Goal: Check status: Check status

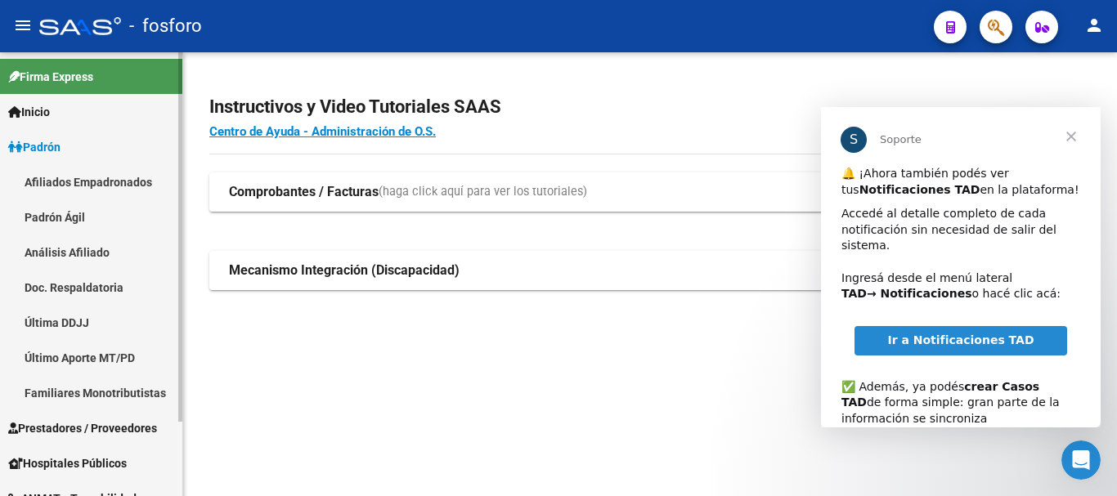
click at [78, 314] on link "Última DDJJ" at bounding box center [91, 322] width 182 height 35
click at [1070, 139] on span "Cerrar" at bounding box center [1071, 136] width 59 height 59
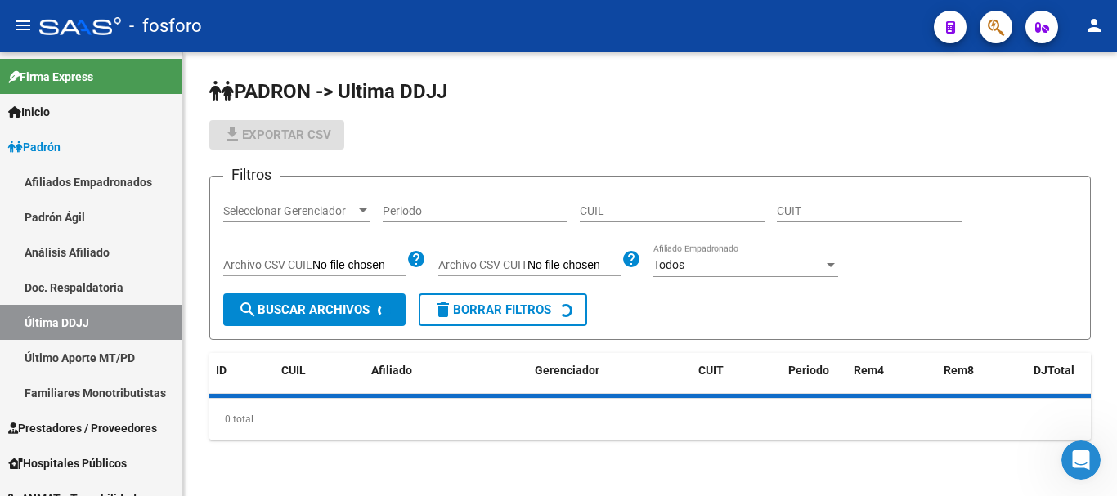
click at [651, 208] on input "CUIL" at bounding box center [672, 211] width 185 height 14
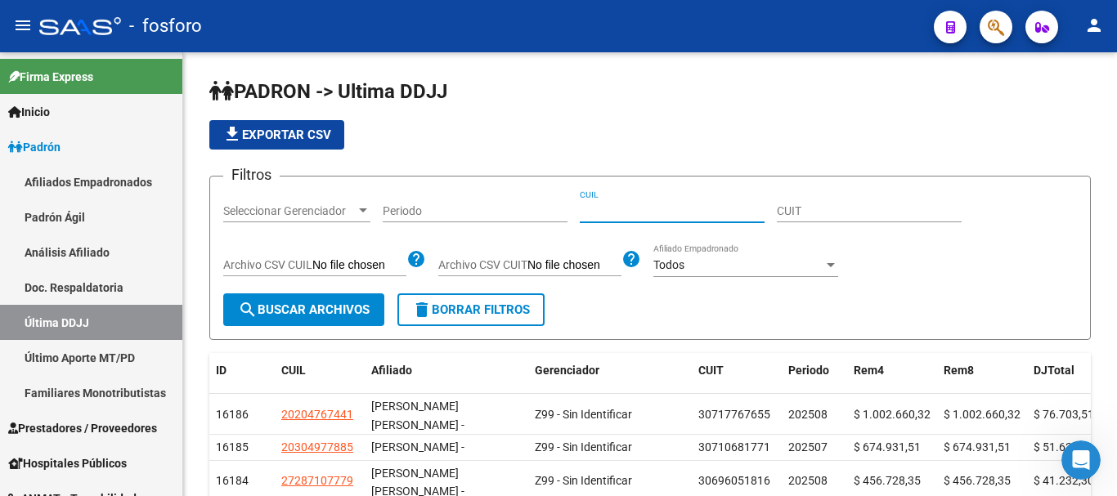
paste input "20274094622"
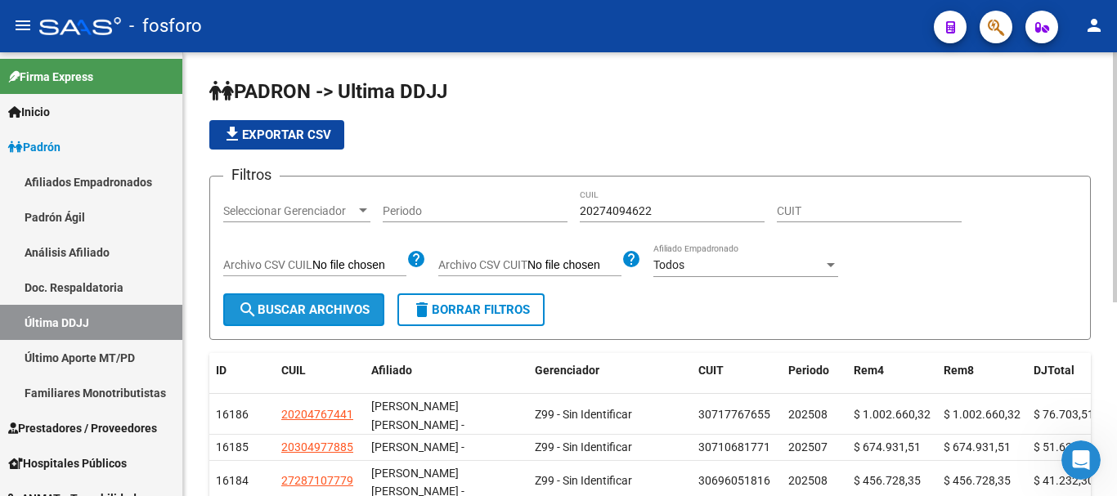
click at [289, 316] on span "search Buscar Archivos" at bounding box center [304, 310] width 132 height 15
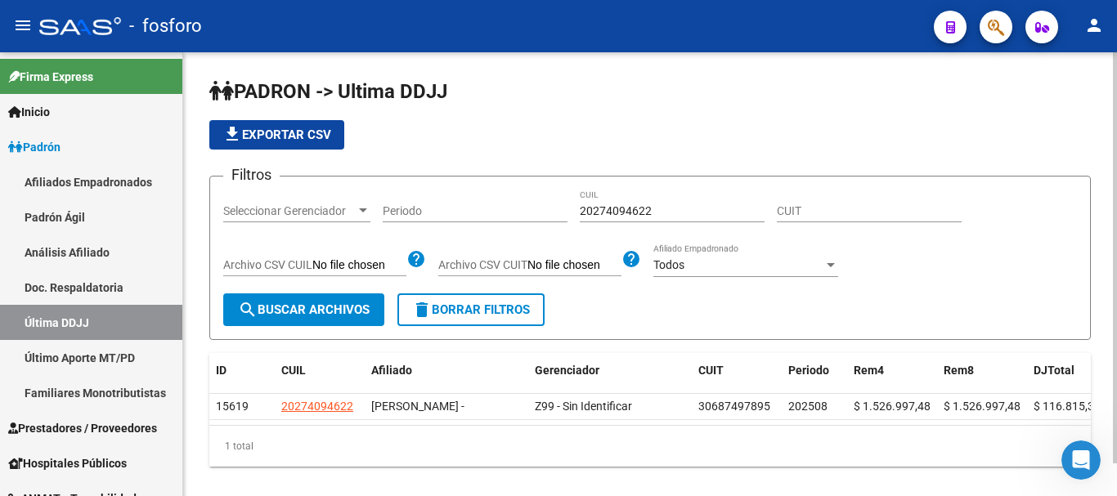
drag, startPoint x: 666, startPoint y: 202, endPoint x: 645, endPoint y: 204, distance: 20.5
click at [605, 204] on div "20274094622 CUIL" at bounding box center [672, 206] width 185 height 33
drag, startPoint x: 636, startPoint y: 207, endPoint x: 555, endPoint y: 209, distance: 81.0
click at [554, 207] on div "Filtros Seleccionar Gerenciador Seleccionar Gerenciador Periodo 20274094622 CUI…" at bounding box center [650, 242] width 854 height 104
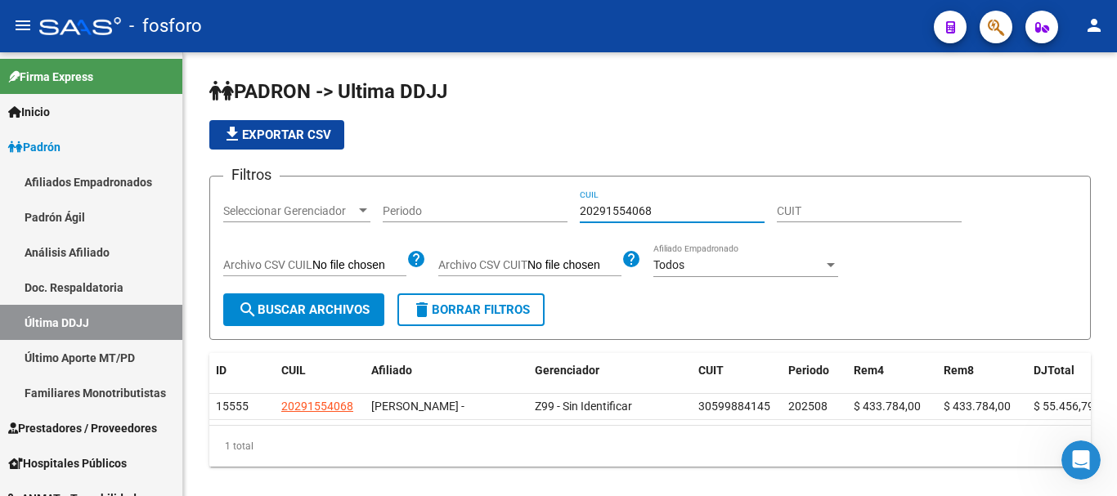
type input "20291554068"
click at [991, 38] on span "button" at bounding box center [996, 28] width 16 height 34
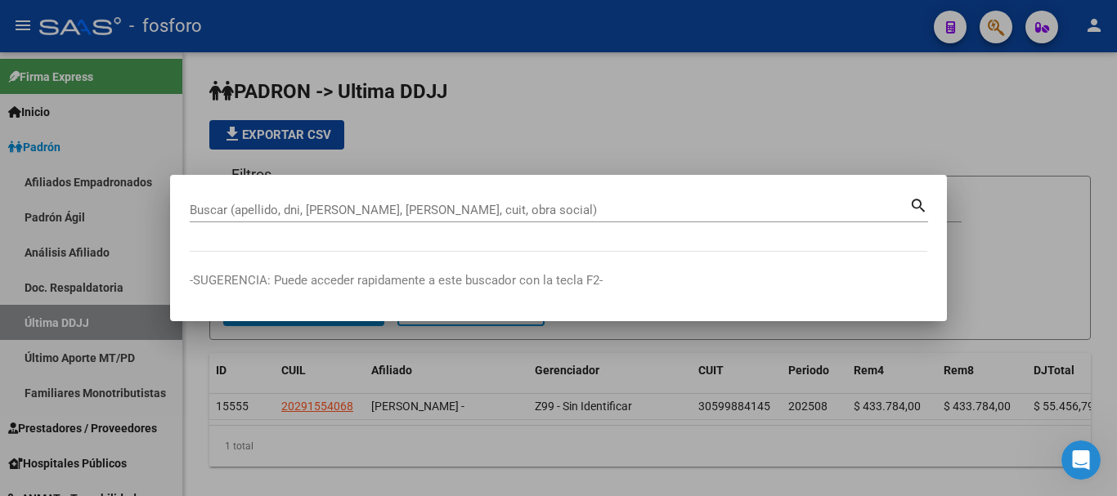
drag, startPoint x: 239, startPoint y: 201, endPoint x: 198, endPoint y: 204, distance: 41.0
click at [197, 203] on input "Buscar (apellido, dni, [PERSON_NAME], [PERSON_NAME], cuit, obra social)" at bounding box center [550, 210] width 720 height 15
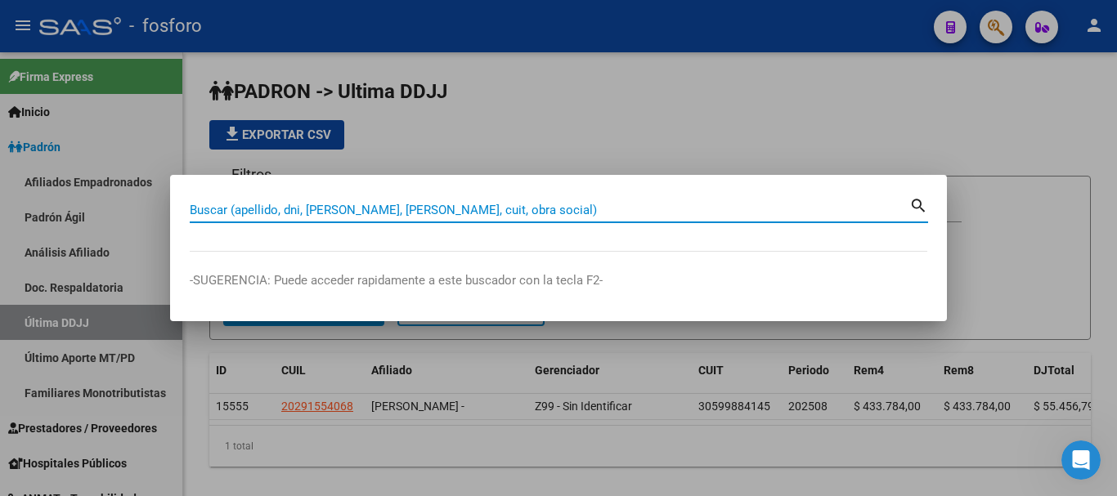
paste input "27278431563"
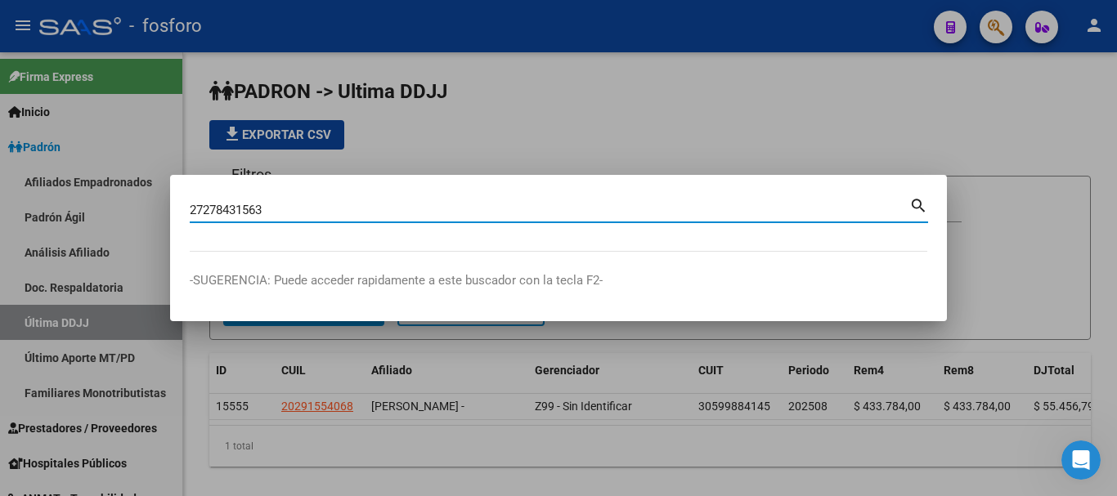
type input "27278431563"
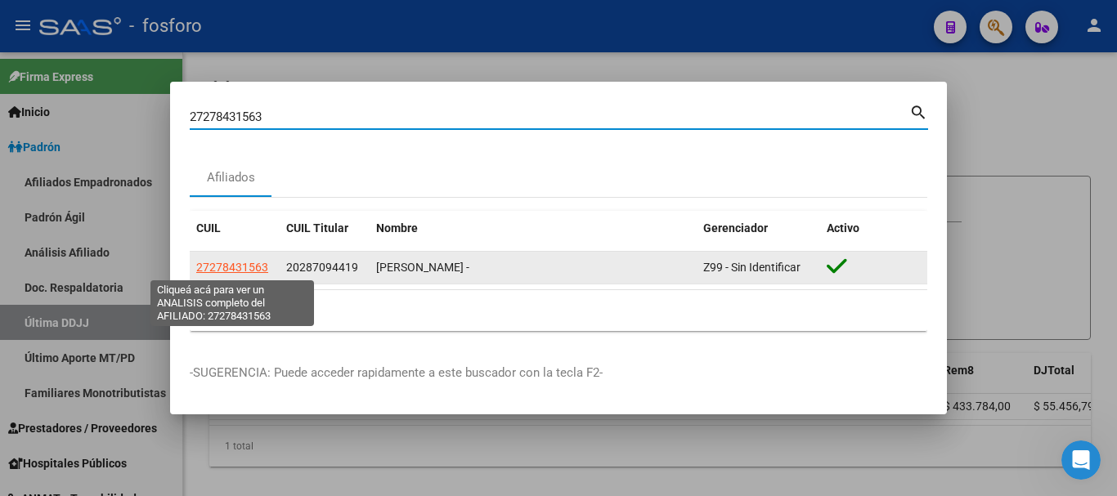
click at [246, 271] on span "27278431563" at bounding box center [232, 267] width 72 height 13
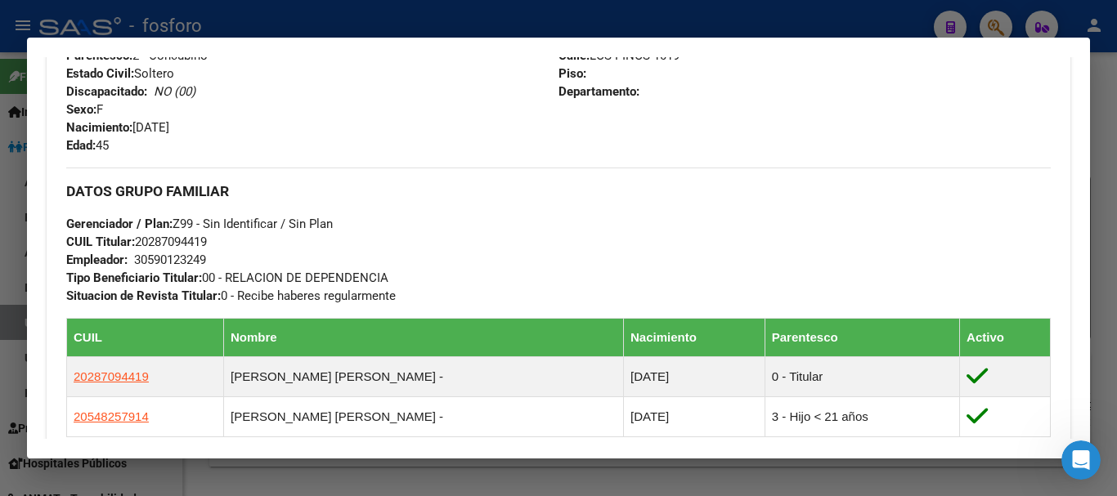
scroll to position [736, 0]
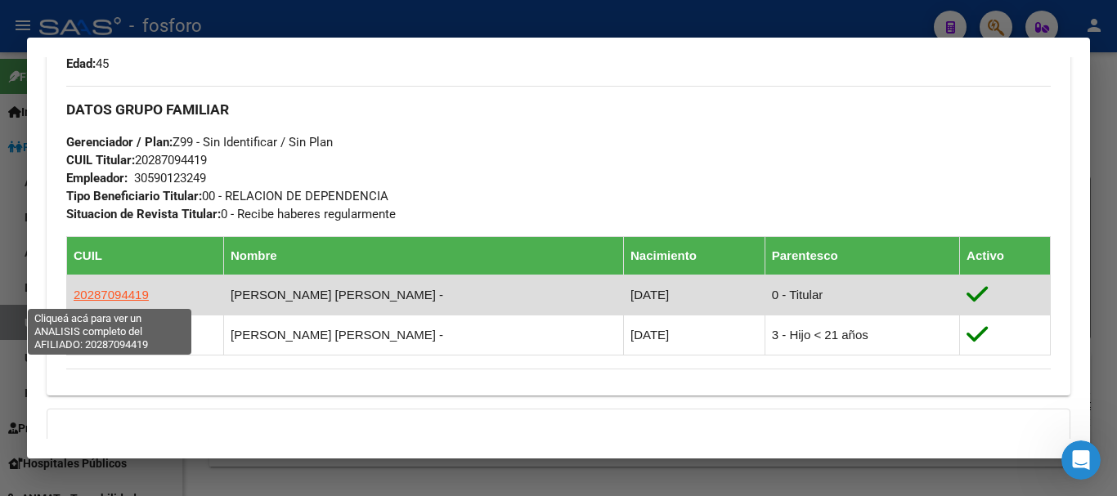
drag, startPoint x: 144, startPoint y: 298, endPoint x: 88, endPoint y: 296, distance: 55.6
click at [73, 299] on td "20287094419" at bounding box center [145, 295] width 157 height 40
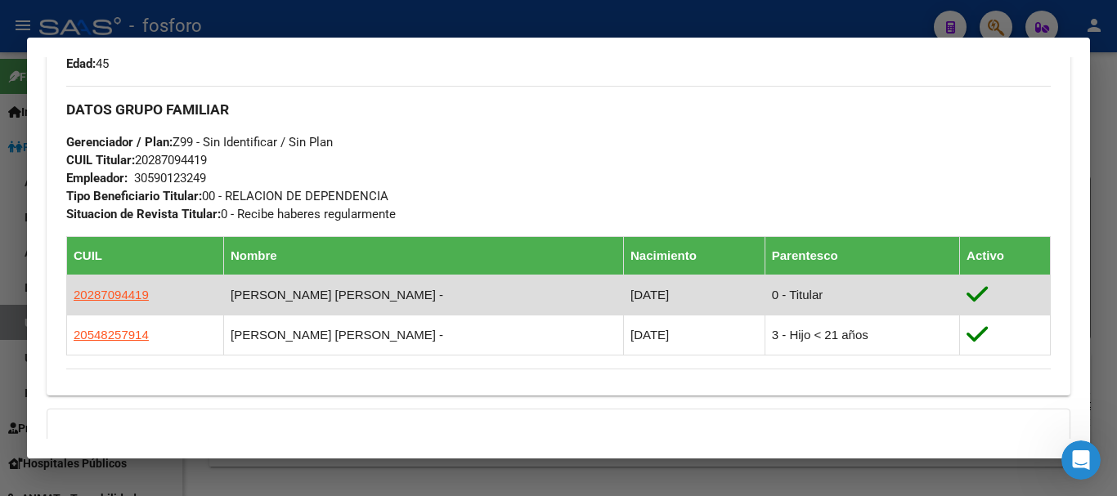
copy span "20287094419"
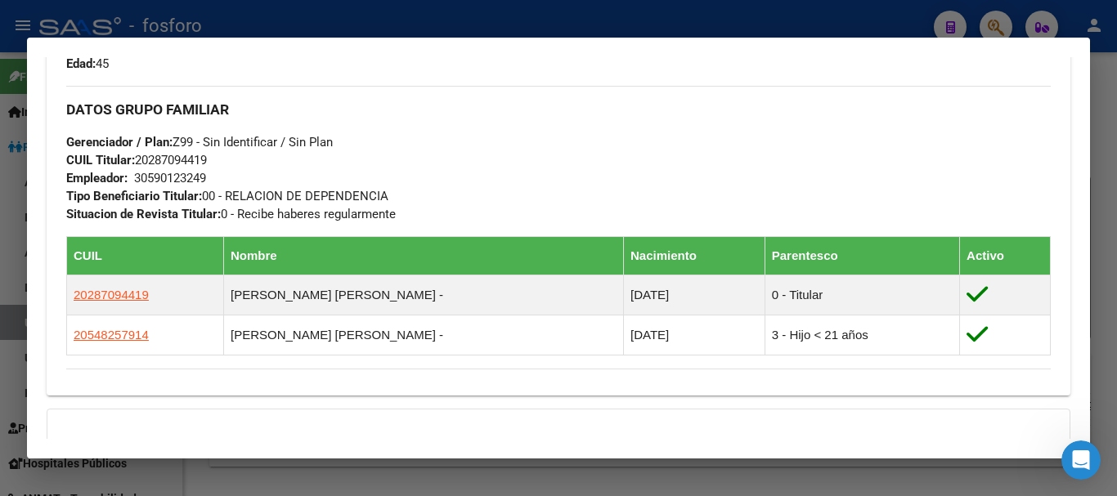
click at [1116, 156] on div at bounding box center [558, 248] width 1117 height 496
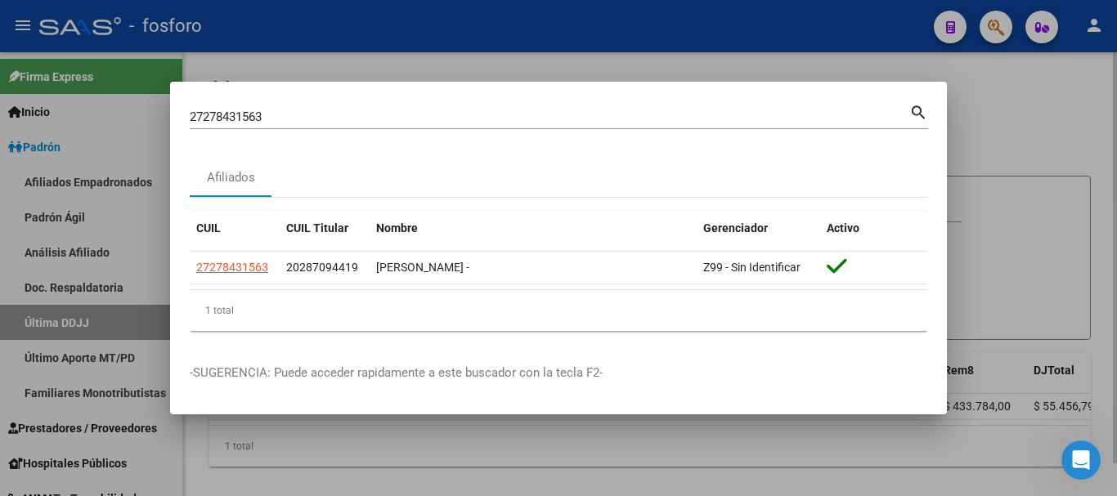
click at [1116, 177] on div at bounding box center [558, 248] width 1117 height 496
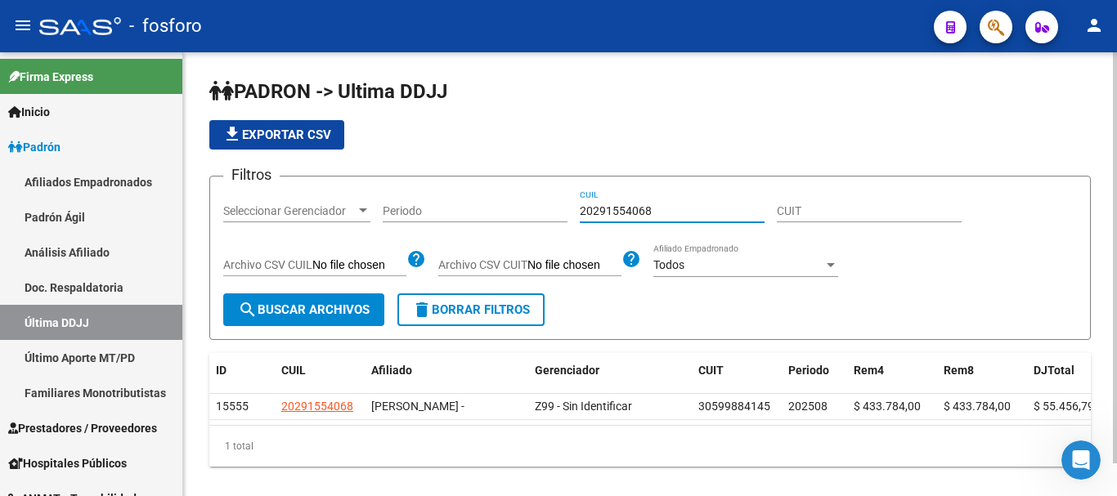
drag, startPoint x: 651, startPoint y: 211, endPoint x: 574, endPoint y: 216, distance: 77.0
click at [572, 213] on div "Filtros Seleccionar Gerenciador Seleccionar Gerenciador Periodo 20291554068 CUI…" at bounding box center [650, 242] width 854 height 104
paste input "87094419"
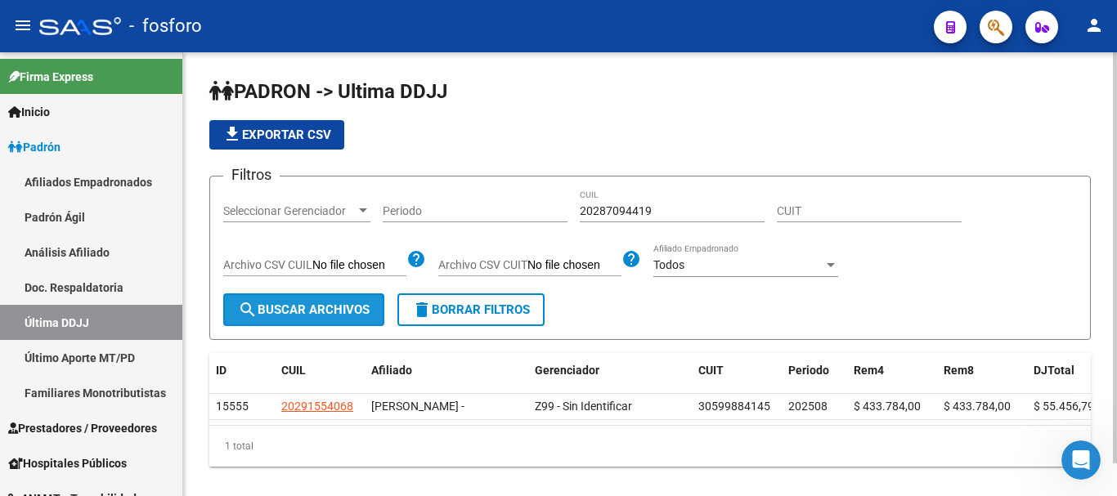
click at [316, 298] on button "search Buscar Archivos" at bounding box center [303, 310] width 161 height 33
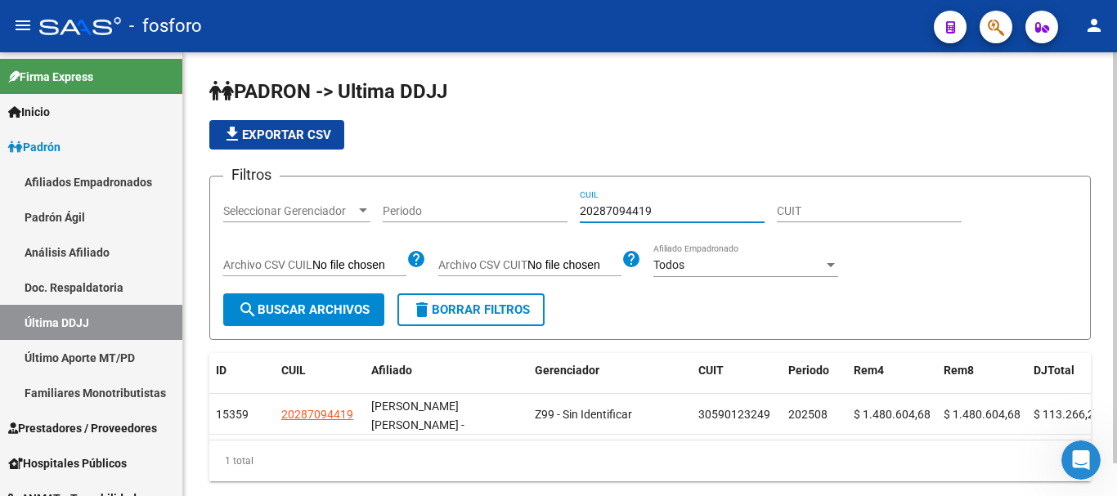
drag, startPoint x: 654, startPoint y: 211, endPoint x: 562, endPoint y: 212, distance: 92.4
click at [558, 210] on div "Filtros Seleccionar Gerenciador Seleccionar Gerenciador Periodo 20287094419 CUI…" at bounding box center [650, 242] width 854 height 104
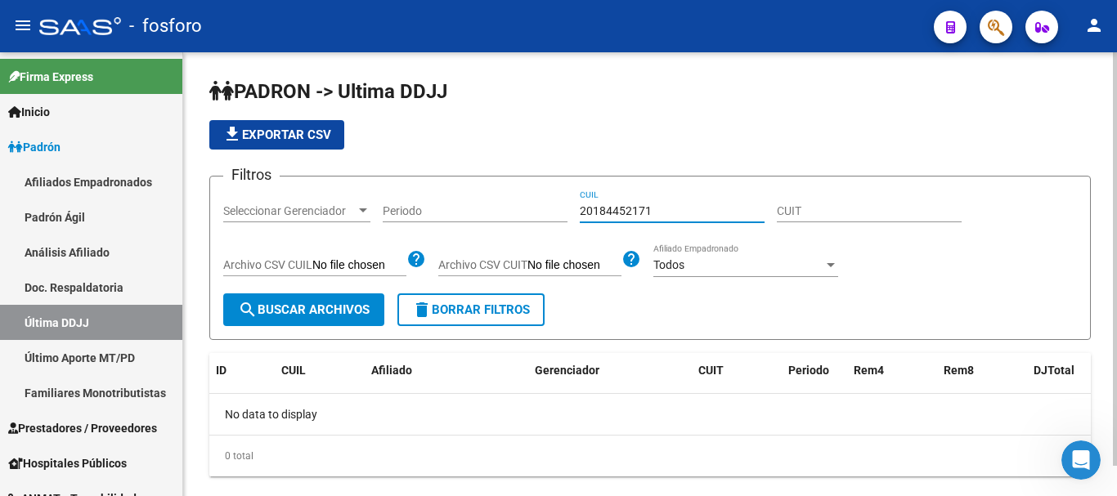
drag, startPoint x: 656, startPoint y: 211, endPoint x: 563, endPoint y: 211, distance: 93.2
click at [563, 211] on div "Filtros Seleccionar Gerenciador Seleccionar Gerenciador Periodo 20184452171 CUI…" at bounding box center [650, 242] width 854 height 104
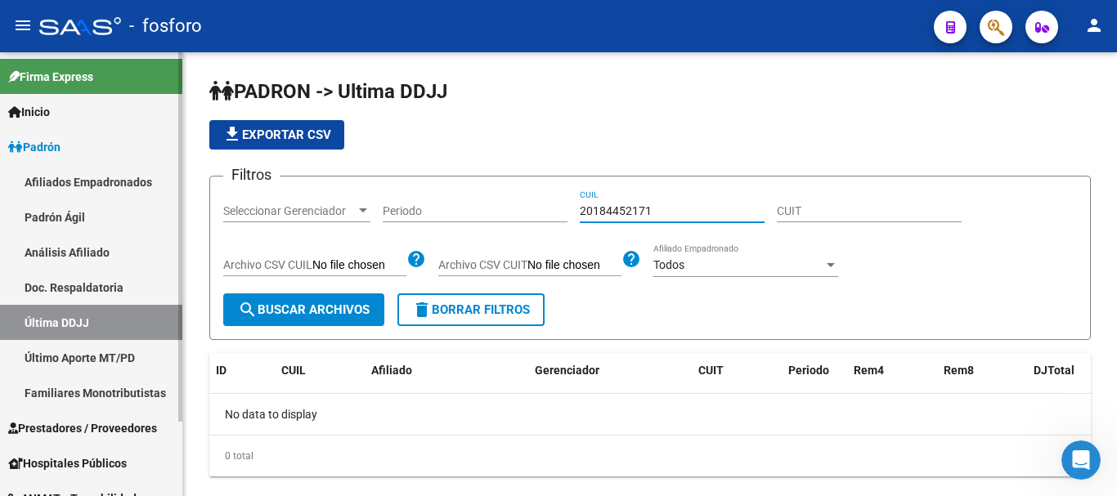
type input "20184452171"
click at [95, 354] on link "Último Aporte MT/PD" at bounding box center [91, 357] width 182 height 35
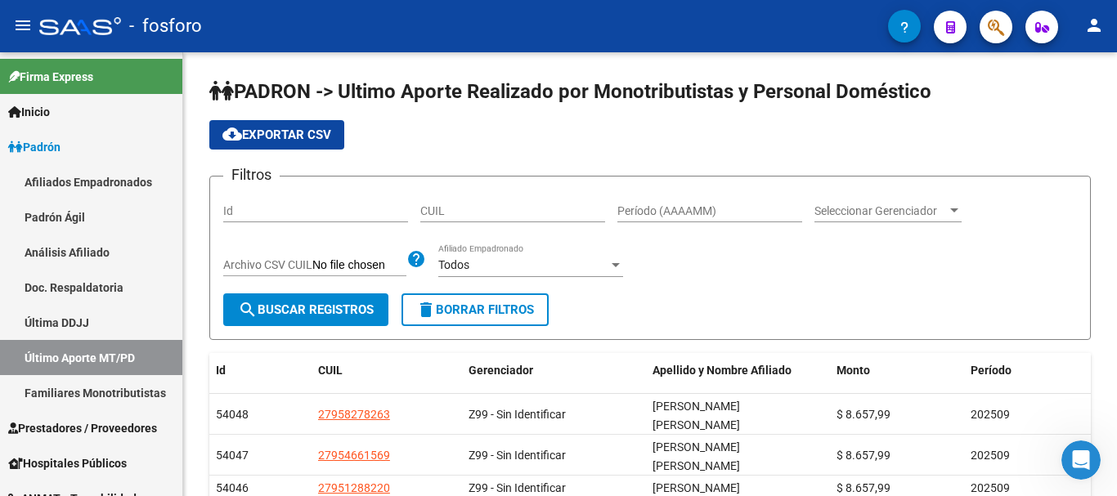
click at [508, 217] on input "CUIL" at bounding box center [512, 211] width 185 height 14
paste input "20-18445217-1"
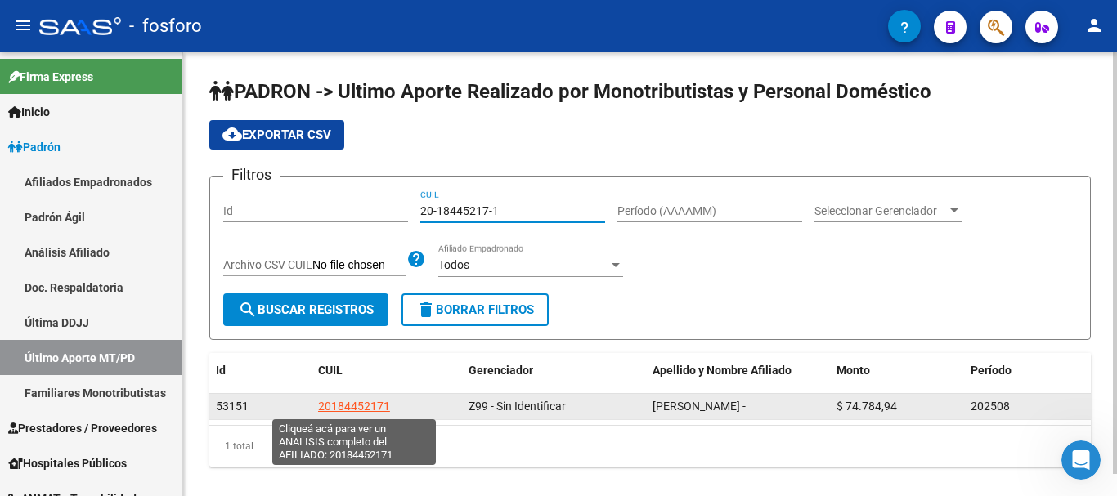
type input "20-18445217-1"
click at [357, 397] on datatable-body-cell "20184452171" at bounding box center [387, 406] width 151 height 25
click at [358, 403] on span "20184452171" at bounding box center [354, 406] width 72 height 13
type textarea "20184452171"
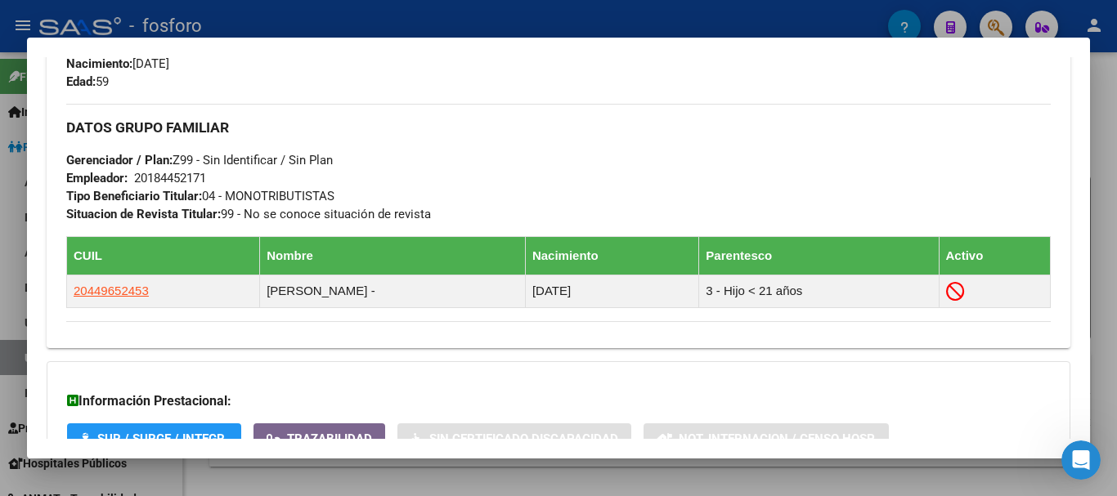
scroll to position [654, 0]
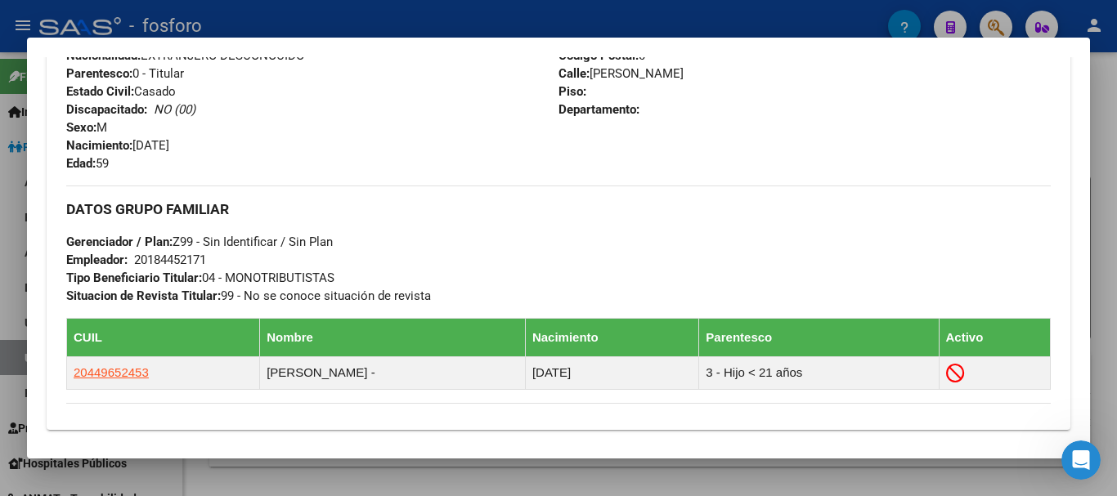
click at [1115, 96] on div at bounding box center [558, 248] width 1117 height 496
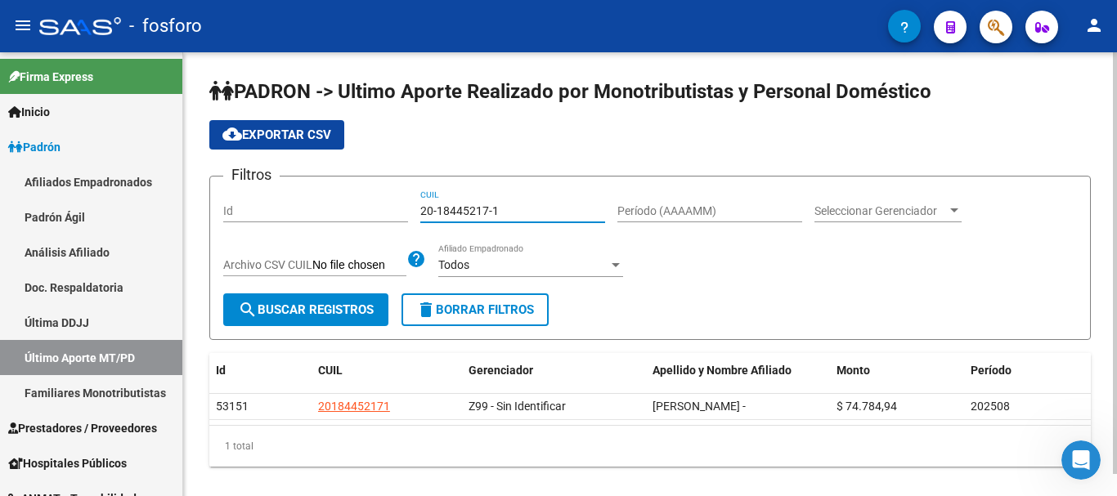
click at [502, 211] on input "20-18445217-1" at bounding box center [512, 211] width 185 height 14
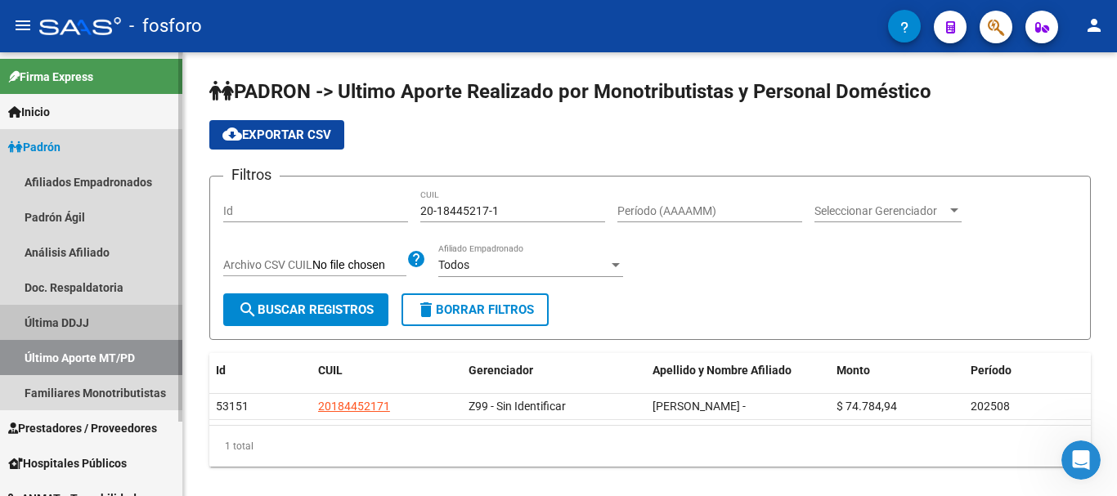
click at [33, 325] on link "Última DDJJ" at bounding box center [91, 322] width 182 height 35
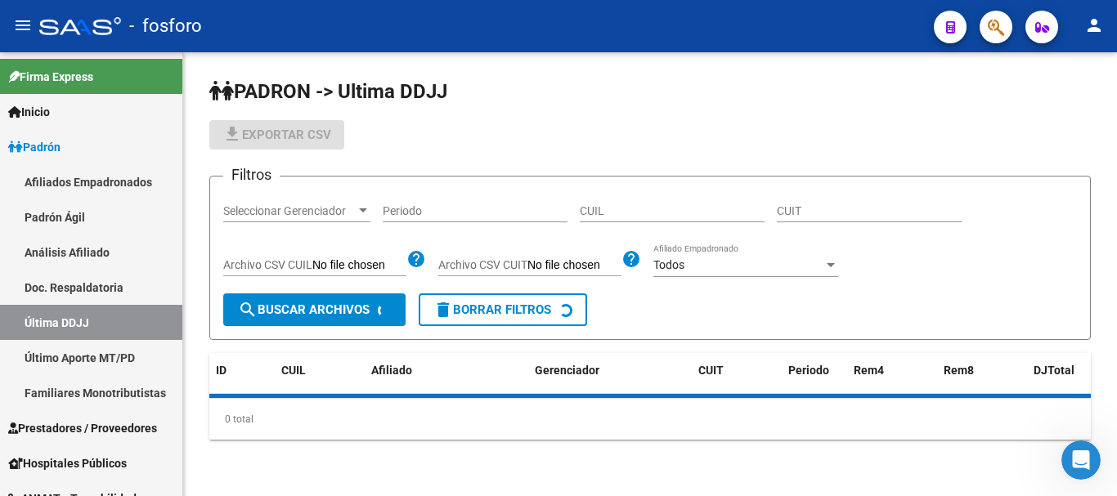
click at [628, 209] on input "CUIL" at bounding box center [672, 211] width 185 height 14
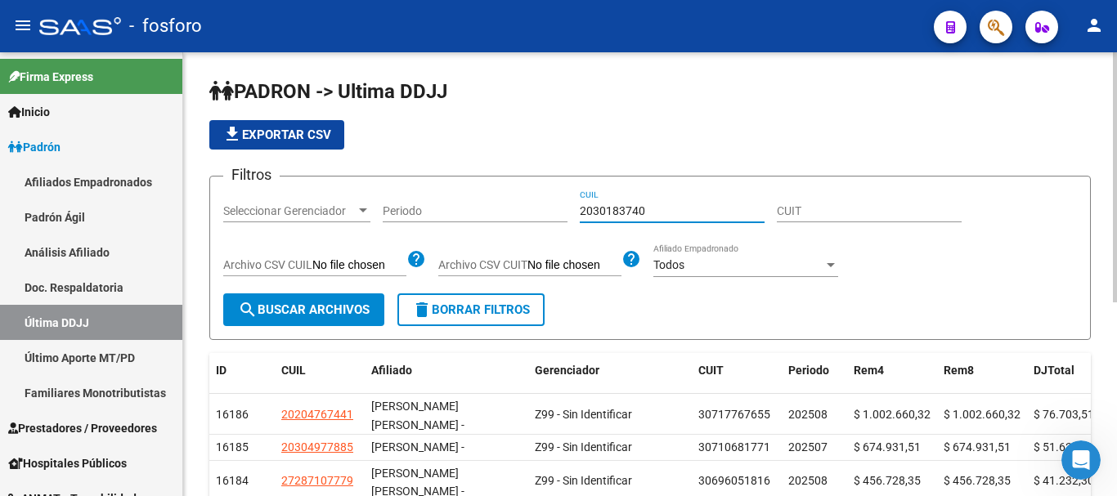
type input "20301837403"
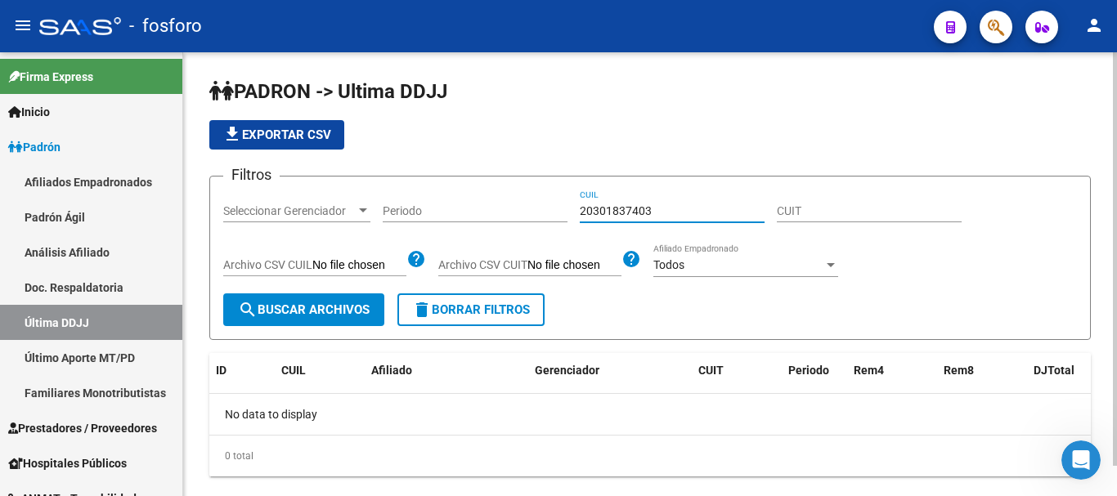
drag, startPoint x: 653, startPoint y: 215, endPoint x: 573, endPoint y: 219, distance: 79.4
click at [573, 219] on div "Filtros Seleccionar Gerenciador Seleccionar Gerenciador Periodo 20301837403 CUI…" at bounding box center [650, 242] width 854 height 104
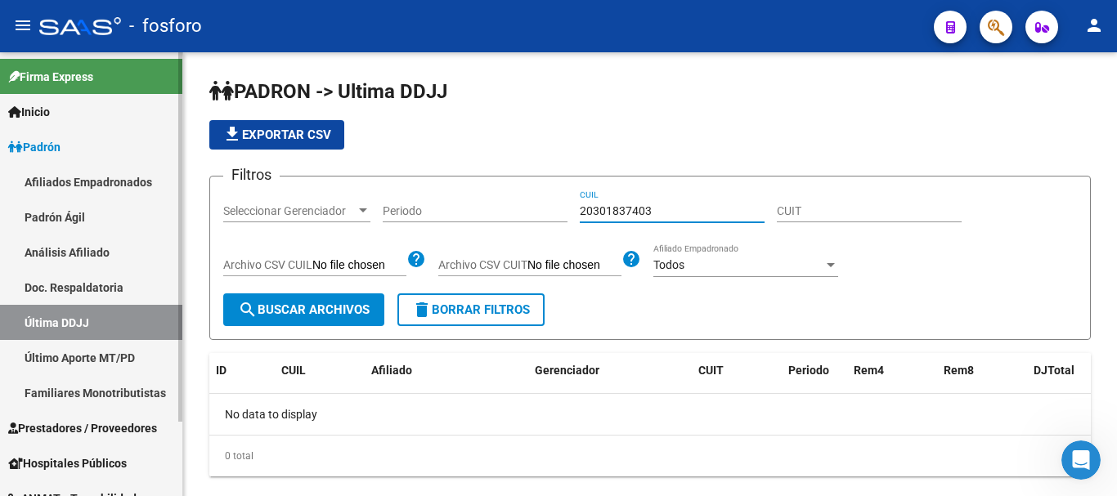
click at [128, 356] on link "Último Aporte MT/PD" at bounding box center [91, 357] width 182 height 35
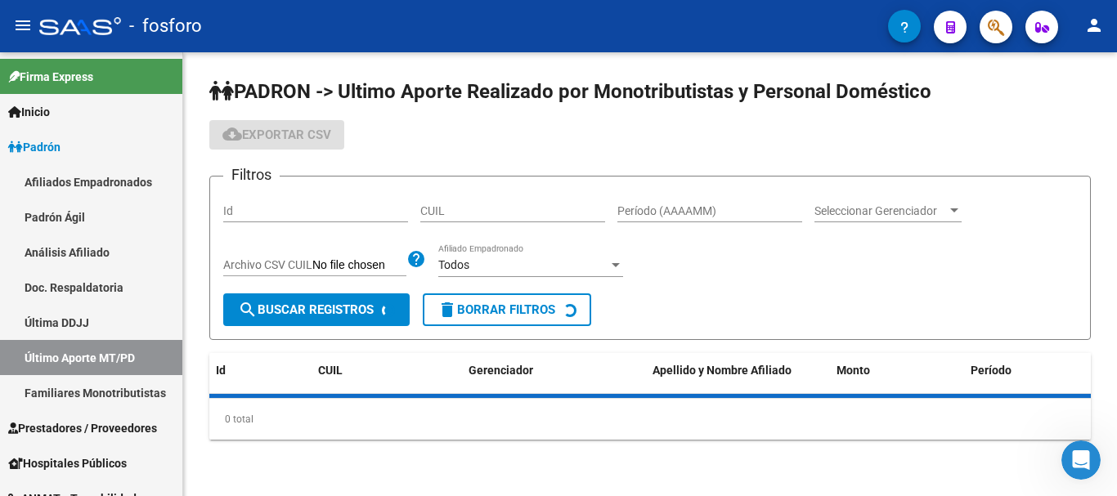
click at [519, 212] on input "CUIL" at bounding box center [512, 211] width 185 height 14
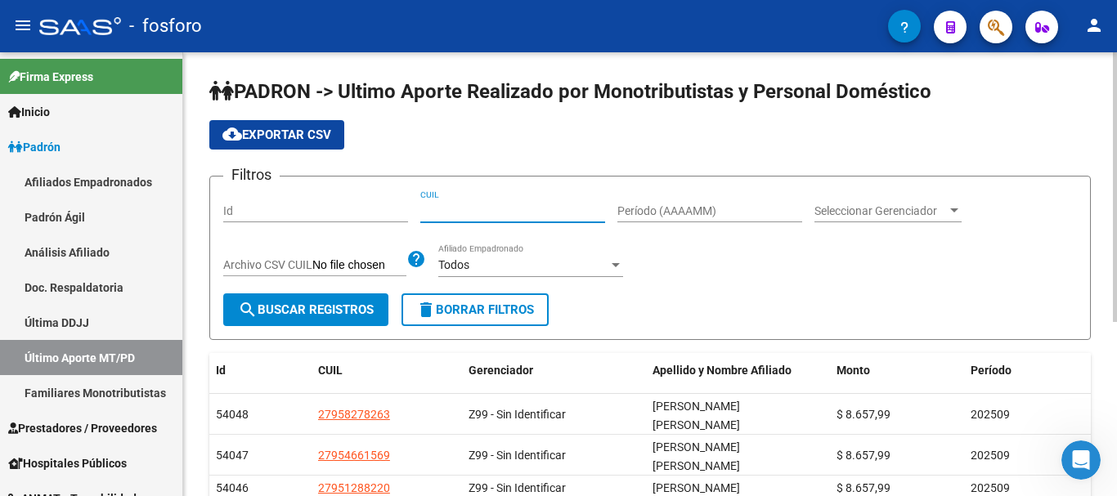
paste input "20-30183740-3"
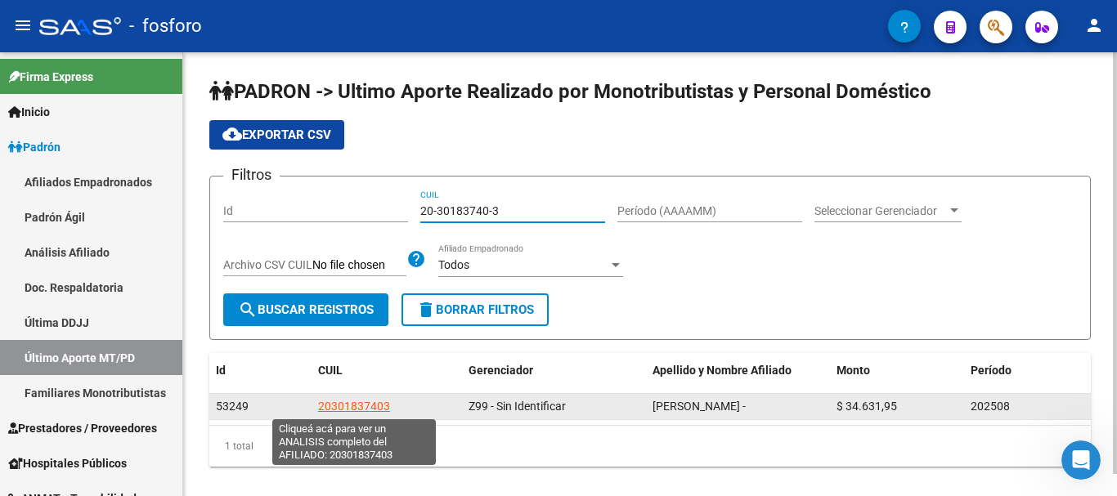
type input "20-30183740-3"
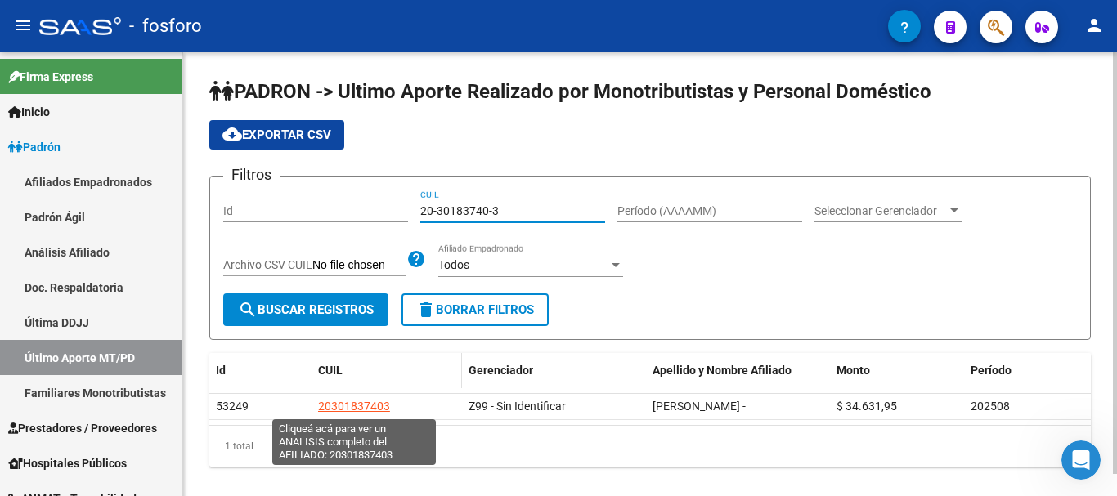
drag, startPoint x: 386, startPoint y: 401, endPoint x: 388, endPoint y: 381, distance: 19.8
click at [388, 388] on div "Id CUIL Gerenciador Apellido y Nombre Afiliado Monto Período 53249 20301837403 …" at bounding box center [649, 410] width 881 height 114
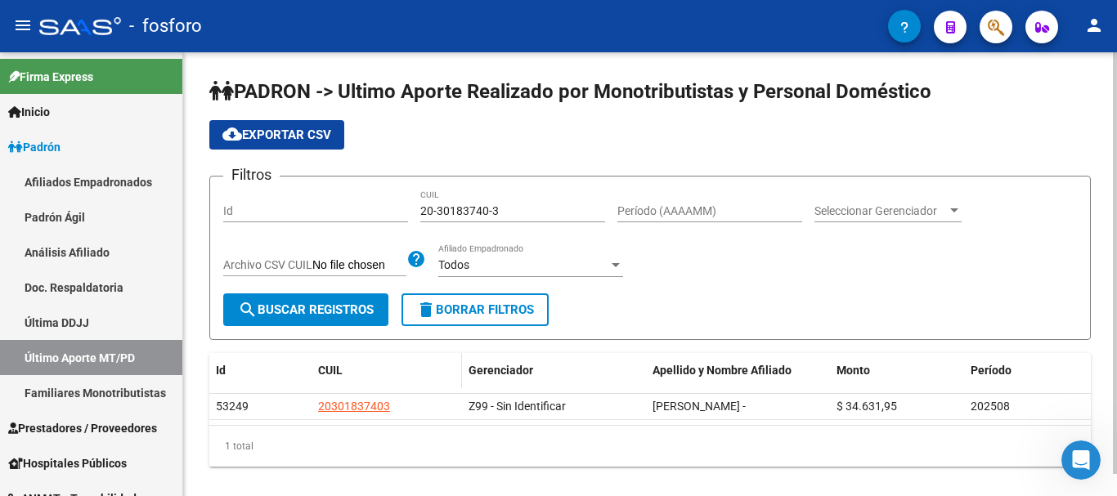
scroll to position [23, 0]
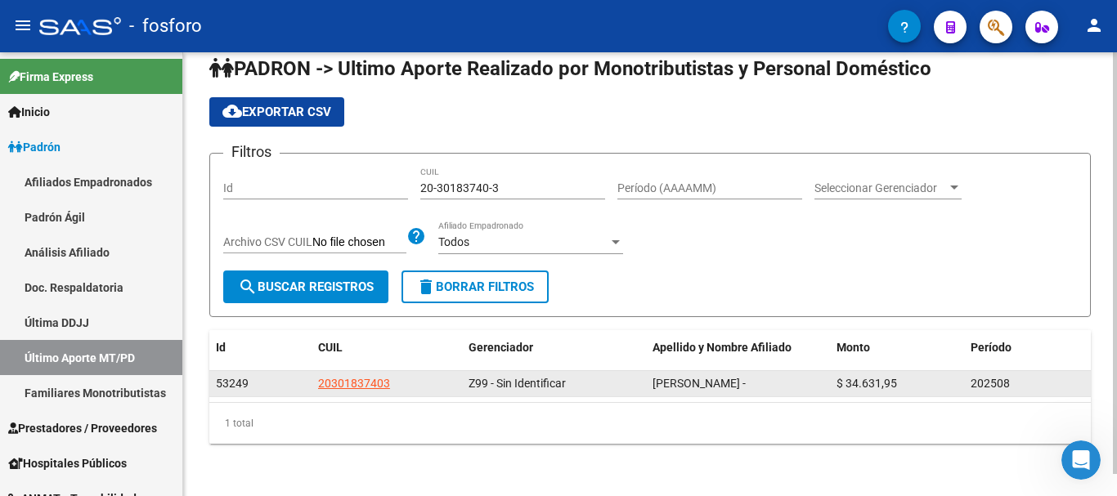
click at [358, 377] on app-link-go-to "20301837403" at bounding box center [354, 384] width 72 height 19
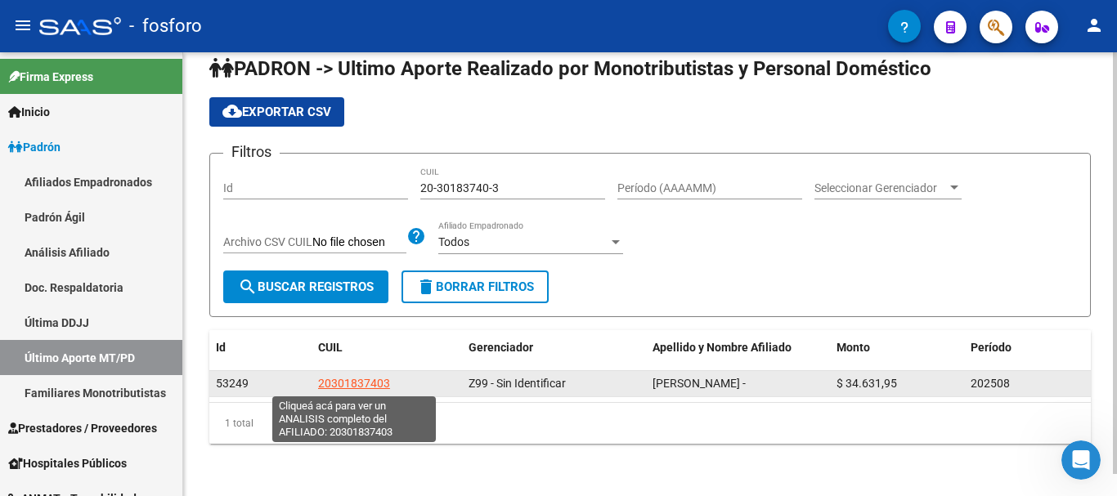
click at [352, 385] on span "20301837403" at bounding box center [354, 383] width 72 height 13
copy div "Gerenciador Apellido y Nombre Afiliado Monto Período 53249 2030183740"
type textarea "20301837403"
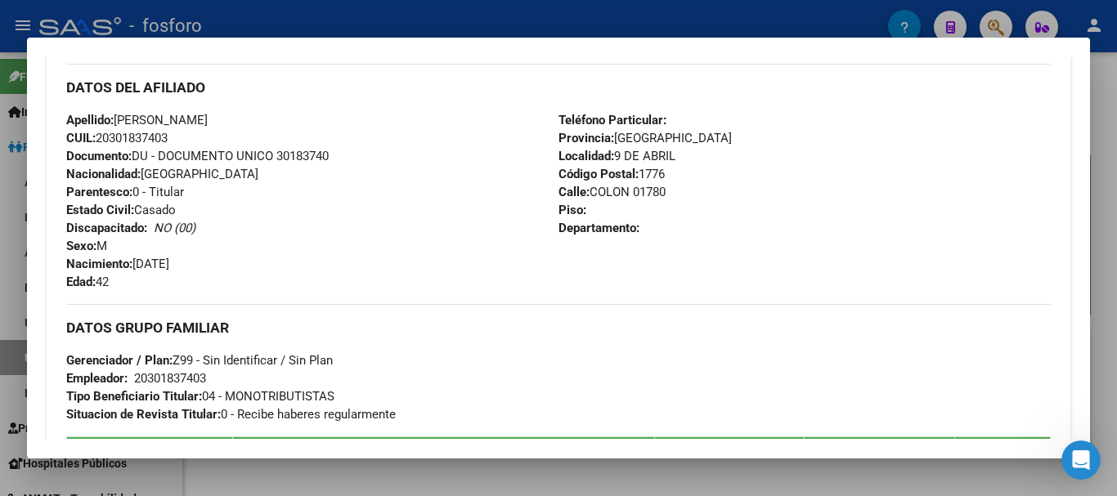
scroll to position [617, 0]
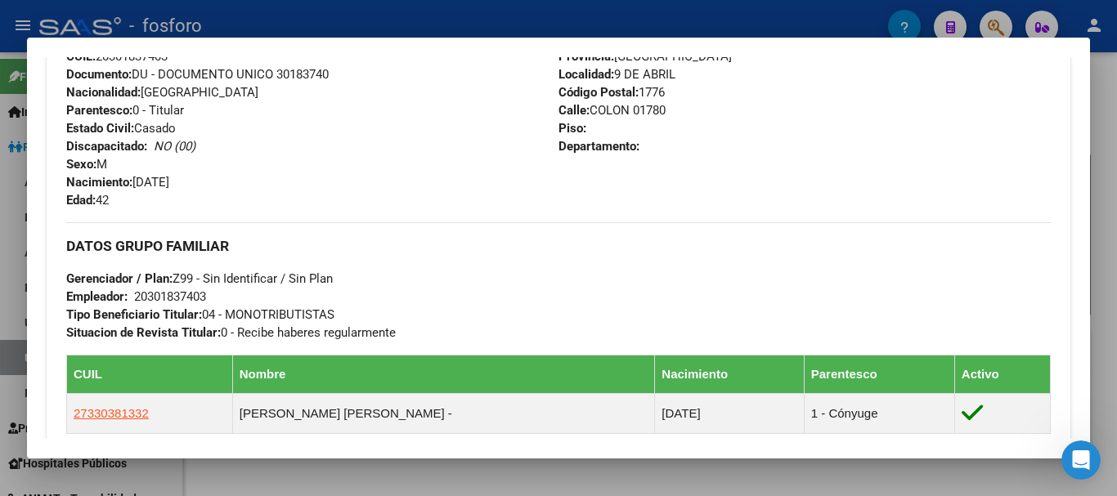
click at [1106, 243] on div at bounding box center [558, 248] width 1117 height 496
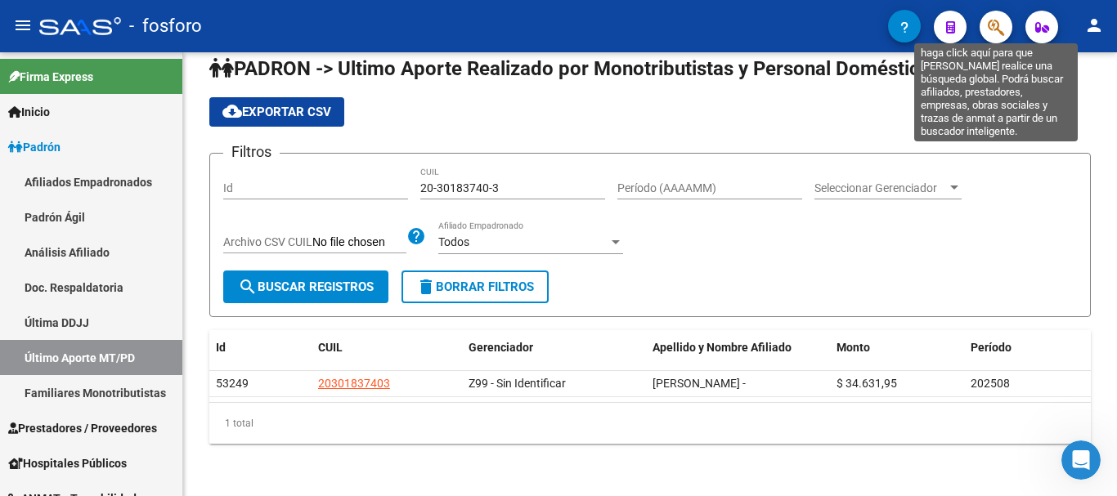
click at [995, 21] on icon "button" at bounding box center [996, 27] width 16 height 19
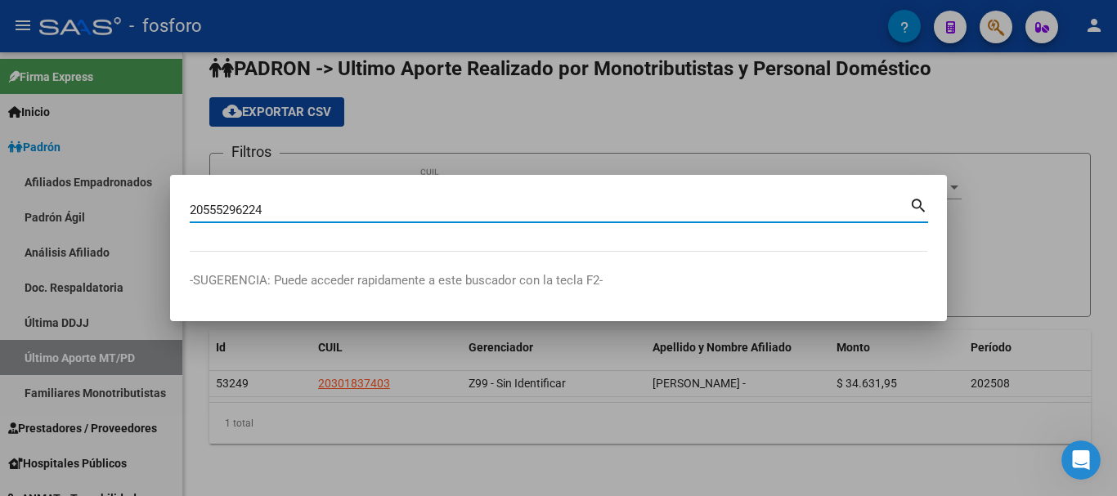
type input "20555296224"
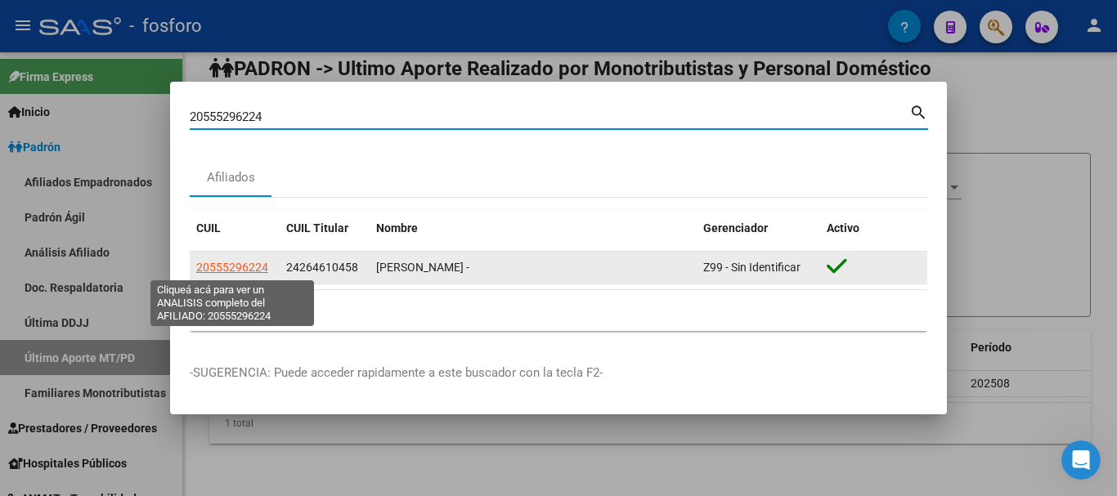
click at [252, 267] on span "20555296224" at bounding box center [232, 267] width 72 height 13
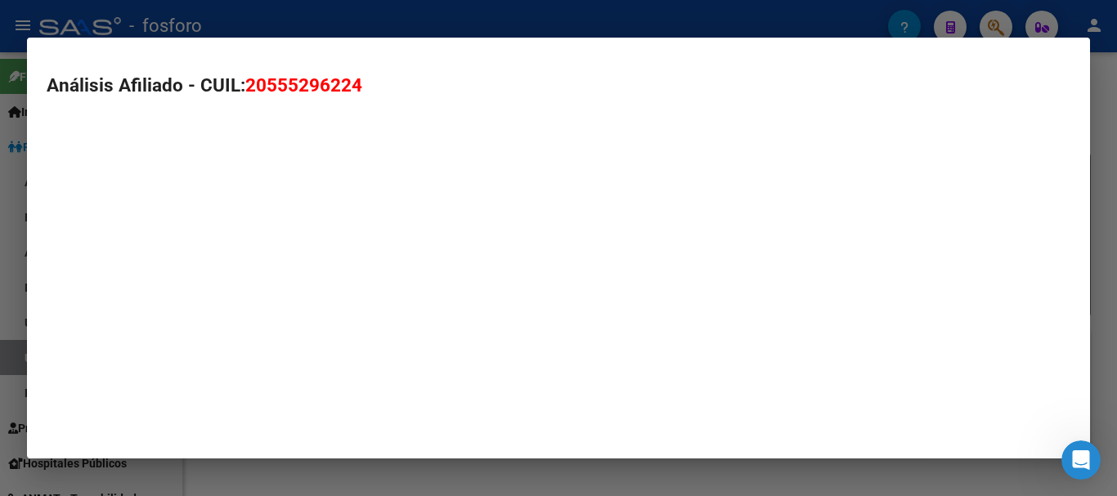
type textarea "20555296224"
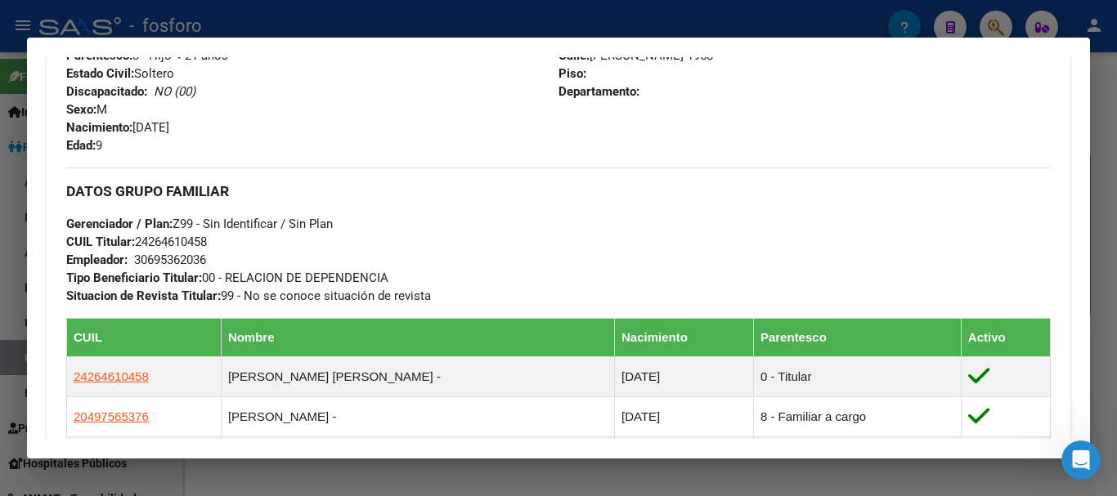
scroll to position [736, 0]
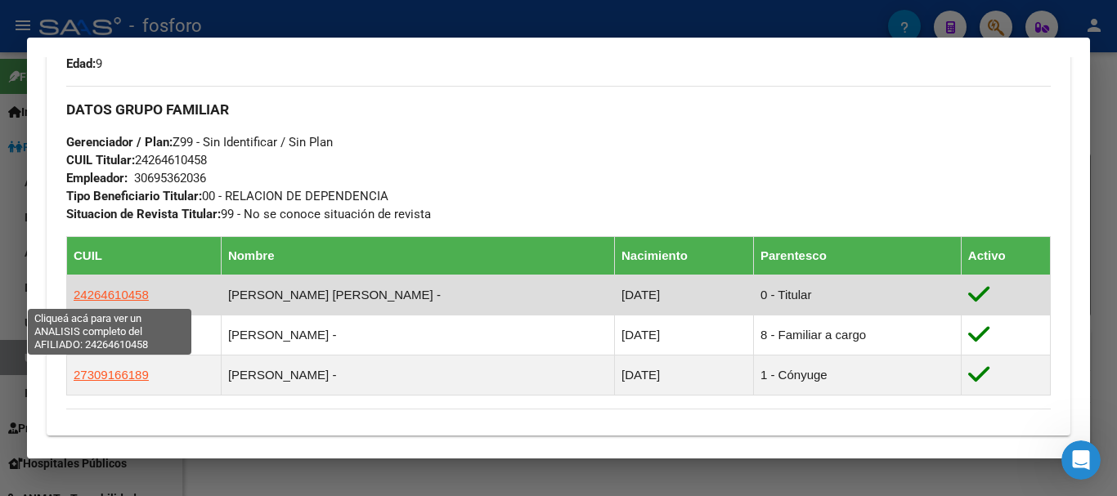
drag, startPoint x: 143, startPoint y: 295, endPoint x: 71, endPoint y: 295, distance: 72.0
click at [71, 295] on td "24264610458" at bounding box center [144, 295] width 155 height 40
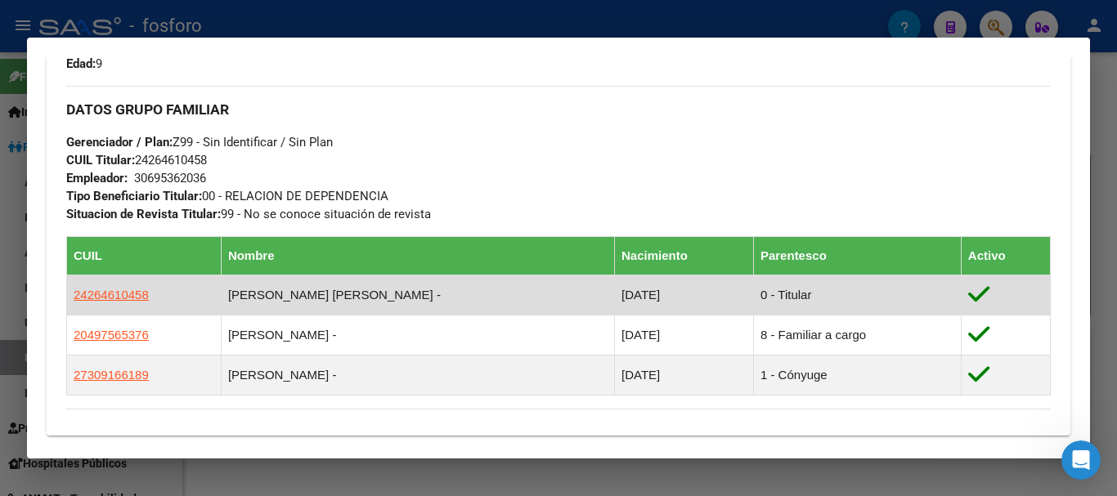
copy span "24264610458"
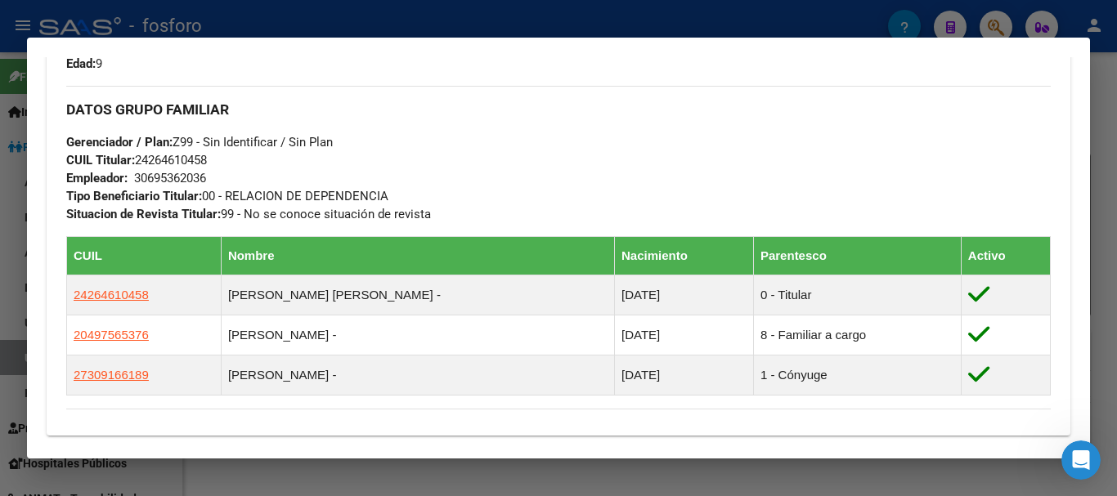
click at [1116, 158] on div at bounding box center [558, 248] width 1117 height 496
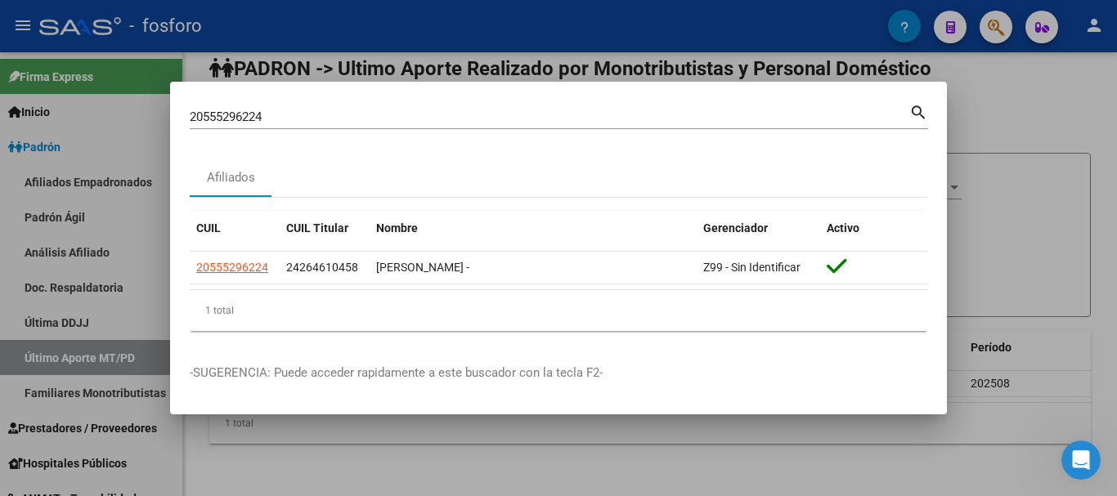
click at [964, 96] on div at bounding box center [558, 248] width 1117 height 496
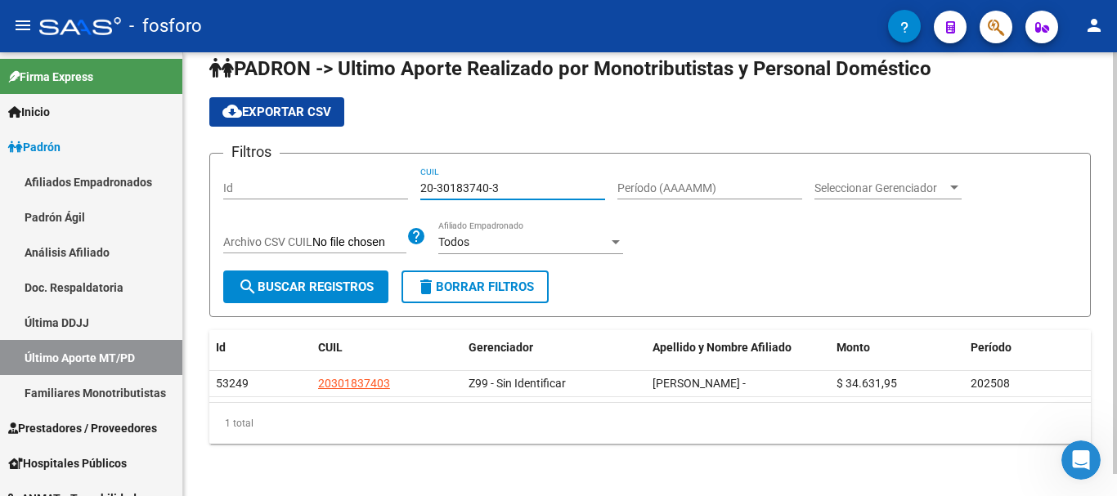
drag, startPoint x: 454, startPoint y: 191, endPoint x: 381, endPoint y: 191, distance: 72.8
click at [381, 191] on div "Filtros Id 20-30183740-3 CUIL Período (AAAAMM) Seleccionar Gerenciador Seleccio…" at bounding box center [650, 219] width 854 height 104
paste input "4-26461045-8"
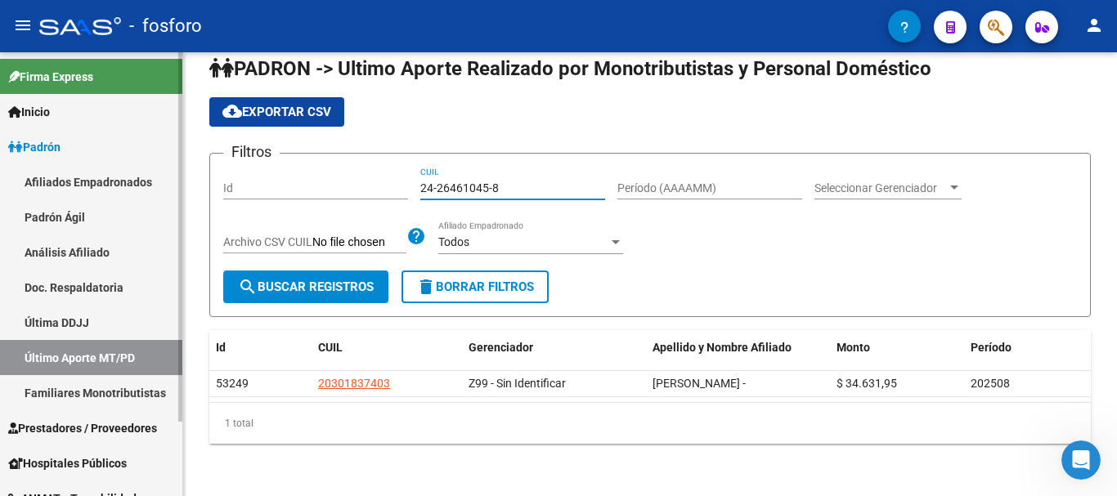
type input "24-26461045-8"
click at [81, 319] on link "Última DDJJ" at bounding box center [91, 322] width 182 height 35
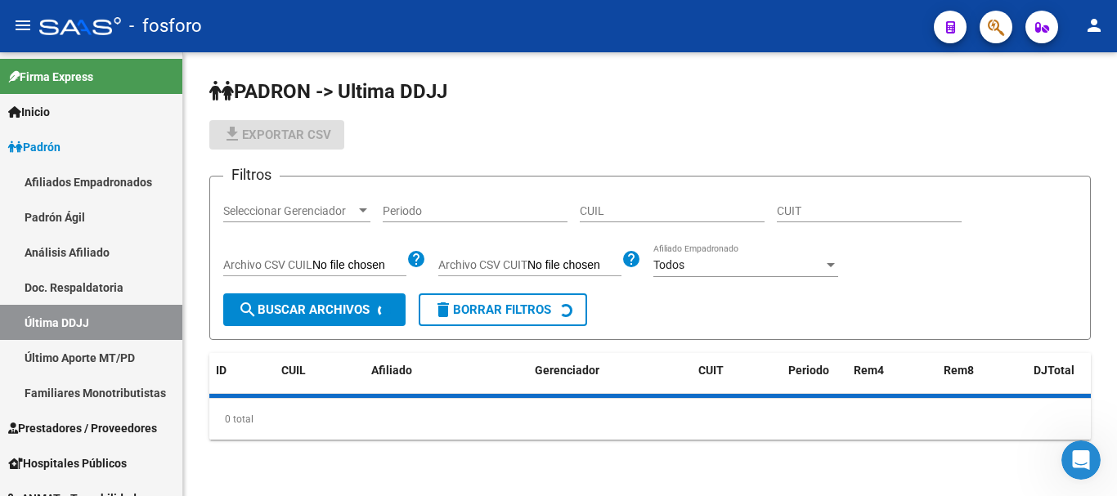
click at [648, 206] on input "CUIL" at bounding box center [672, 211] width 185 height 14
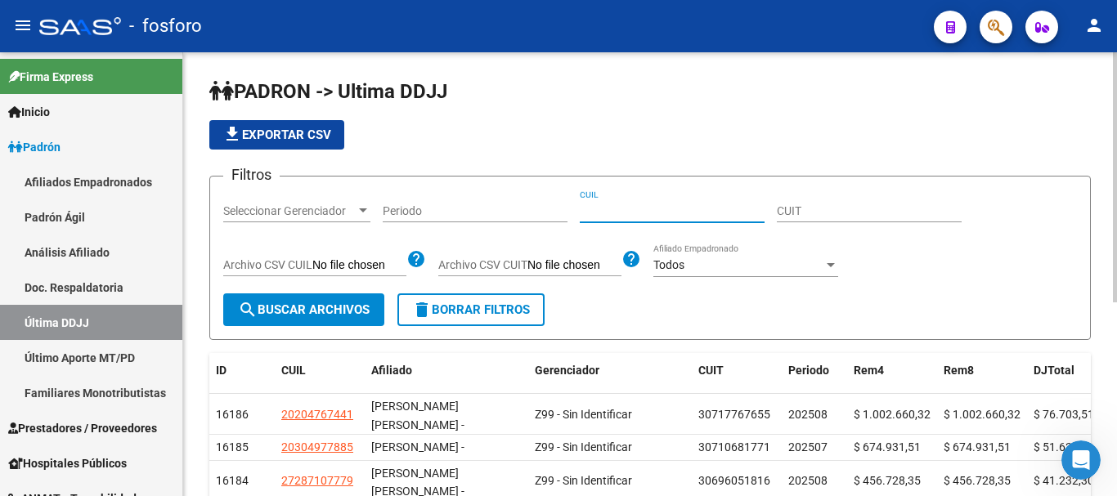
paste input "24264610458"
type input "24264610458"
click at [351, 297] on button "search Buscar Archivos" at bounding box center [303, 310] width 161 height 33
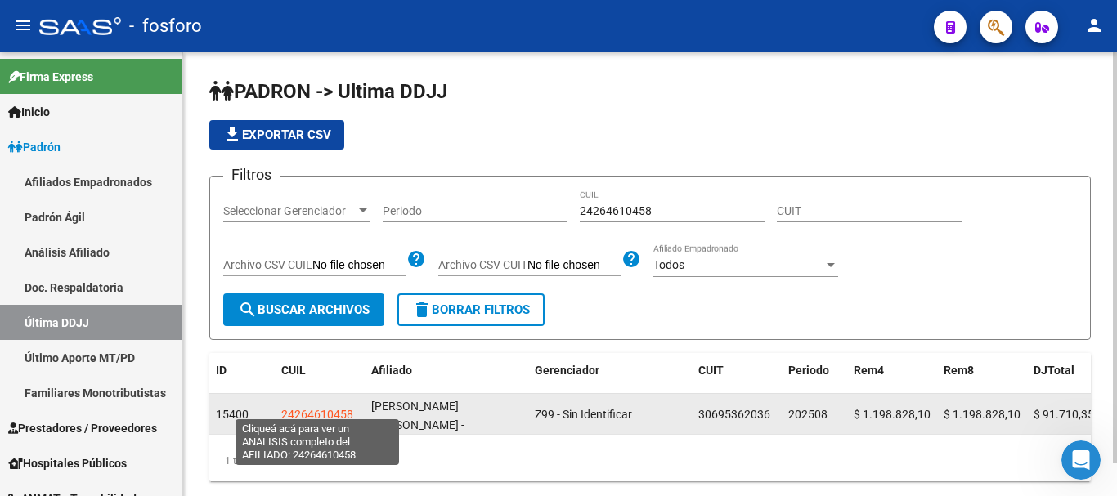
click at [314, 410] on span "24264610458" at bounding box center [317, 414] width 72 height 13
type textarea "24264610458"
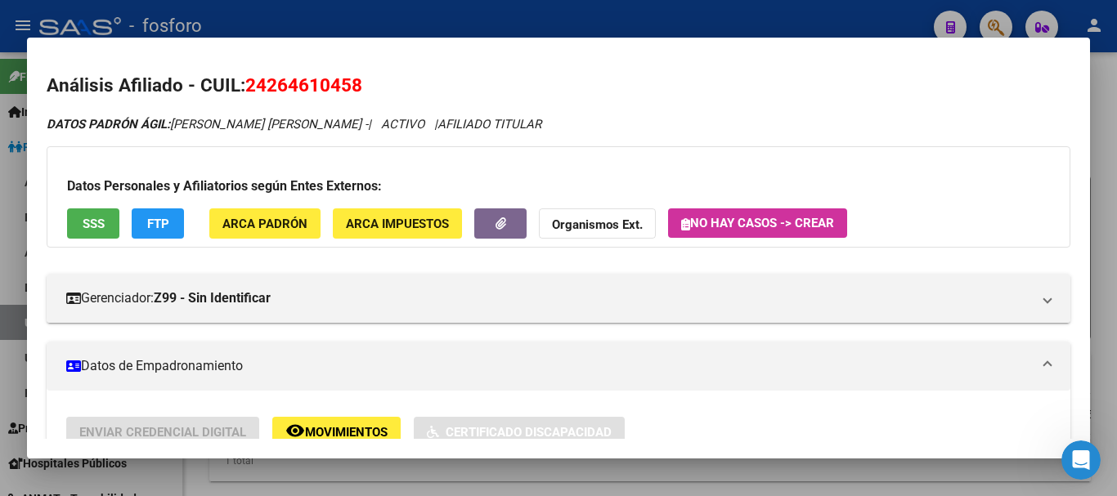
scroll to position [409, 0]
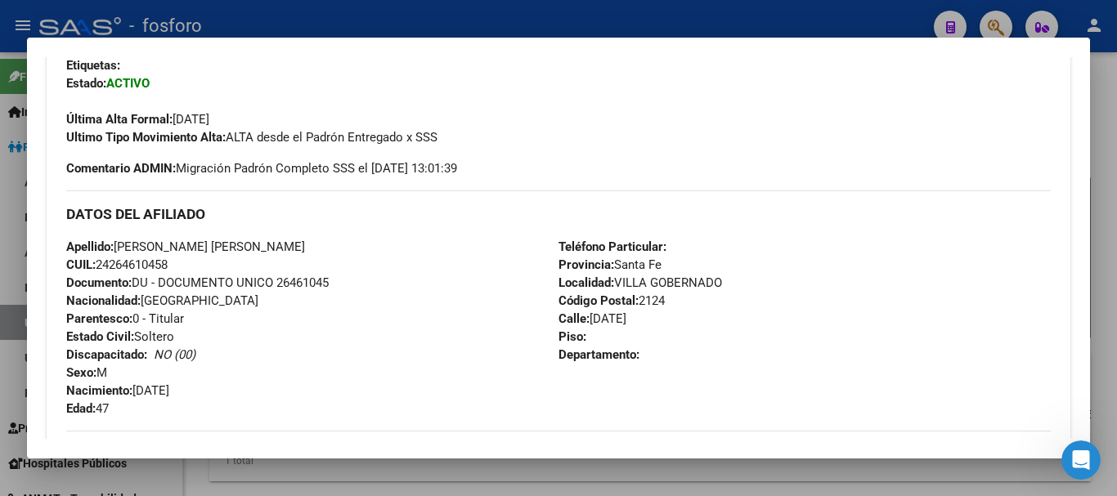
click at [1115, 240] on div at bounding box center [558, 248] width 1117 height 496
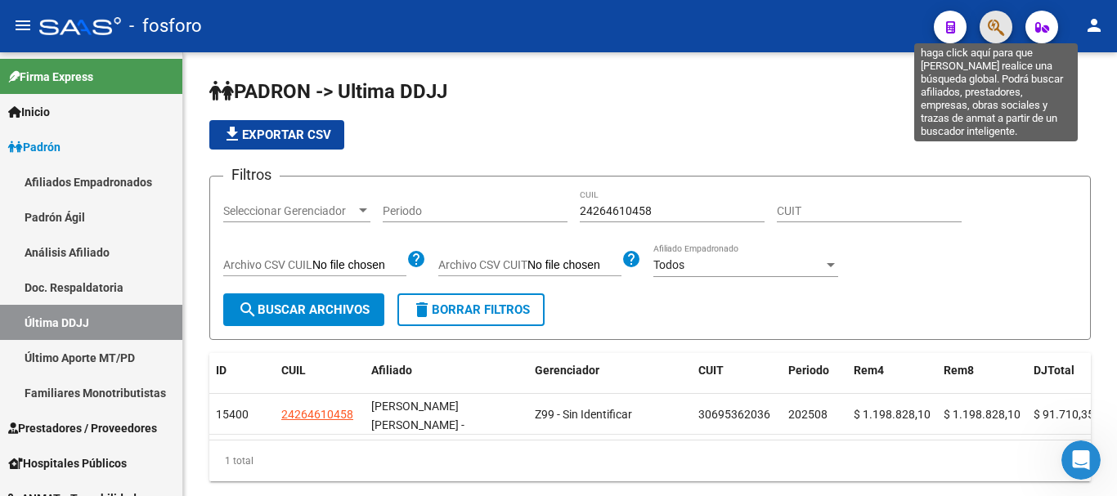
click at [1002, 20] on icon "button" at bounding box center [996, 27] width 16 height 19
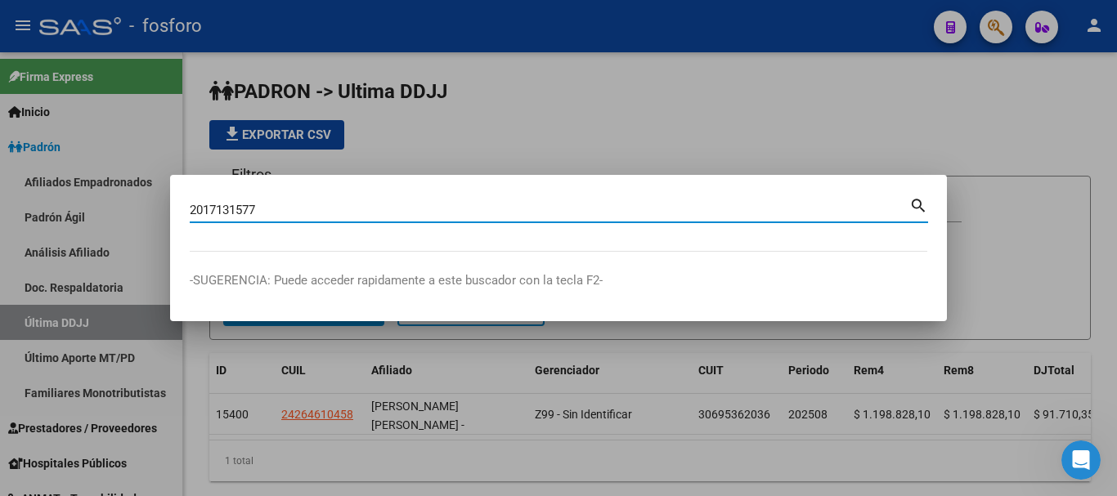
click at [201, 206] on input "2017131577" at bounding box center [550, 210] width 720 height 15
type input "17131577"
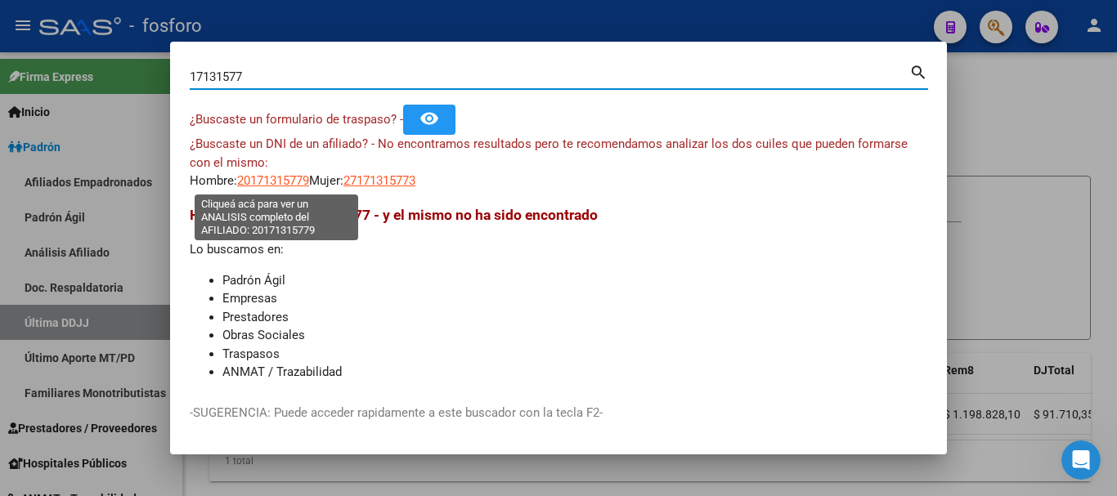
click at [284, 181] on span "20171315779" at bounding box center [273, 180] width 72 height 15
type textarea "20171315779"
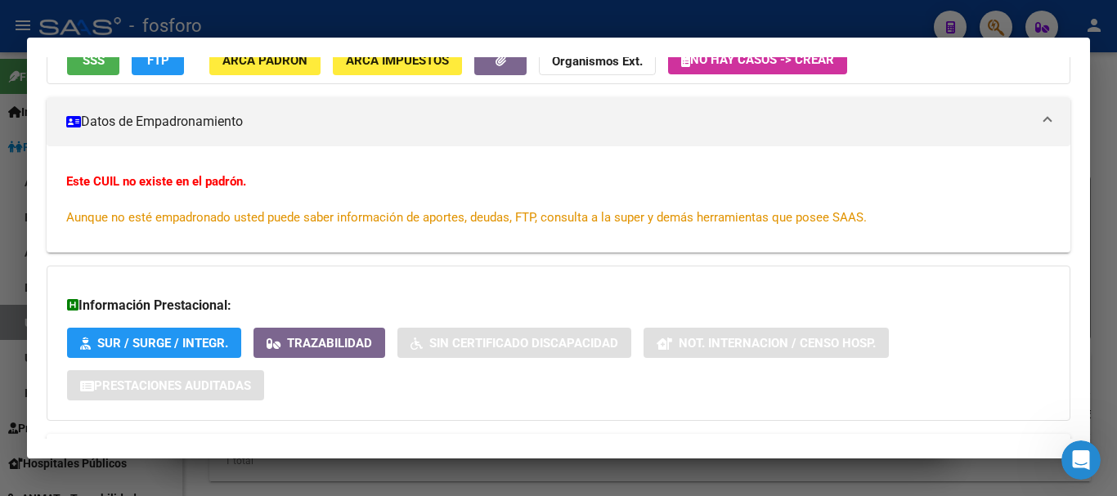
scroll to position [235, 0]
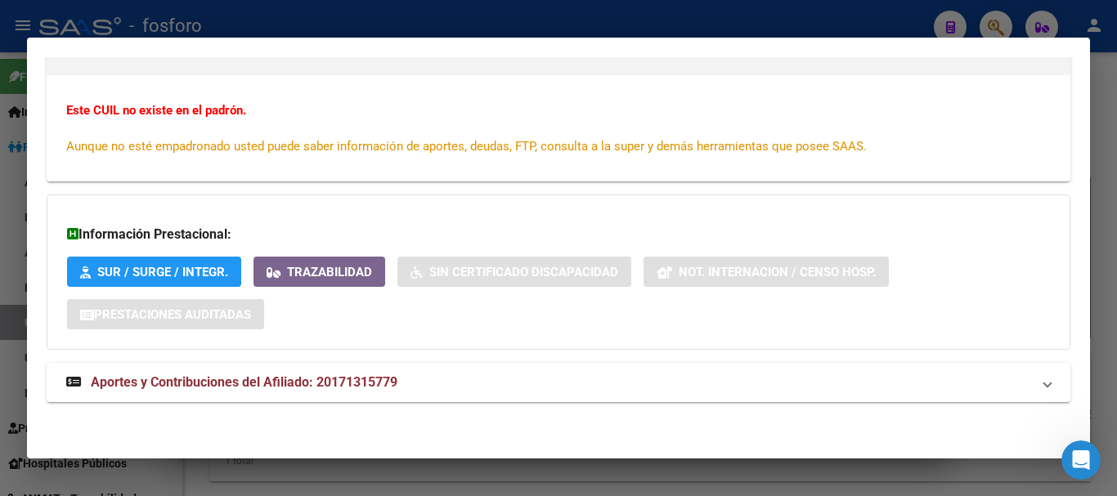
click at [1116, 116] on div at bounding box center [558, 248] width 1117 height 496
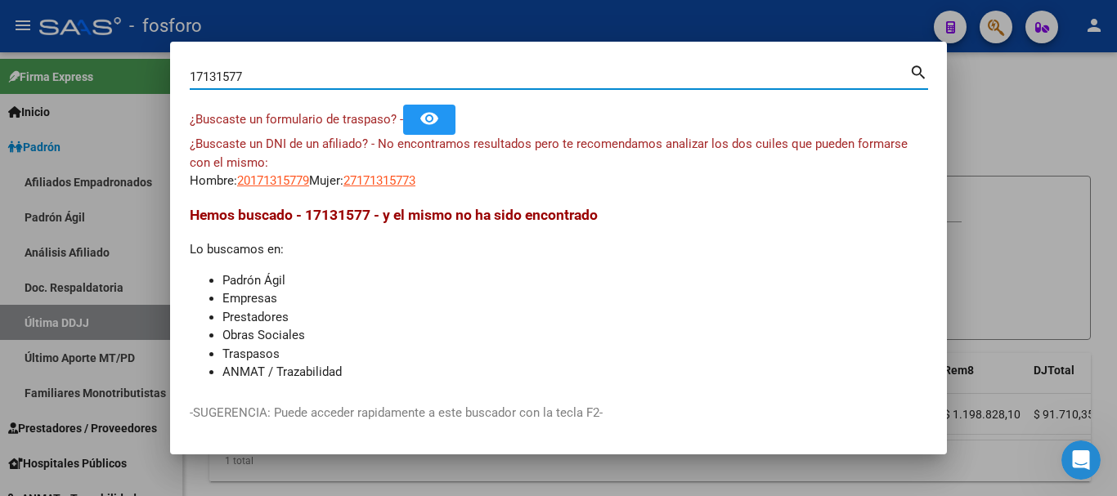
drag, startPoint x: 224, startPoint y: 74, endPoint x: 163, endPoint y: 74, distance: 61.3
click at [159, 74] on div "17131577 Buscar (apellido, dni, cuil, nro traspaso, cuit, obra social) search ¿…" at bounding box center [558, 248] width 1117 height 496
type input "[PERSON_NAME]"
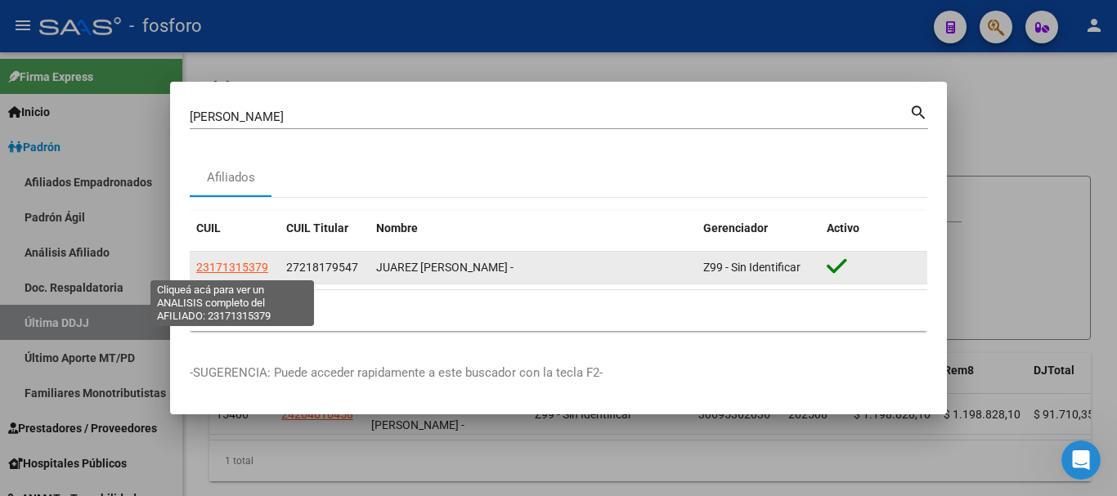
click at [235, 270] on span "23171315379" at bounding box center [232, 267] width 72 height 13
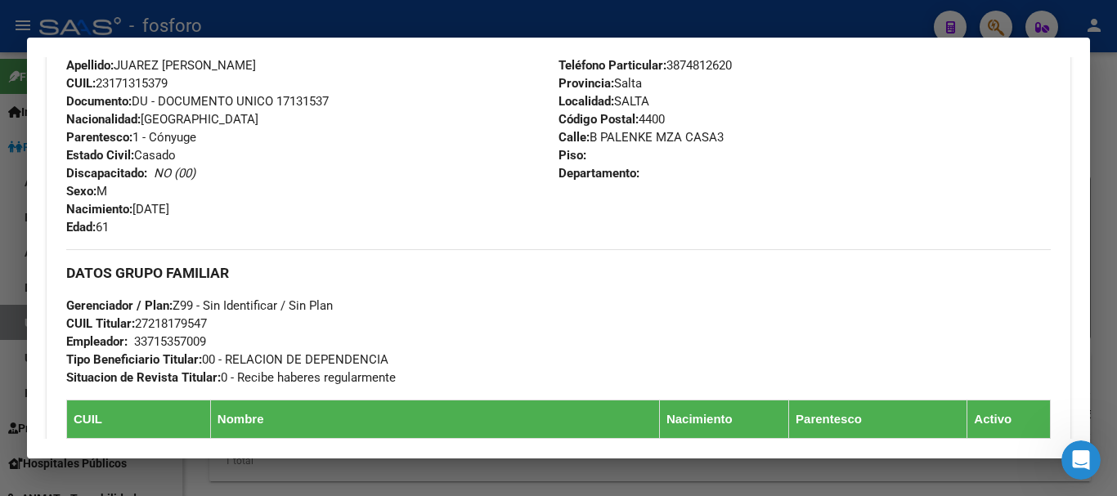
scroll to position [736, 0]
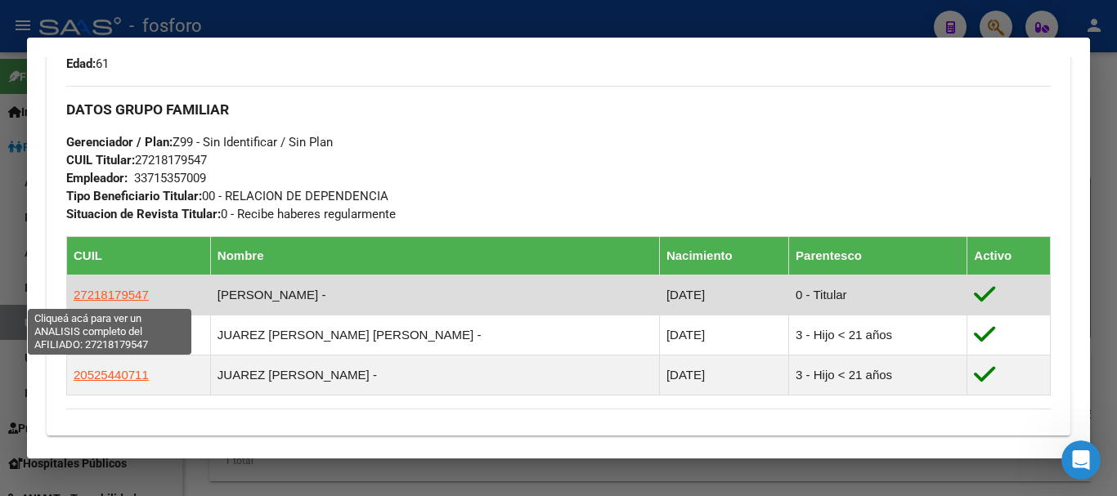
click at [115, 295] on span "27218179547" at bounding box center [111, 295] width 75 height 14
type textarea "27218179547"
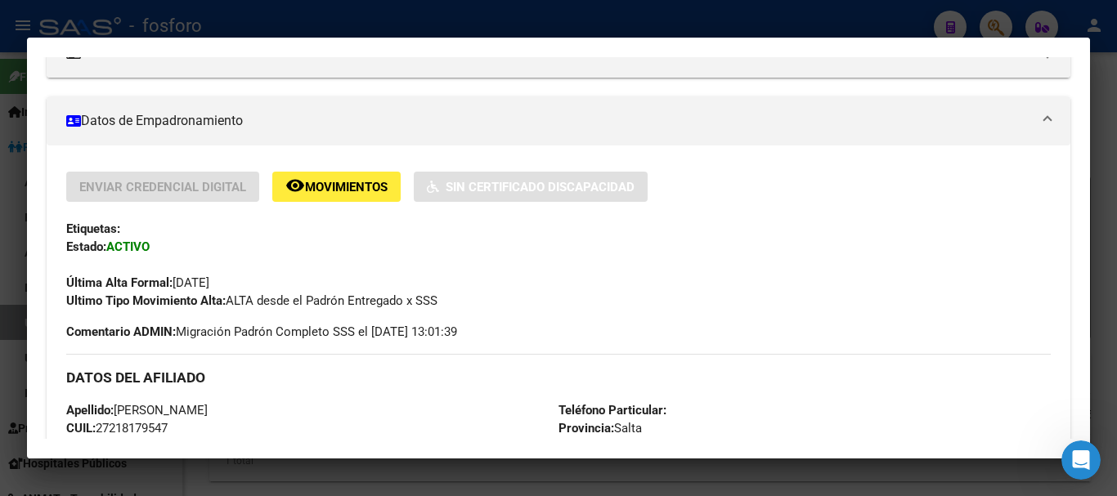
scroll to position [327, 0]
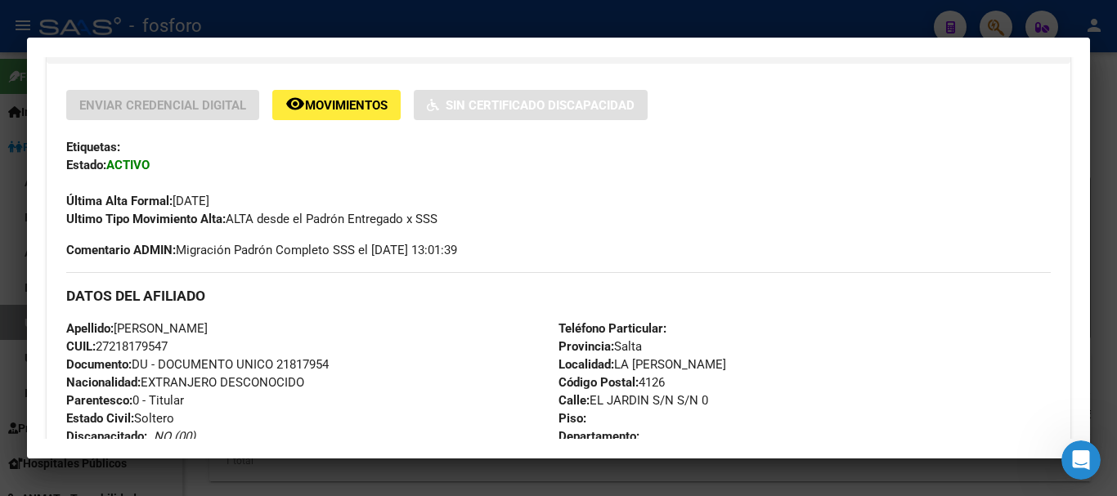
drag, startPoint x: 152, startPoint y: 348, endPoint x: 110, endPoint y: 345, distance: 42.6
click at [99, 347] on span "CUIL: 27218179547" at bounding box center [116, 346] width 101 height 15
click at [1116, 233] on div at bounding box center [558, 248] width 1117 height 496
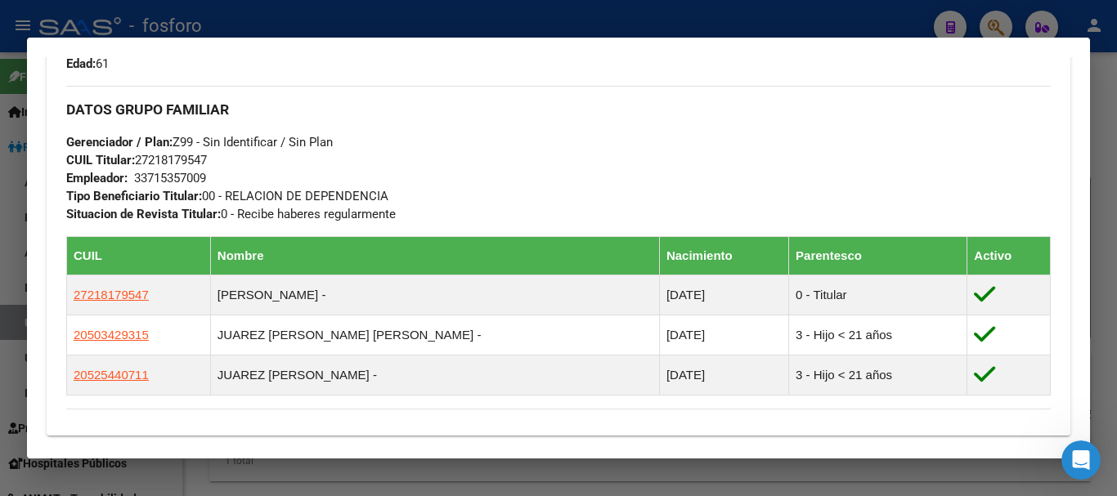
drag, startPoint x: 1116, startPoint y: 80, endPoint x: 1075, endPoint y: 101, distance: 46.1
click at [1113, 80] on div at bounding box center [558, 248] width 1117 height 496
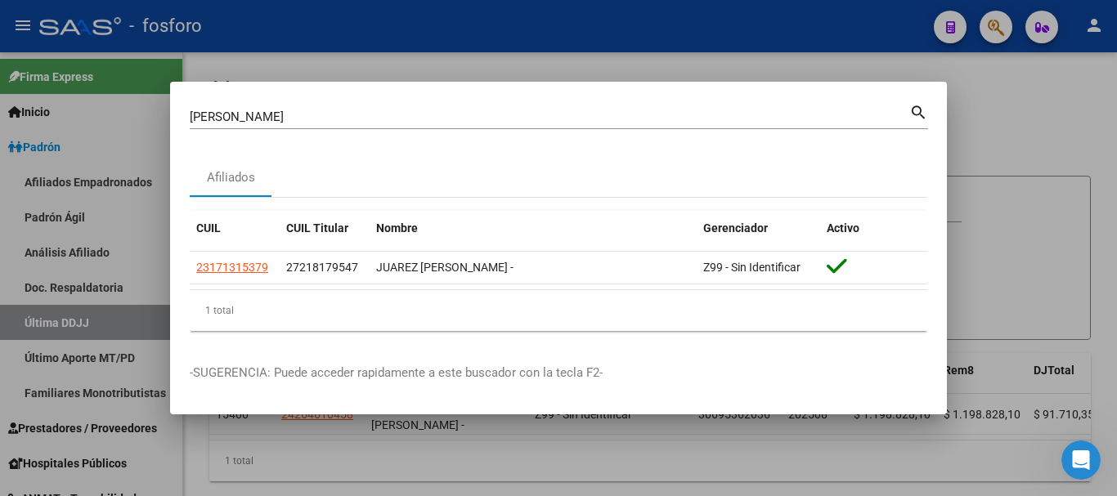
drag, startPoint x: 1065, startPoint y: 155, endPoint x: 794, endPoint y: 177, distance: 272.4
click at [1056, 155] on div at bounding box center [558, 248] width 1117 height 496
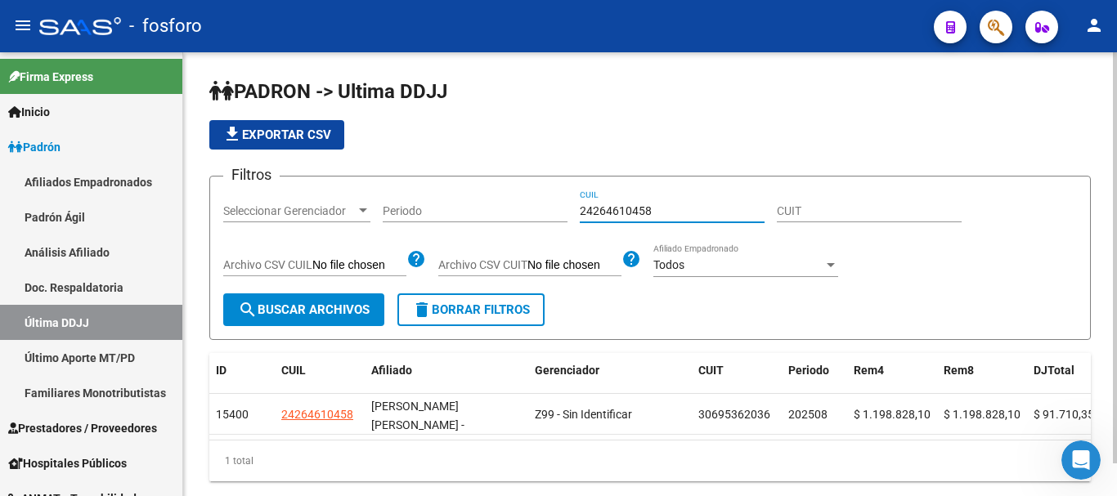
drag, startPoint x: 649, startPoint y: 213, endPoint x: 556, endPoint y: 216, distance: 93.2
click at [556, 216] on div "Filtros Seleccionar Gerenciador Seleccionar Gerenciador Periodo 24264610458 CUI…" at bounding box center [650, 242] width 854 height 104
paste input "7218179547"
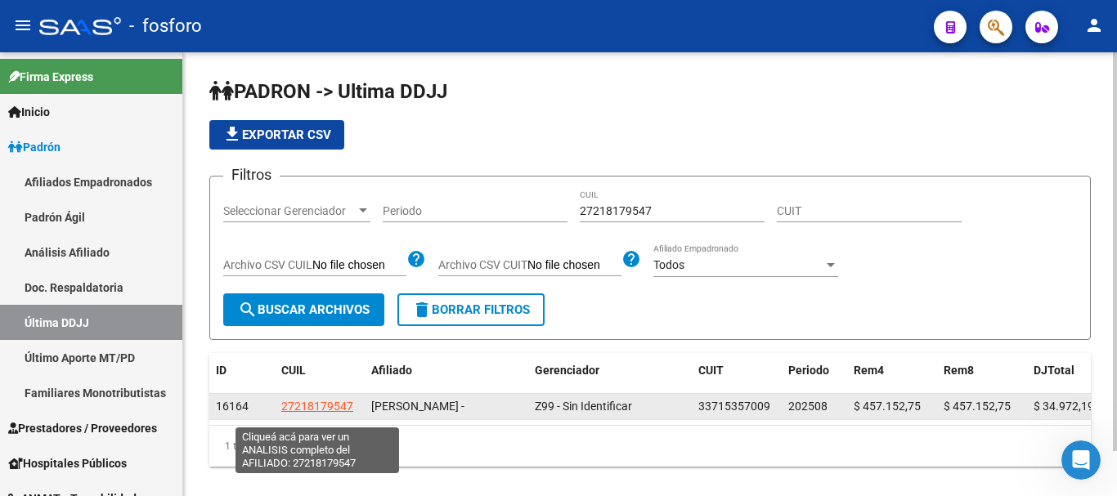
click at [314, 413] on span "27218179547" at bounding box center [317, 406] width 72 height 13
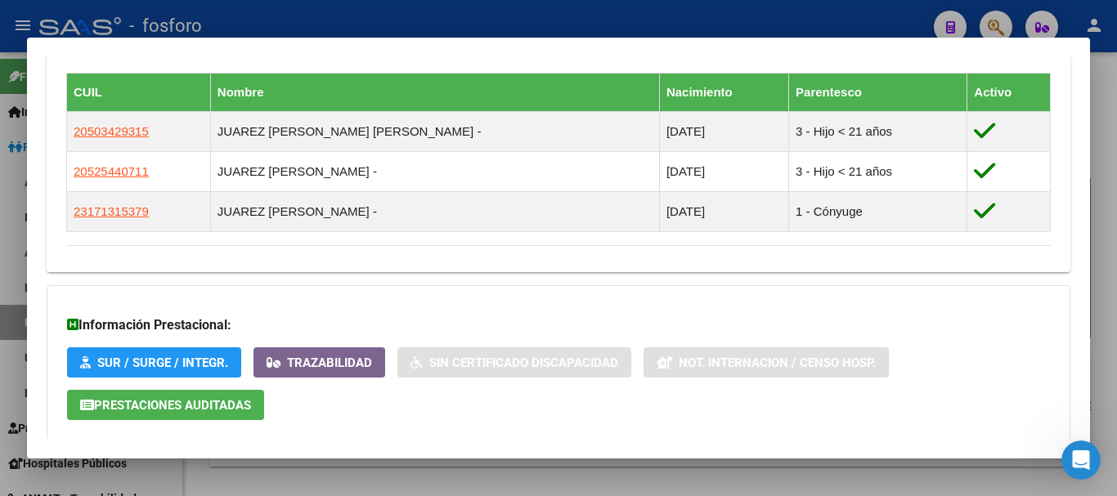
scroll to position [818, 0]
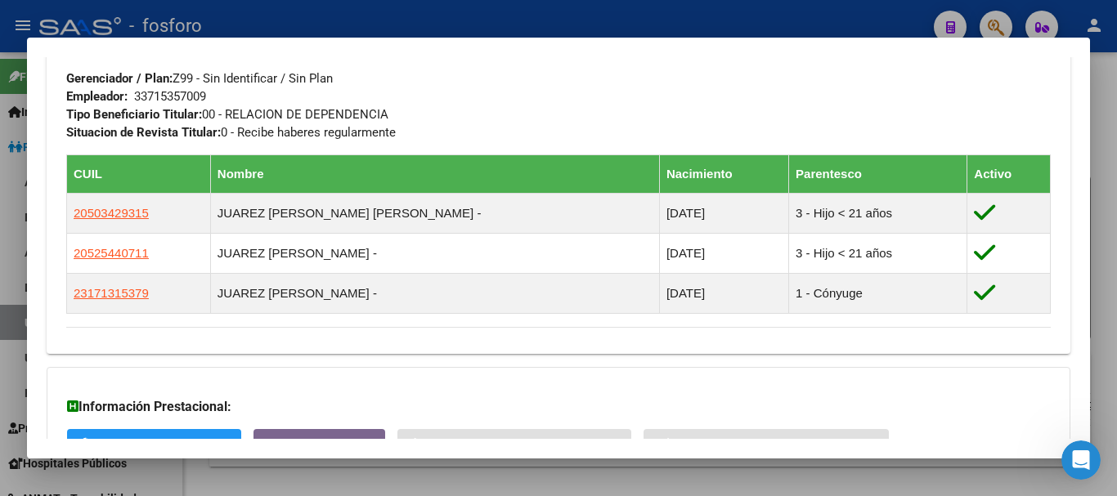
click at [1116, 272] on div at bounding box center [558, 248] width 1117 height 496
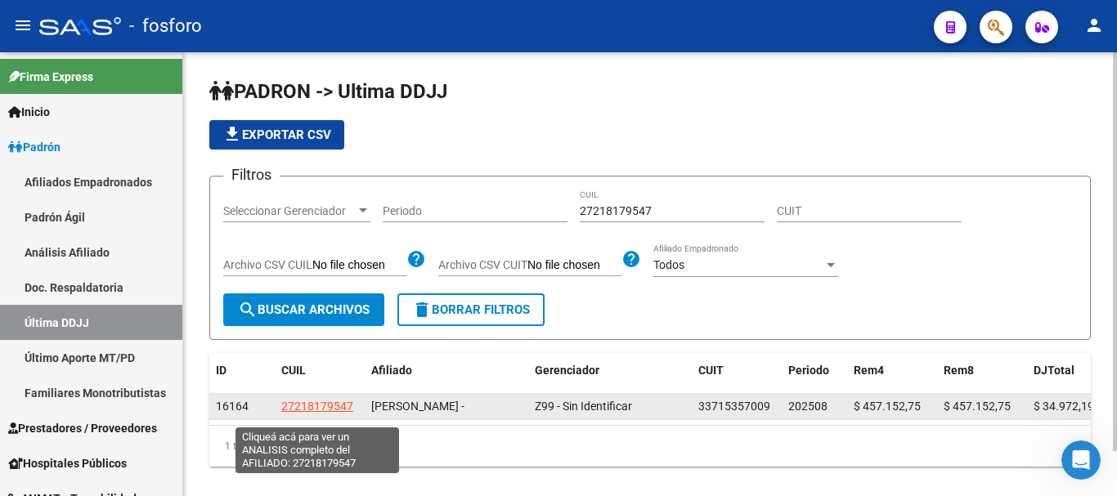
click at [320, 411] on span "27218179547" at bounding box center [317, 406] width 72 height 13
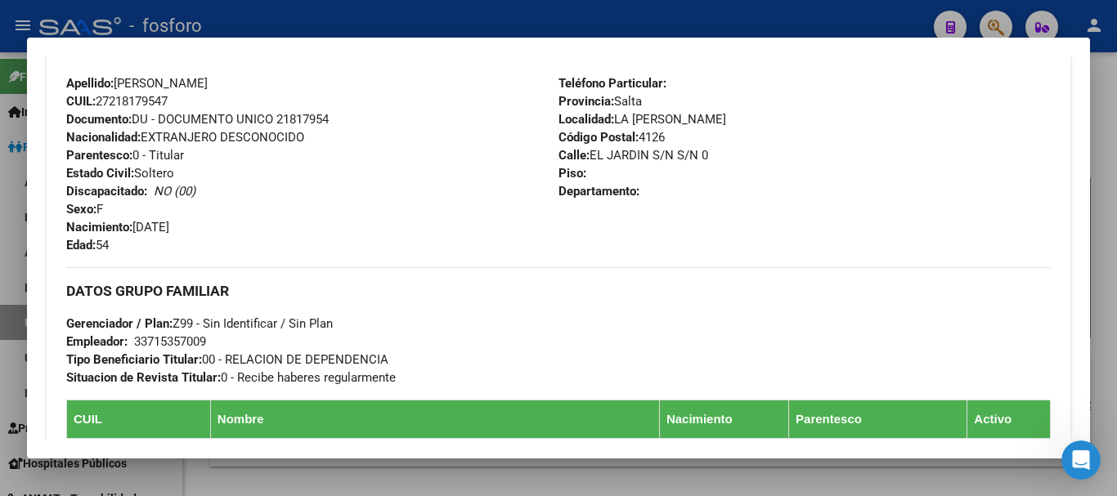
scroll to position [736, 0]
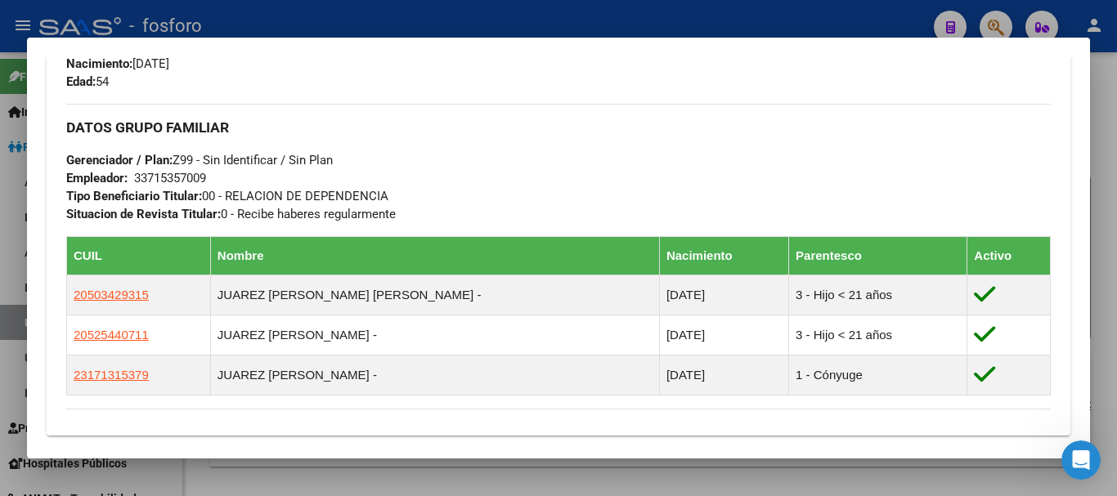
drag, startPoint x: 1116, startPoint y: 26, endPoint x: 1096, endPoint y: 6, distance: 28.9
click at [1116, 25] on div at bounding box center [558, 248] width 1117 height 496
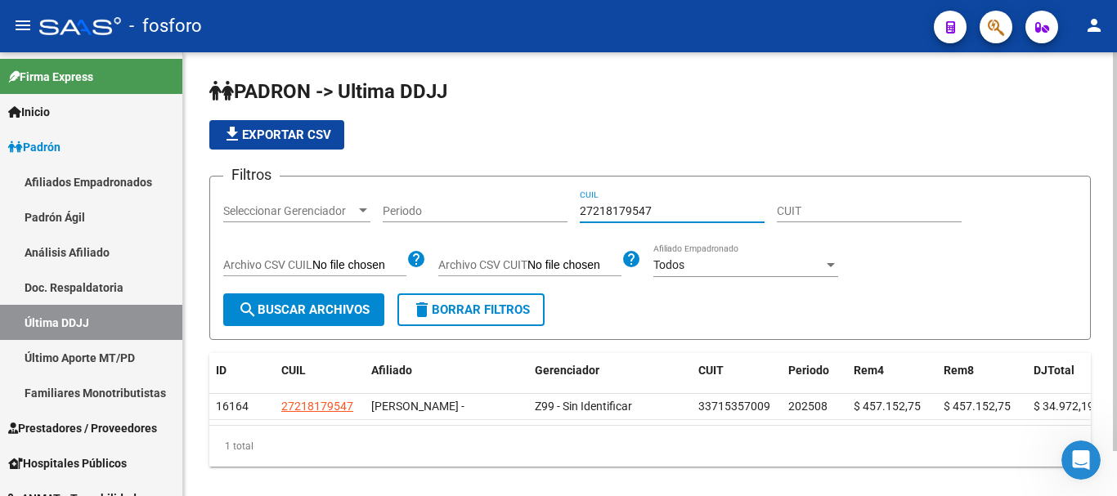
drag, startPoint x: 662, startPoint y: 214, endPoint x: 585, endPoint y: 213, distance: 76.9
click at [585, 213] on input "27218179547" at bounding box center [672, 211] width 185 height 14
type input "2"
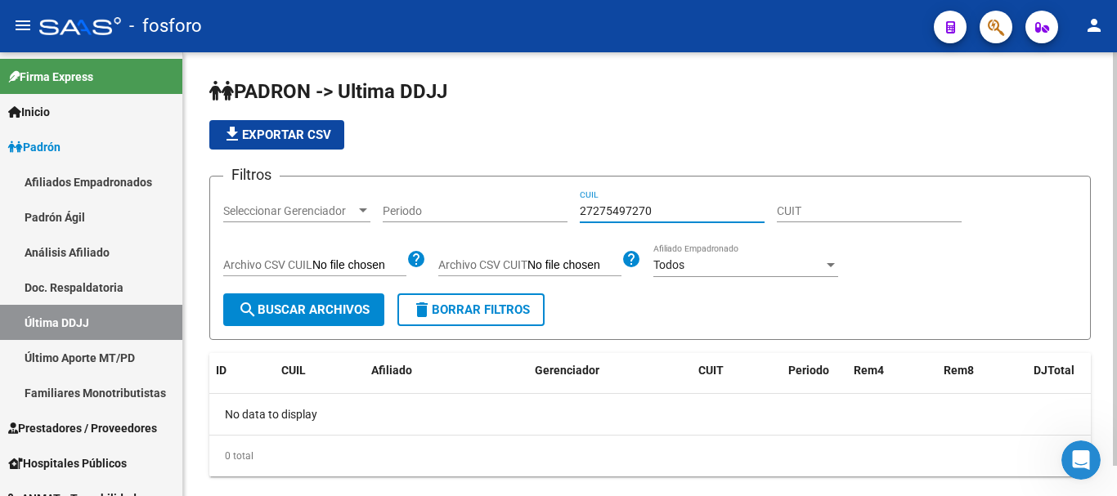
click at [639, 214] on input "27275497270" at bounding box center [672, 211] width 185 height 14
type input "27275497970"
drag, startPoint x: 598, startPoint y: 204, endPoint x: 558, endPoint y: 204, distance: 39.2
click at [558, 204] on div "Filtros Seleccionar Gerenciador Seleccionar Gerenciador Periodo 27275497970 CUI…" at bounding box center [650, 242] width 854 height 104
drag, startPoint x: 709, startPoint y: 214, endPoint x: 677, endPoint y: 214, distance: 31.9
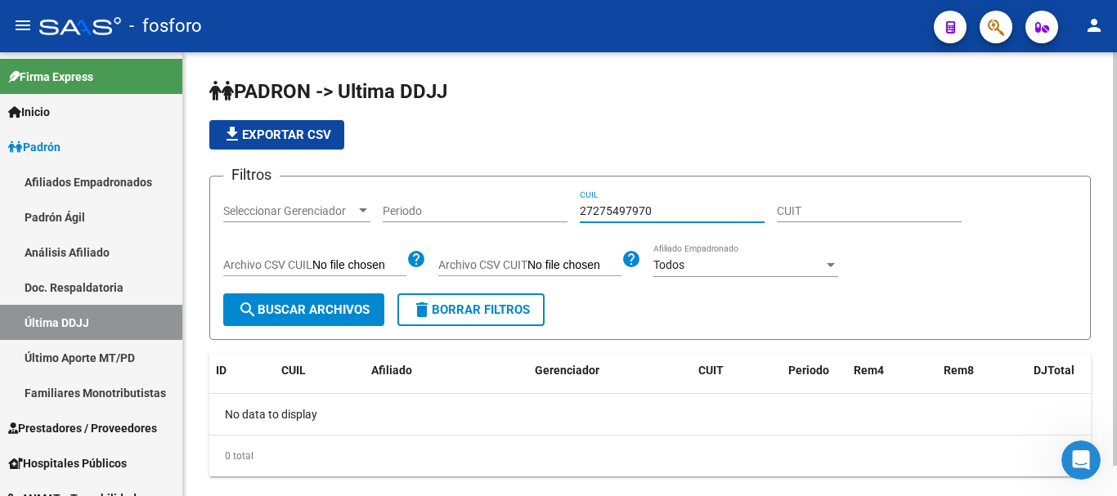
click at [706, 214] on input "27275497970" at bounding box center [672, 211] width 185 height 14
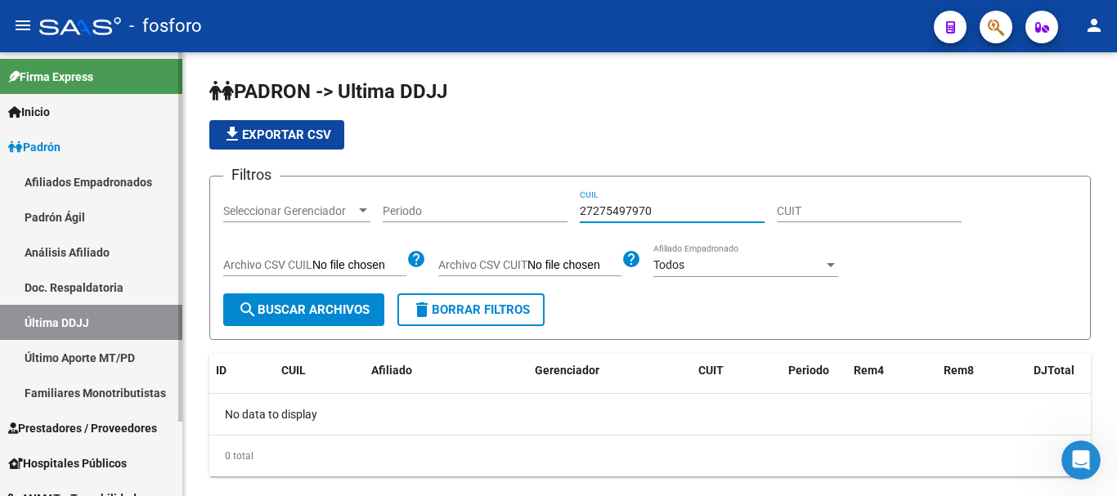
click at [83, 352] on link "Último Aporte MT/PD" at bounding box center [91, 357] width 182 height 35
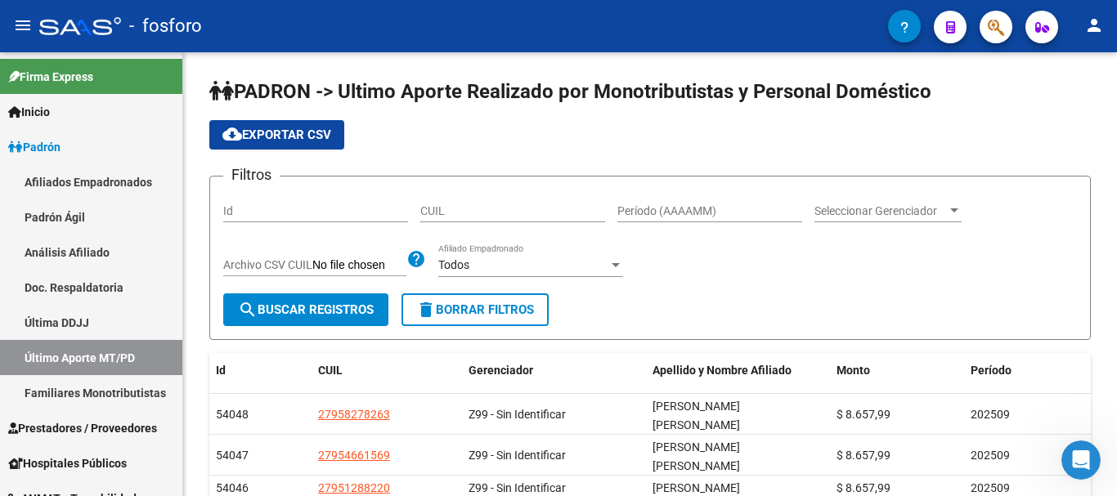
click at [558, 206] on input "CUIL" at bounding box center [512, 211] width 185 height 14
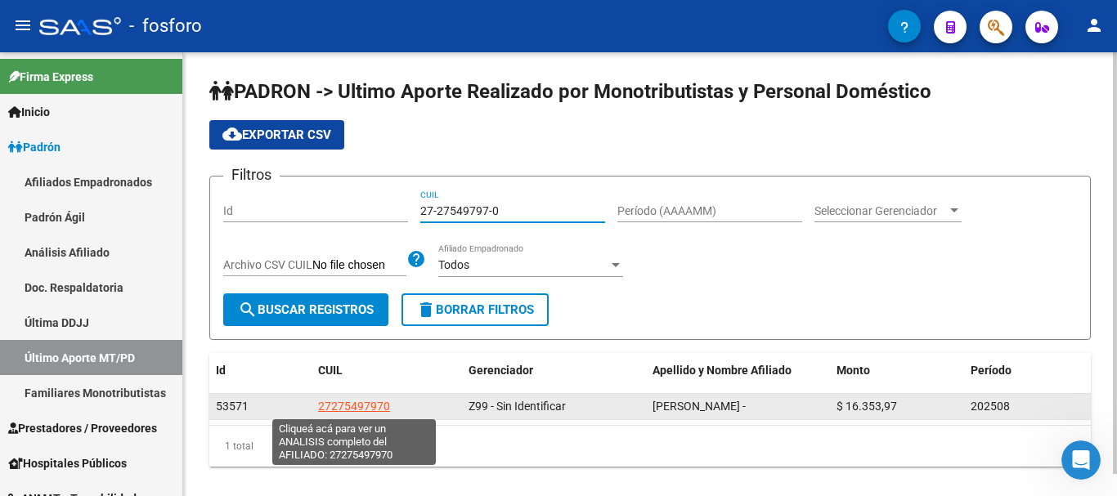
type input "27-27549797-0"
click at [358, 400] on span "27275497970" at bounding box center [354, 406] width 72 height 13
type textarea "27275497970"
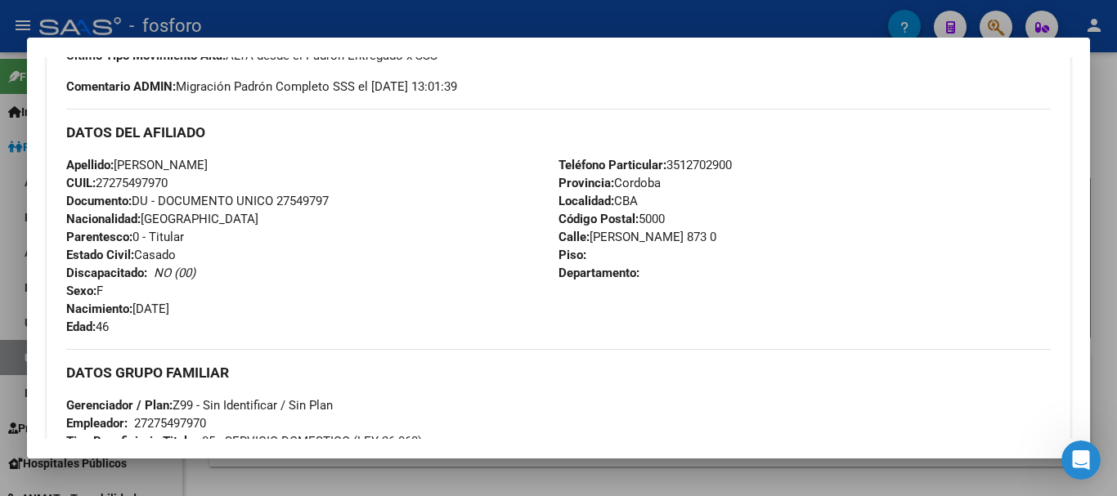
scroll to position [654, 0]
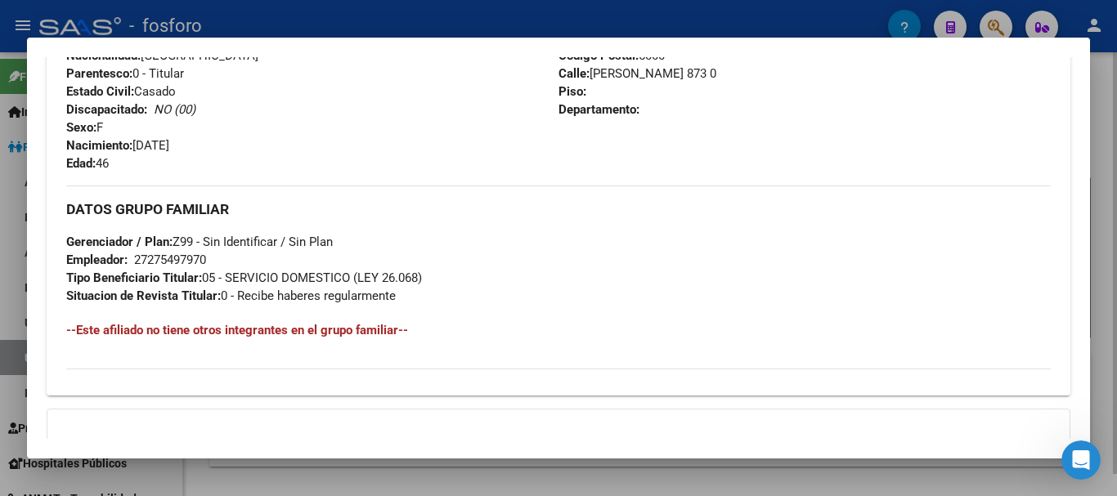
drag, startPoint x: 1116, startPoint y: 95, endPoint x: 1092, endPoint y: 108, distance: 27.1
click at [1116, 96] on div at bounding box center [558, 248] width 1117 height 496
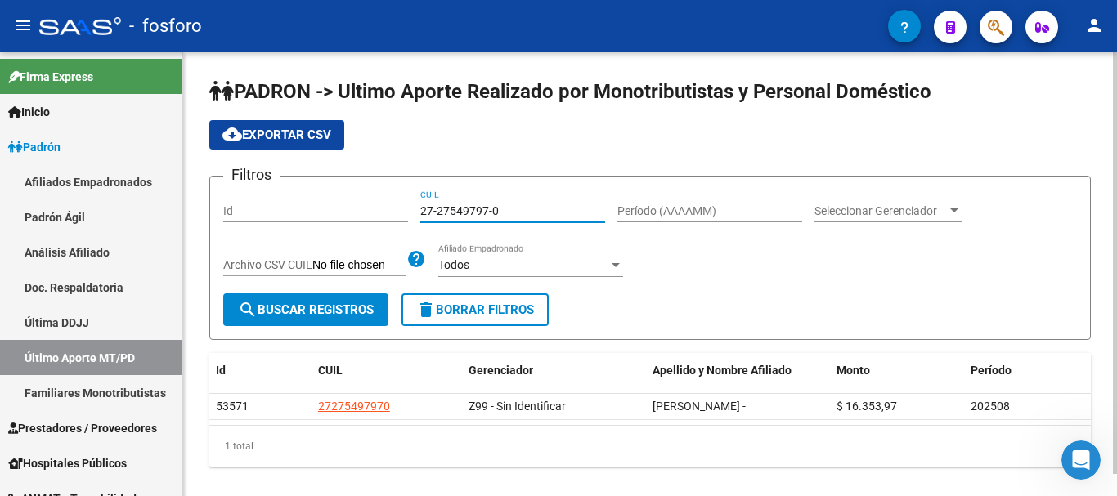
drag, startPoint x: 504, startPoint y: 204, endPoint x: 398, endPoint y: 204, distance: 105.5
click at [400, 204] on div "Filtros Id 27-27549797-0 CUIL Período (AAAAMM) Seleccionar Gerenciador Seleccio…" at bounding box center [650, 242] width 854 height 104
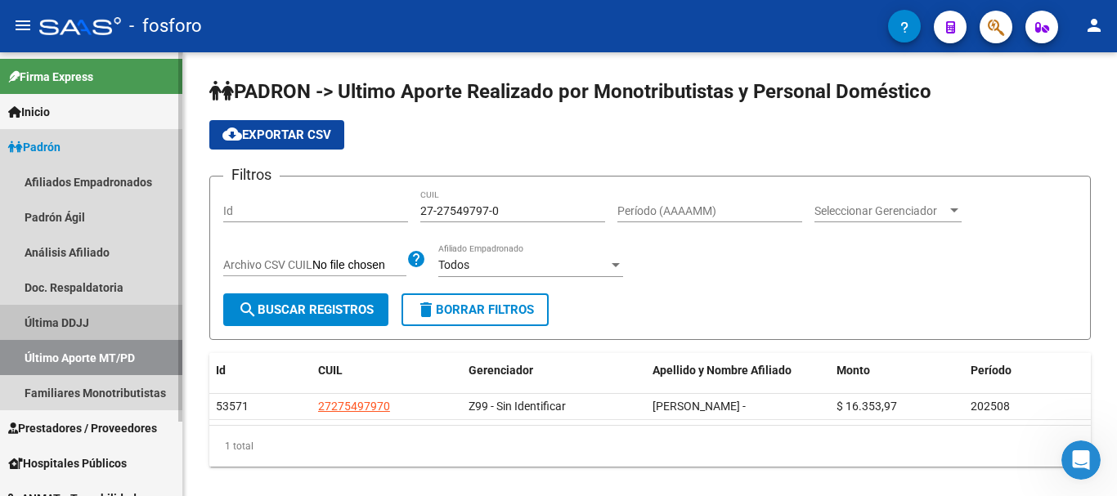
click at [105, 312] on link "Última DDJJ" at bounding box center [91, 322] width 182 height 35
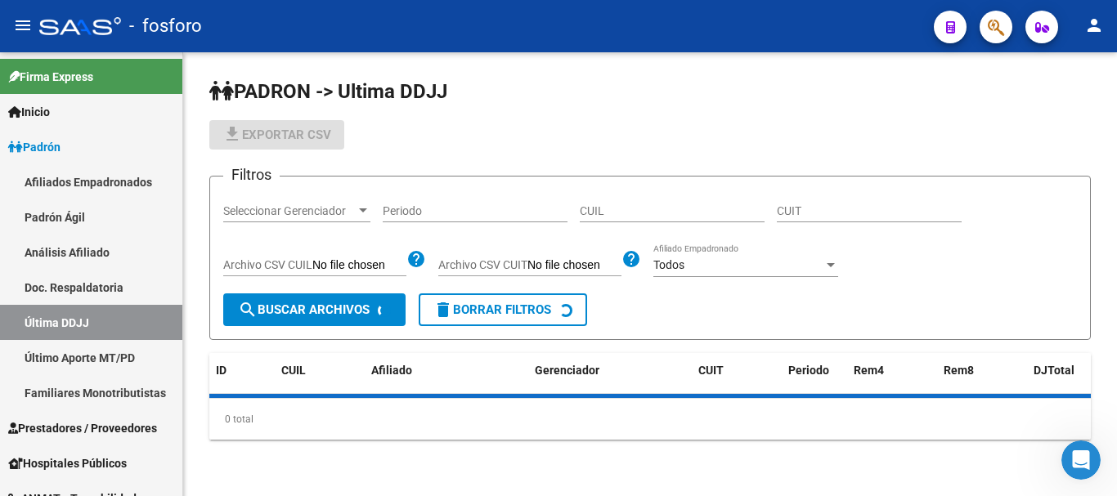
click at [603, 212] on input "CUIL" at bounding box center [672, 211] width 185 height 14
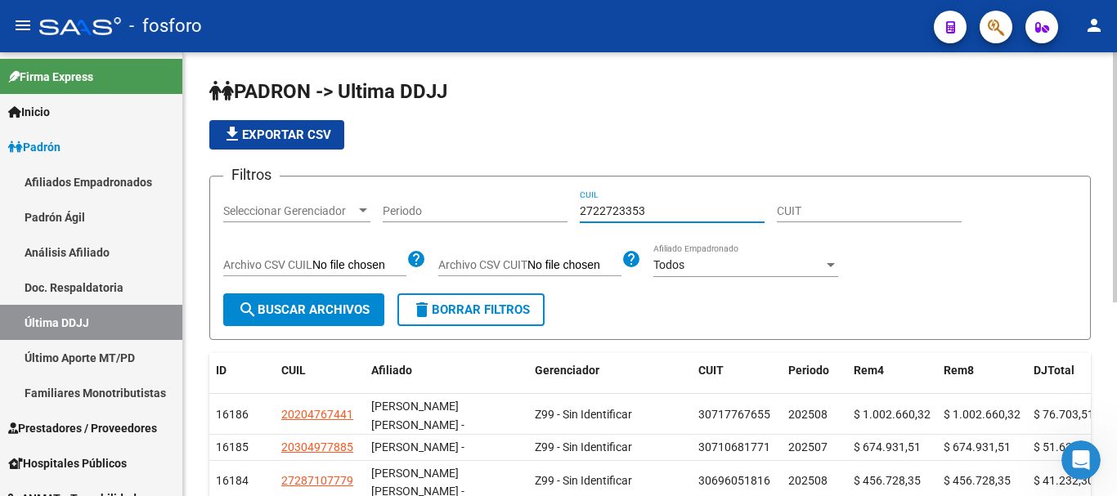
type input "27227233538"
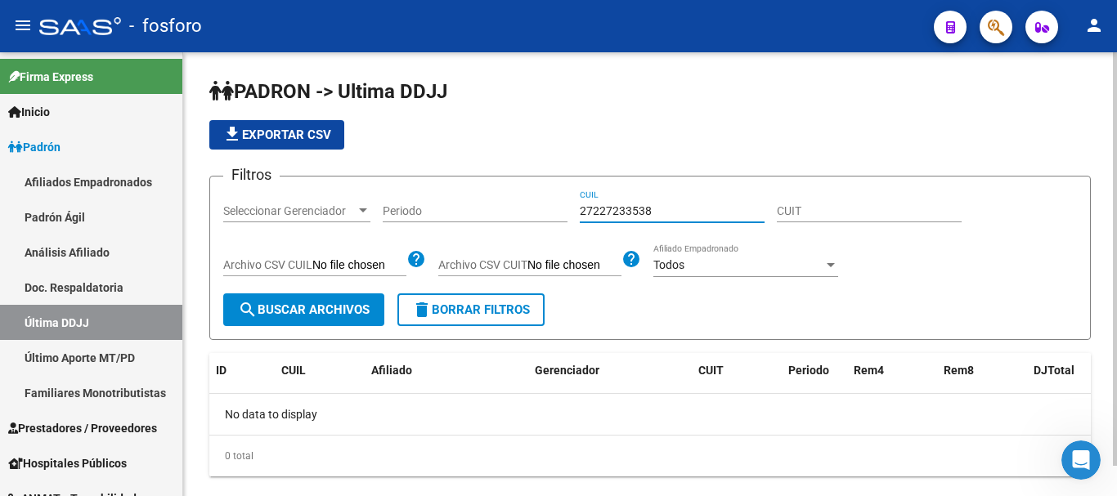
drag, startPoint x: 650, startPoint y: 214, endPoint x: 558, endPoint y: 214, distance: 92.4
click at [558, 214] on div "Filtros Seleccionar Gerenciador Seleccionar Gerenciador Periodo 27227233538 CUI…" at bounding box center [650, 242] width 854 height 104
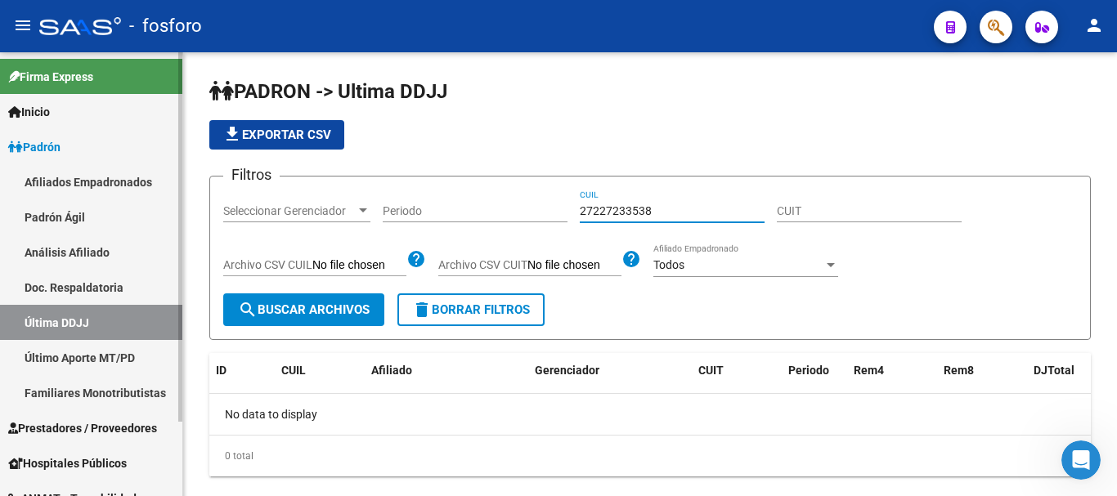
click at [79, 362] on link "Último Aporte MT/PD" at bounding box center [91, 357] width 182 height 35
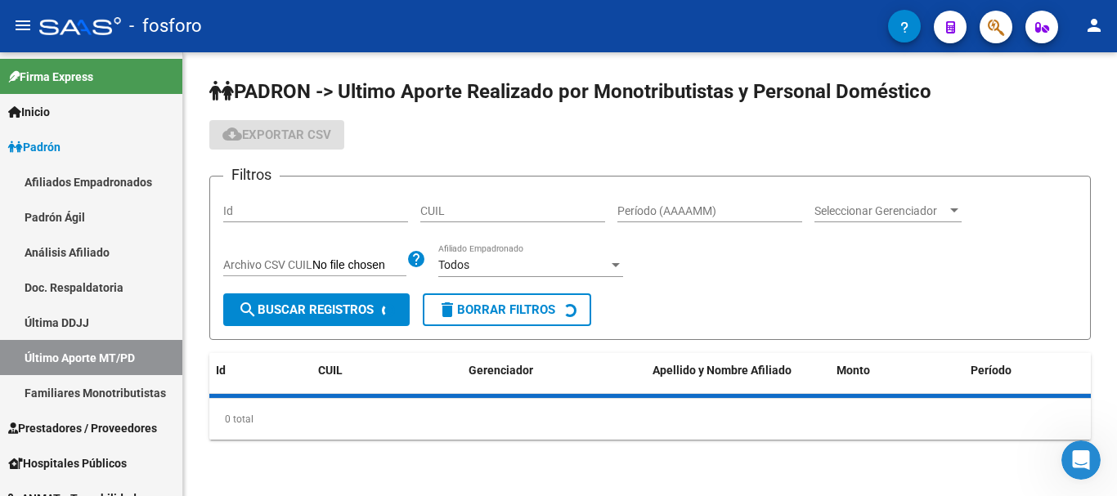
click at [539, 216] on input "CUIL" at bounding box center [512, 211] width 185 height 14
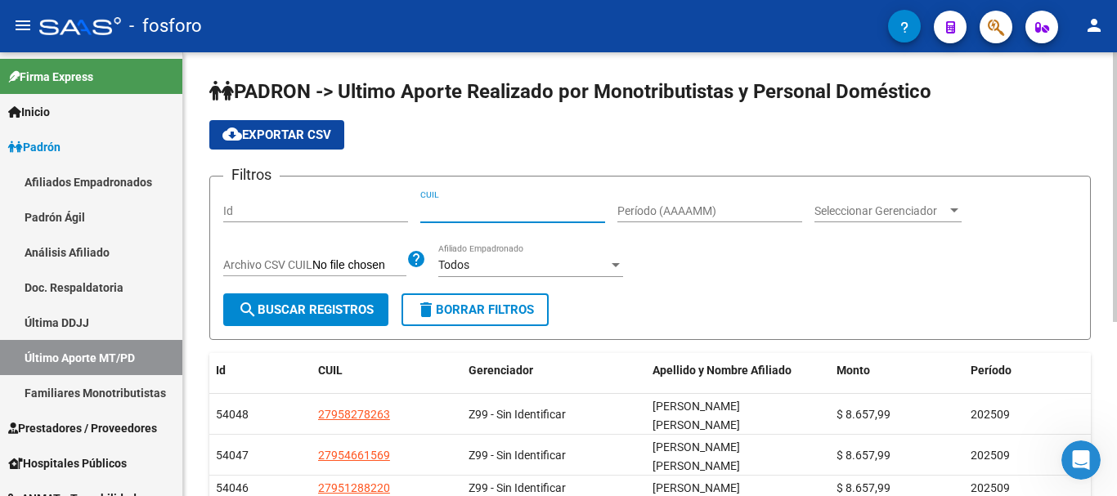
paste input "27-22723353-8"
type input "27-22723353-8"
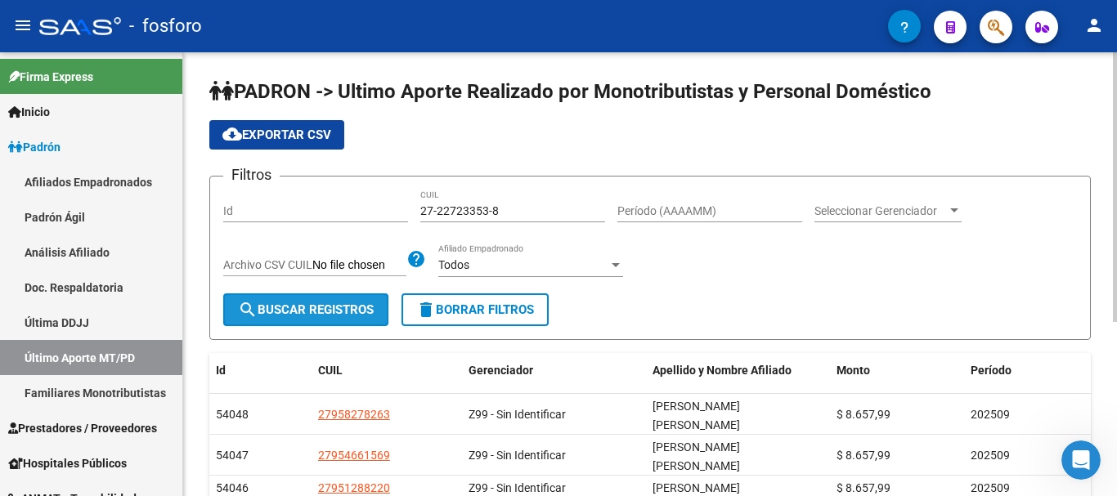
drag, startPoint x: 303, startPoint y: 325, endPoint x: 314, endPoint y: 312, distance: 17.4
click at [307, 322] on button "search Buscar Registros" at bounding box center [305, 310] width 165 height 33
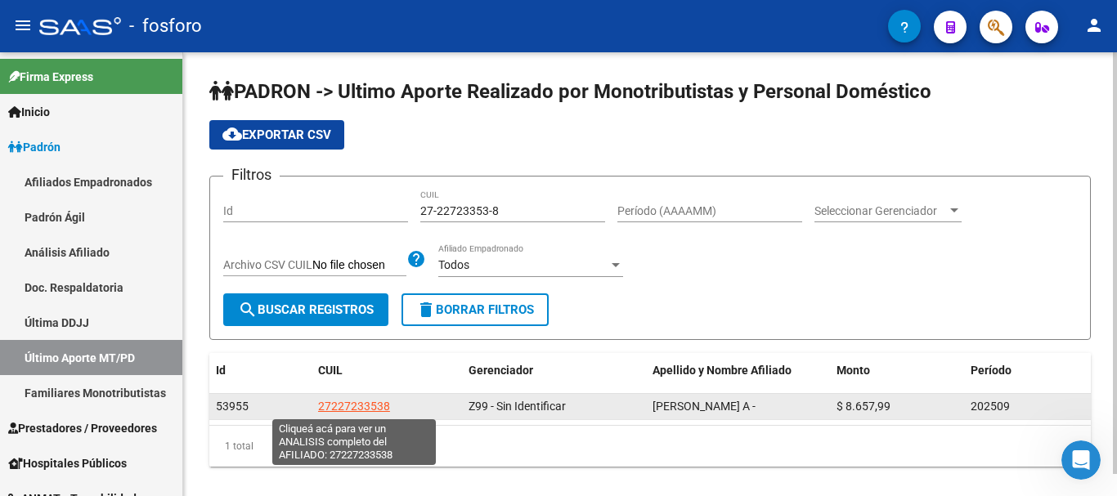
click at [364, 404] on span "27227233538" at bounding box center [354, 406] width 72 height 13
type textarea "27227233538"
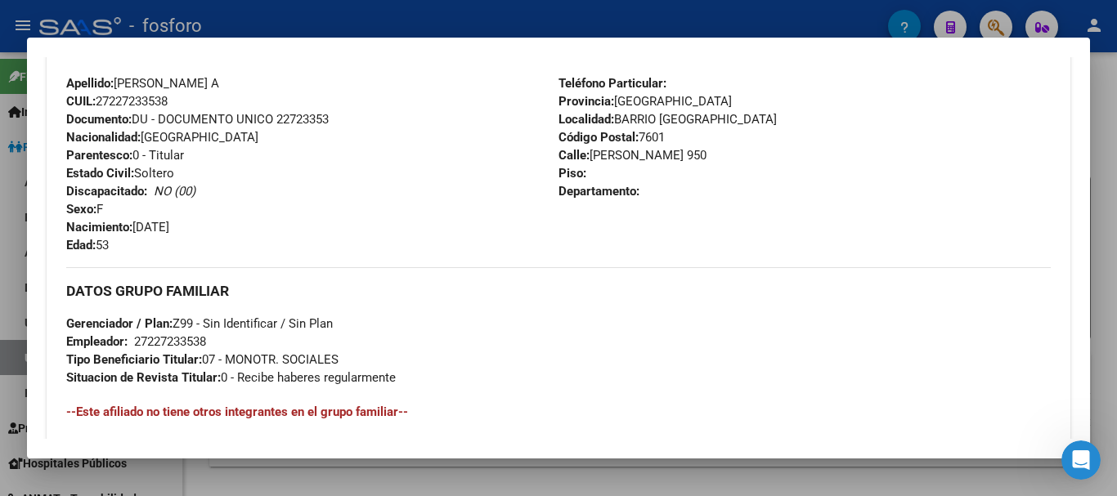
scroll to position [654, 0]
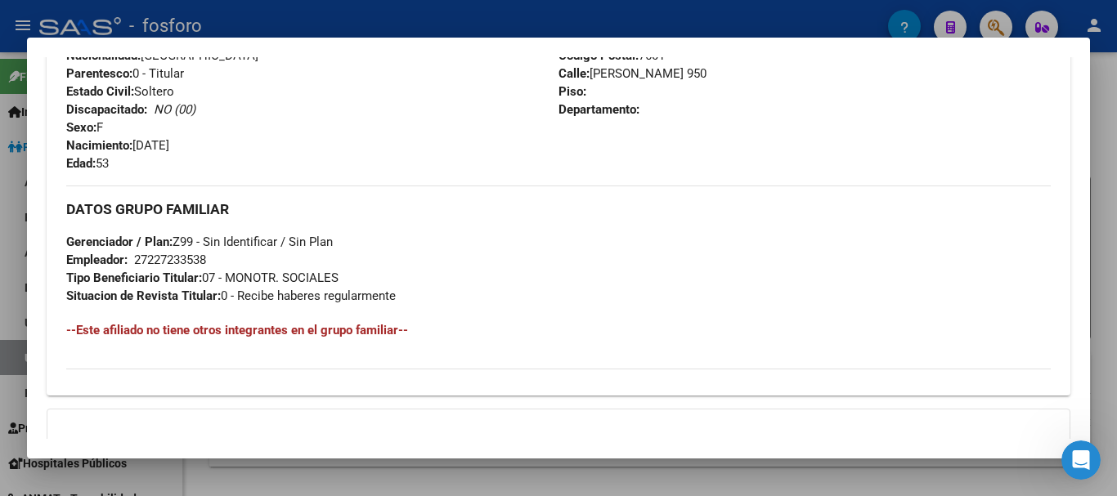
click at [1116, 93] on div at bounding box center [558, 248] width 1117 height 496
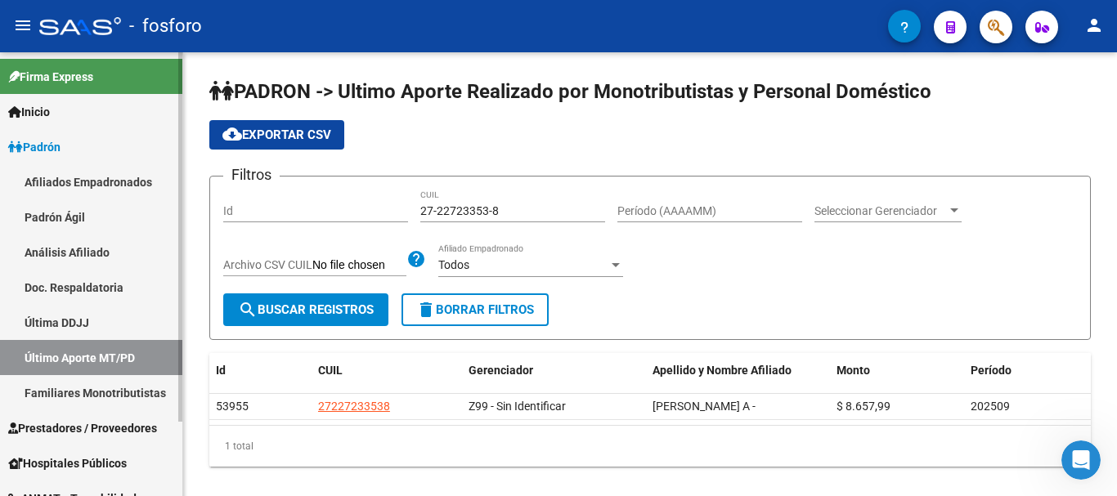
click at [95, 324] on link "Última DDJJ" at bounding box center [91, 322] width 182 height 35
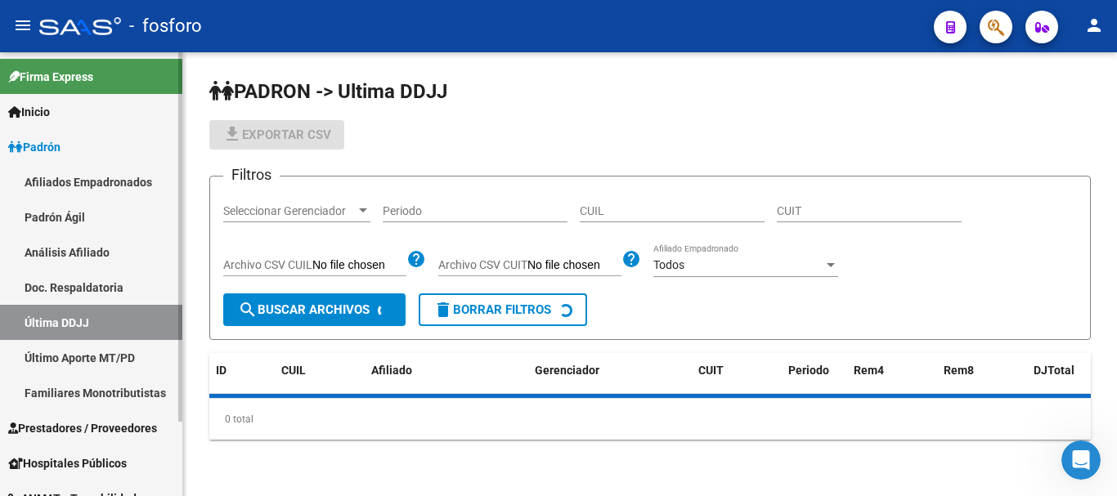
click at [101, 348] on link "Último Aporte MT/PD" at bounding box center [91, 357] width 182 height 35
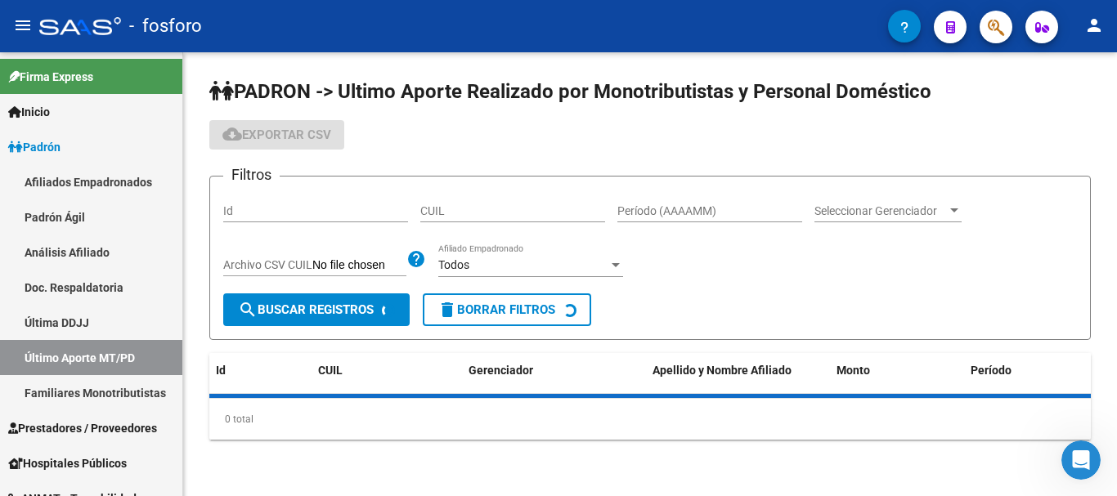
click at [492, 211] on input "CUIL" at bounding box center [512, 211] width 185 height 14
paste input "27-47818164-2"
type input "27-47818164-2"
click at [316, 312] on span "search Buscar Registros" at bounding box center [306, 310] width 136 height 15
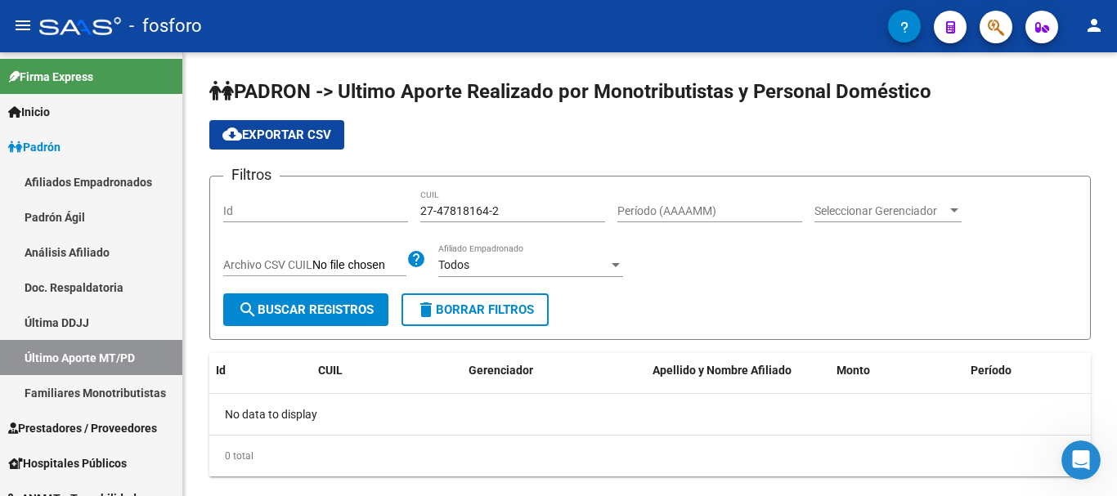
click at [1008, 28] on button "button" at bounding box center [996, 27] width 33 height 33
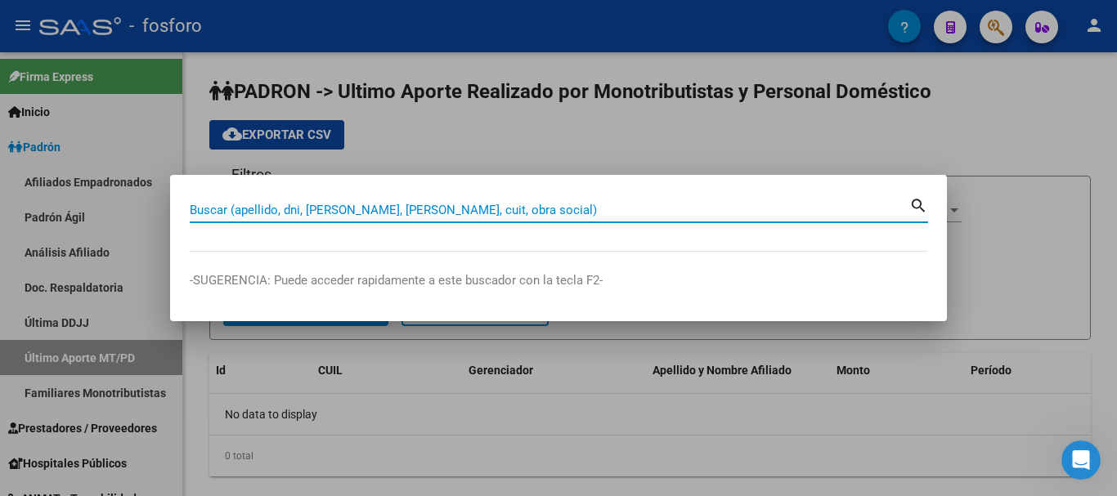
paste input "27478181642"
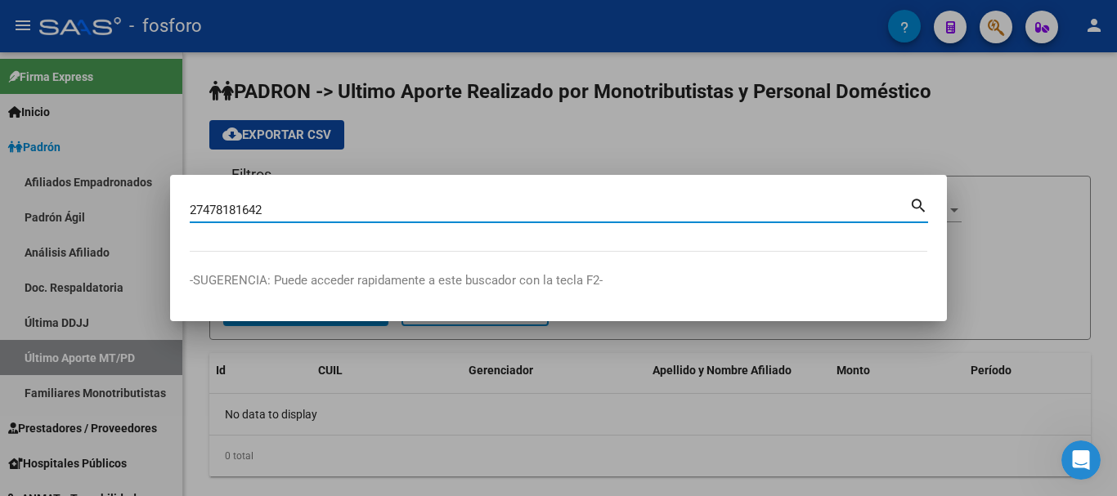
type input "27478181642"
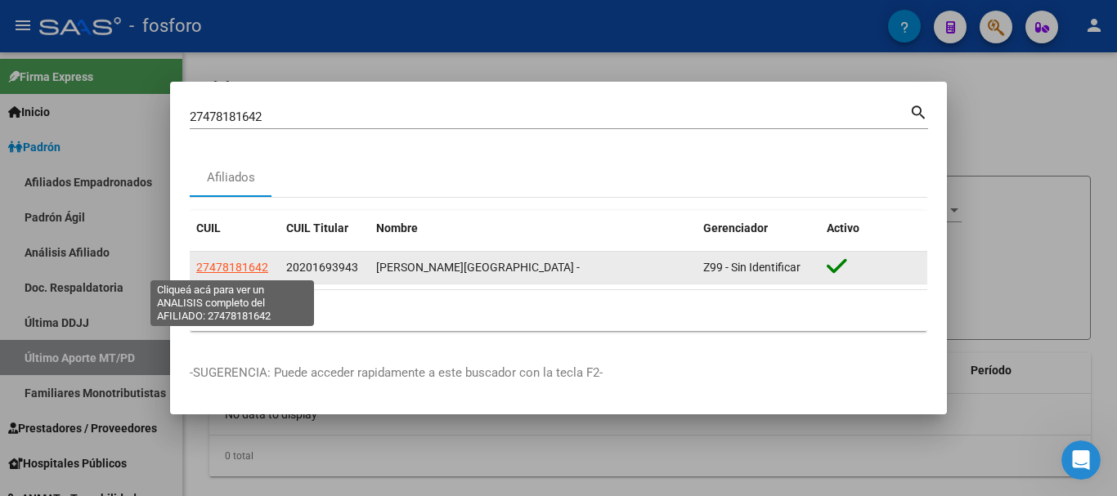
click at [247, 271] on span "27478181642" at bounding box center [232, 267] width 72 height 13
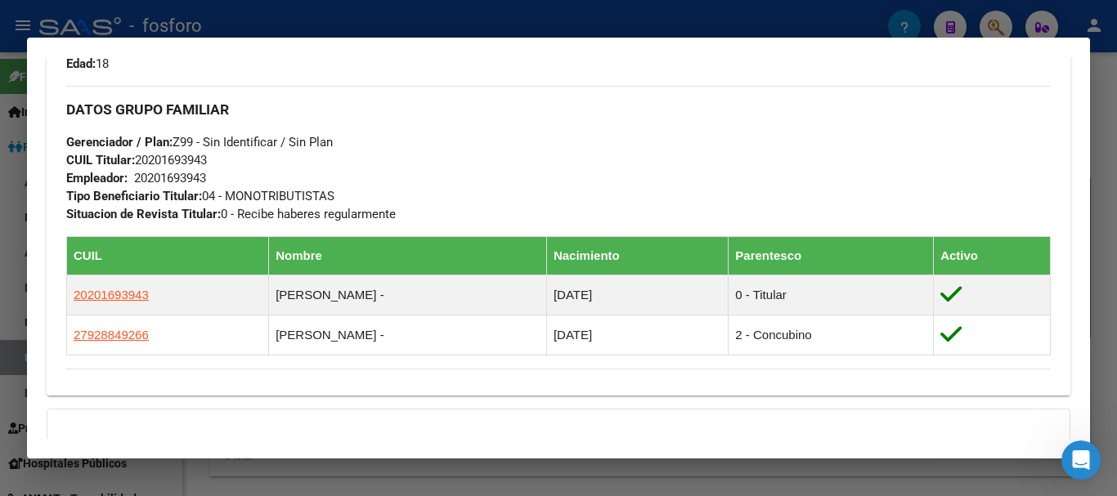
scroll to position [818, 0]
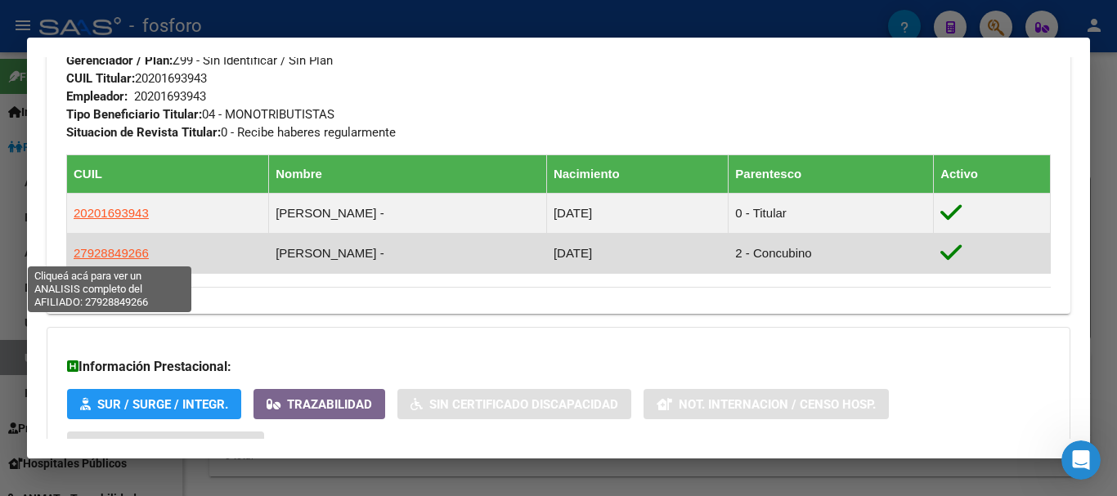
click at [115, 253] on span "27928849266" at bounding box center [111, 253] width 75 height 14
type textarea "27928849266"
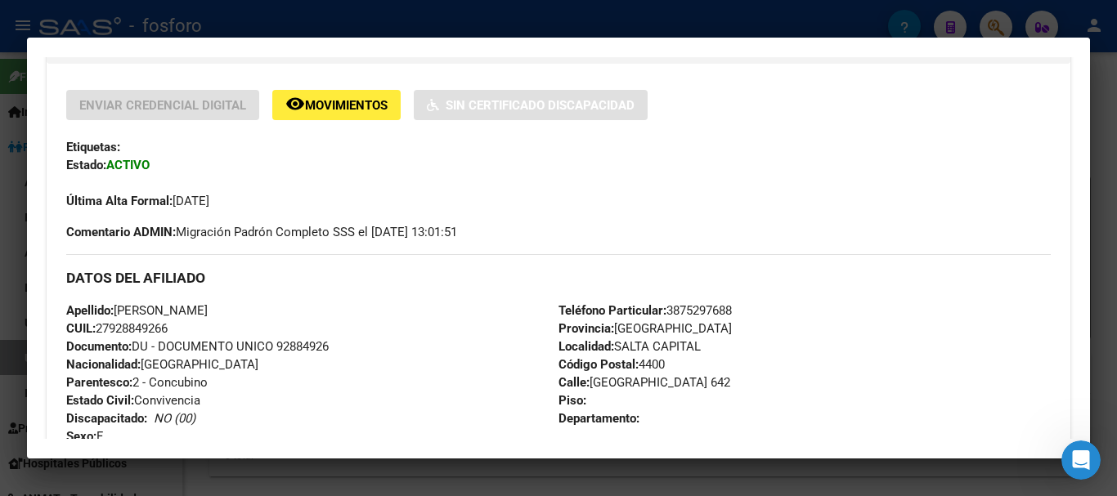
scroll to position [409, 0]
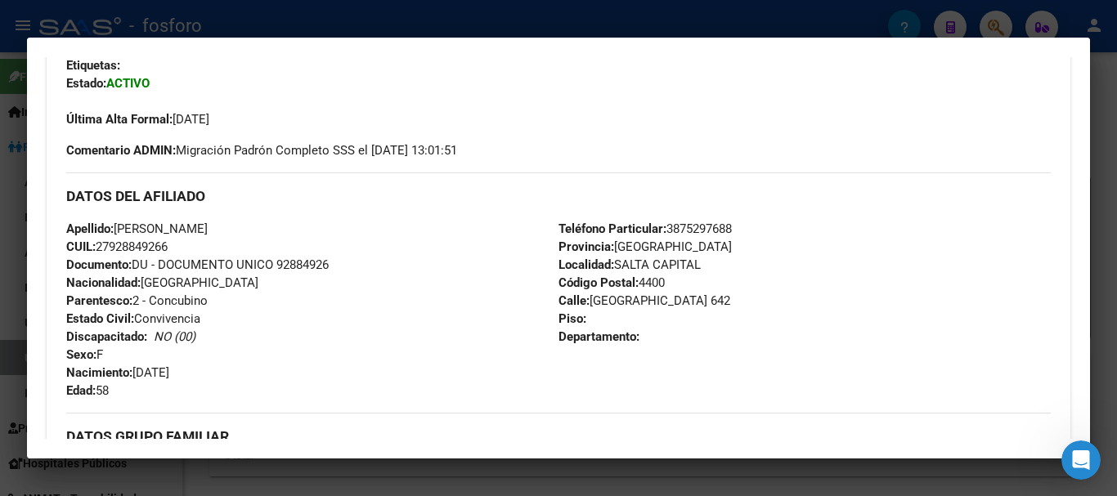
drag, startPoint x: 142, startPoint y: 245, endPoint x: 100, endPoint y: 245, distance: 42.5
click at [100, 245] on div "Apellido: [PERSON_NAME]: 27928849266 Documento: DU - DOCUMENTO UNICO 92884926 N…" at bounding box center [312, 310] width 492 height 180
click at [1115, 226] on div at bounding box center [558, 248] width 1117 height 496
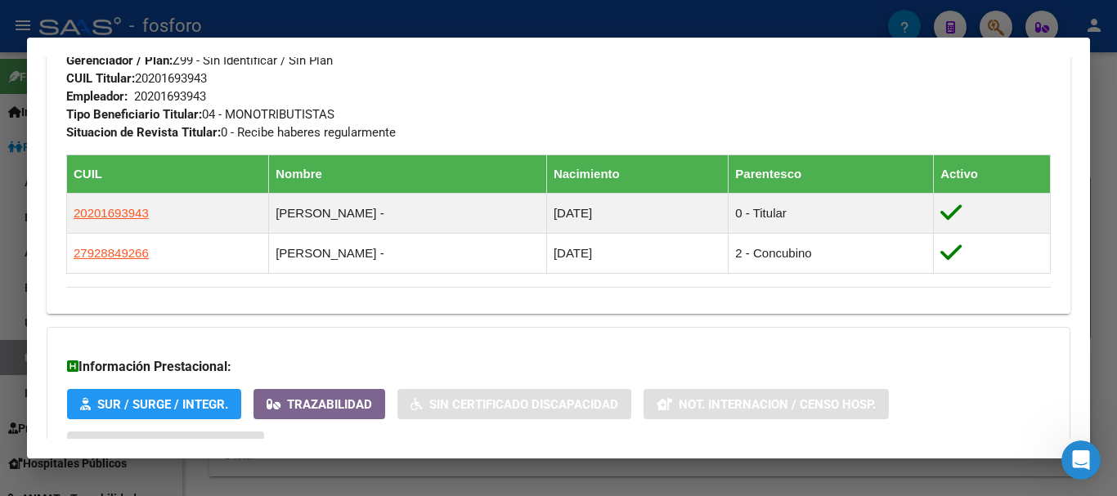
click at [1116, 88] on div at bounding box center [558, 248] width 1117 height 496
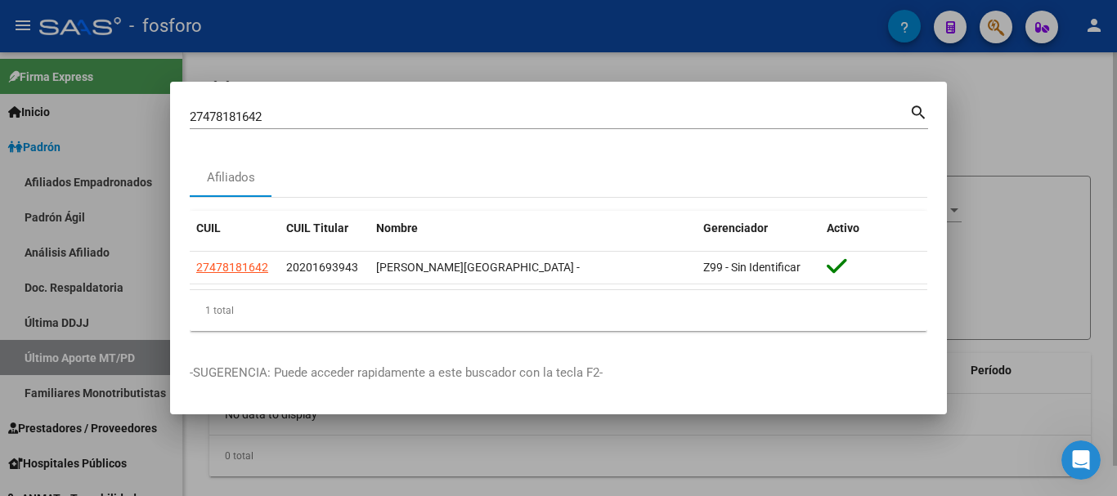
drag, startPoint x: 1116, startPoint y: 160, endPoint x: 1049, endPoint y: 160, distance: 67.1
click at [1112, 160] on div at bounding box center [558, 248] width 1117 height 496
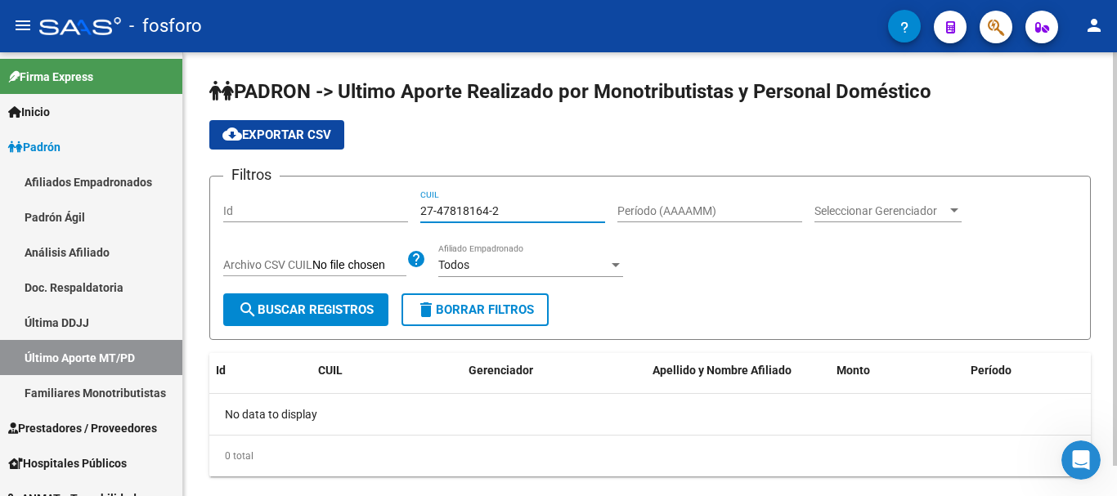
drag, startPoint x: 504, startPoint y: 208, endPoint x: 371, endPoint y: 209, distance: 132.5
click at [371, 209] on div "Filtros Id 27-47818164-2 CUIL Período (AAAAMM) Seleccionar Gerenciador Seleccio…" at bounding box center [650, 242] width 854 height 104
paste input "92884926-6"
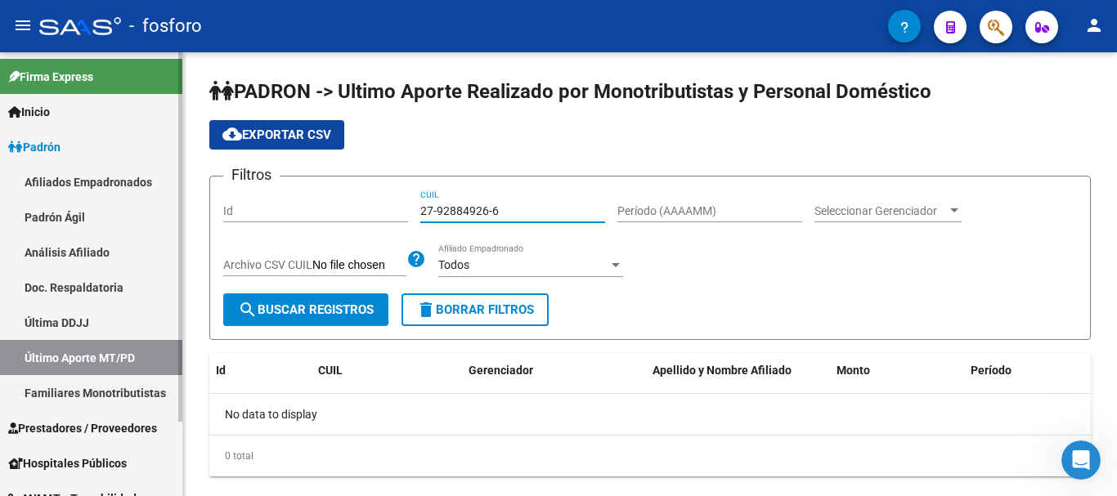
type input "27-92884926-6"
click at [49, 329] on link "Última DDJJ" at bounding box center [91, 322] width 182 height 35
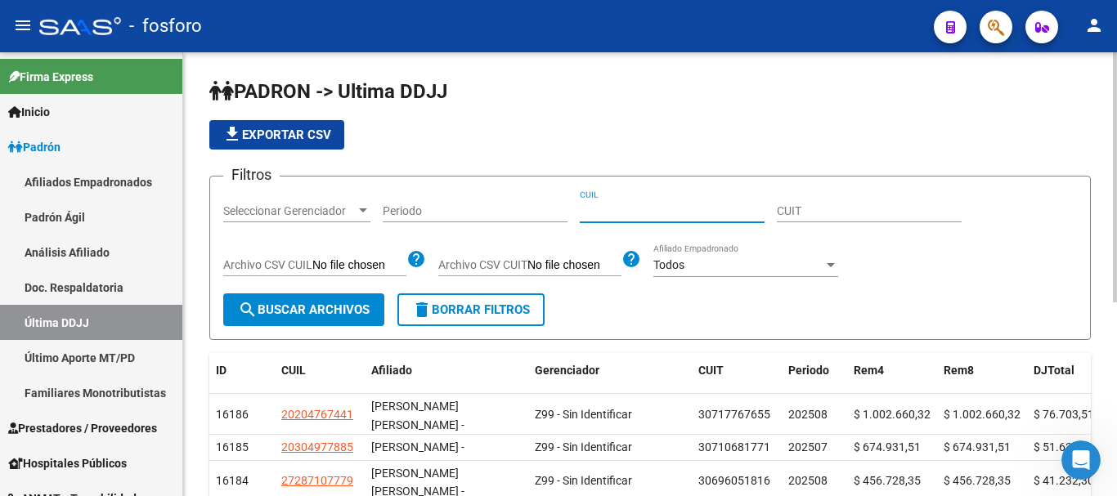
click at [610, 216] on input "CUIL" at bounding box center [672, 211] width 185 height 14
paste input "27928849266"
type input "27928849266"
click at [359, 311] on span "search Buscar Archivos" at bounding box center [304, 310] width 132 height 15
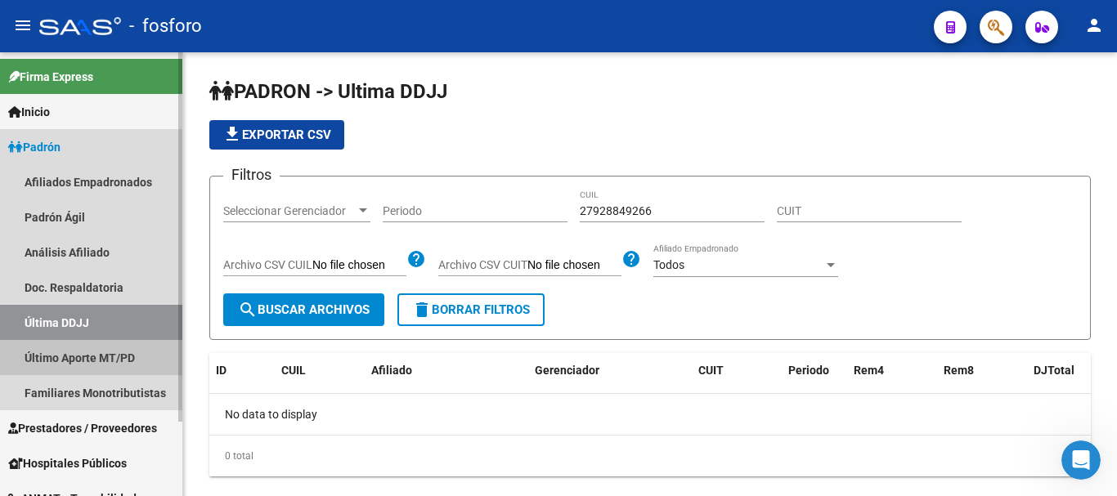
click at [114, 344] on link "Último Aporte MT/PD" at bounding box center [91, 357] width 182 height 35
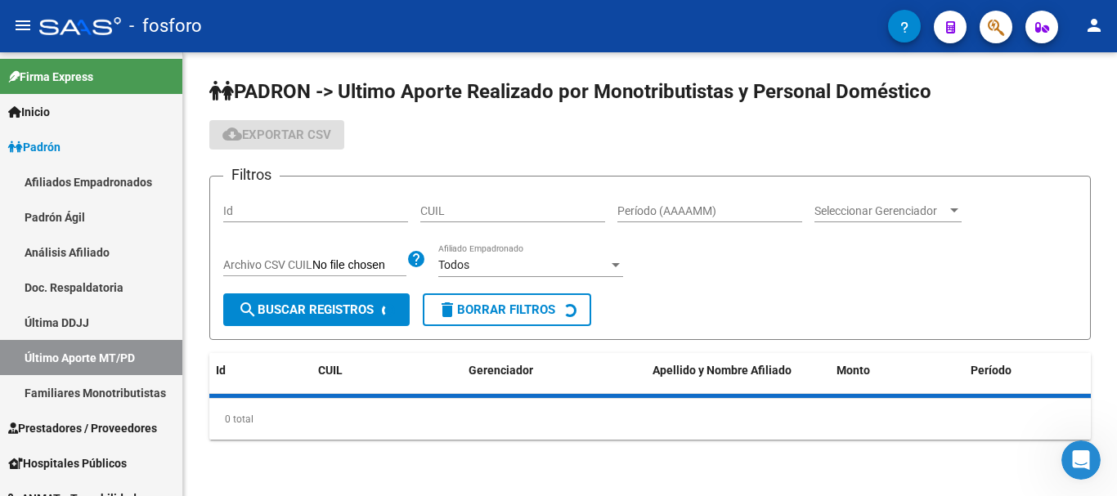
click at [518, 210] on input "CUIL" at bounding box center [512, 211] width 185 height 14
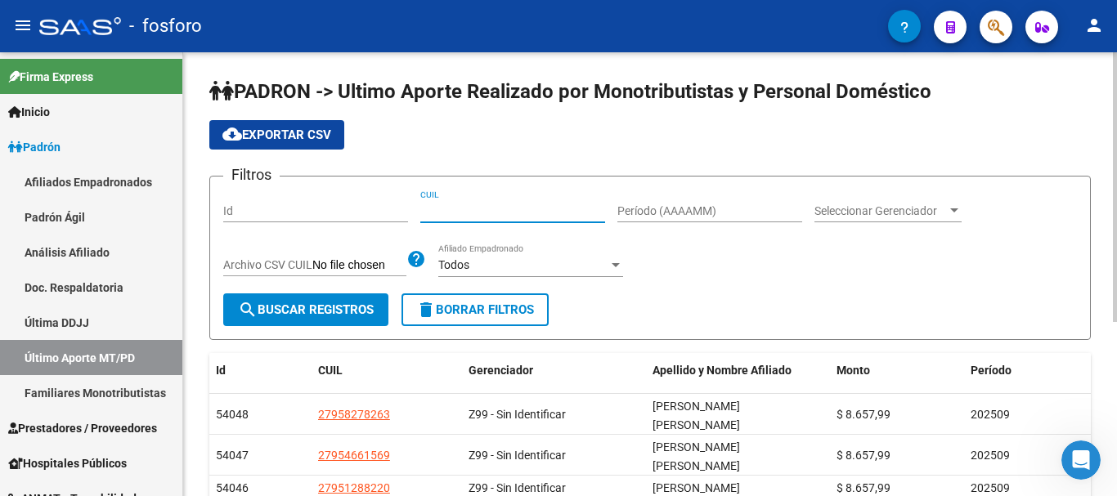
paste input "27-92884926-6"
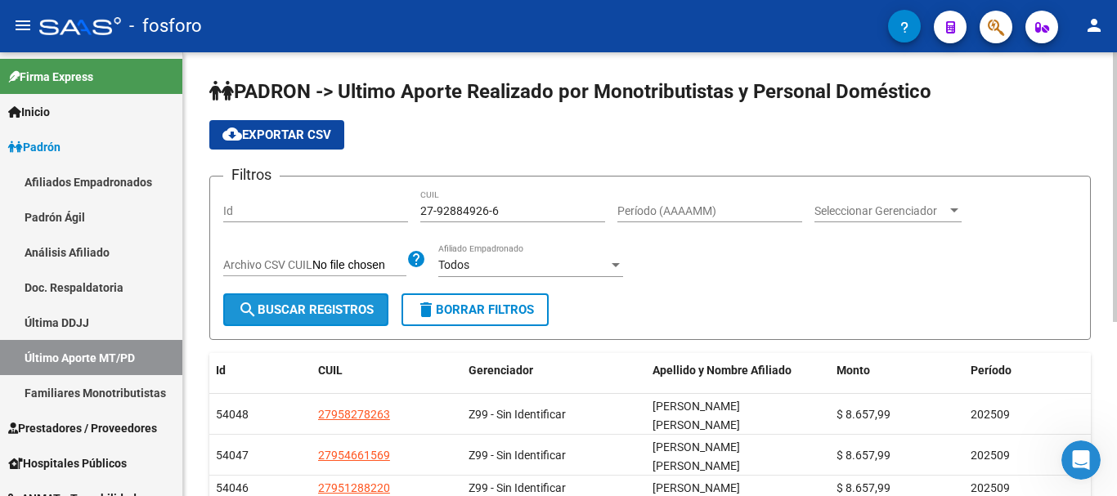
click at [284, 316] on span "search Buscar Registros" at bounding box center [306, 310] width 136 height 15
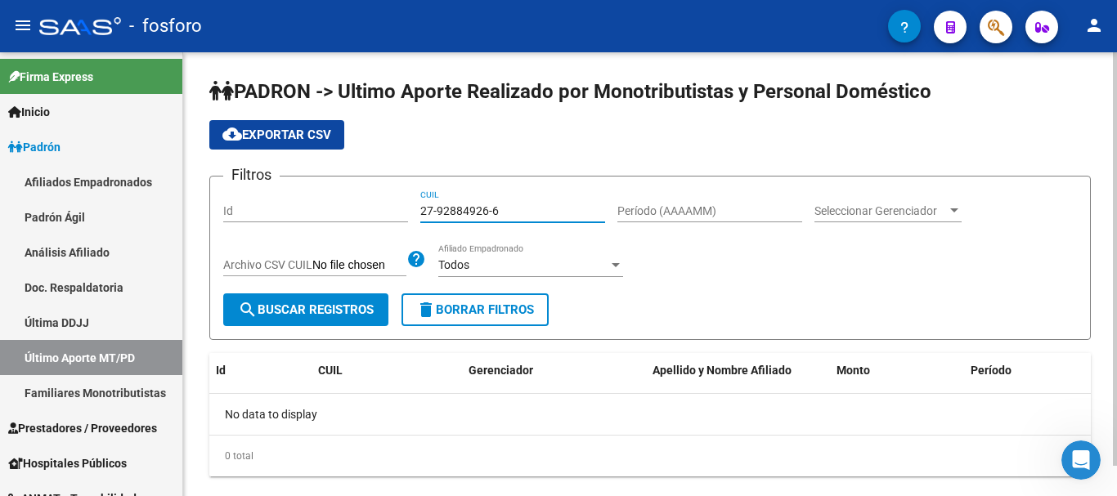
drag, startPoint x: 457, startPoint y: 212, endPoint x: 375, endPoint y: 212, distance: 81.8
click at [375, 212] on div "Filtros Id 27-92884926-6 CUIL Período (AAAAMM) Seleccionar Gerenciador Seleccio…" at bounding box center [650, 242] width 854 height 104
paste input "0-20169394-3"
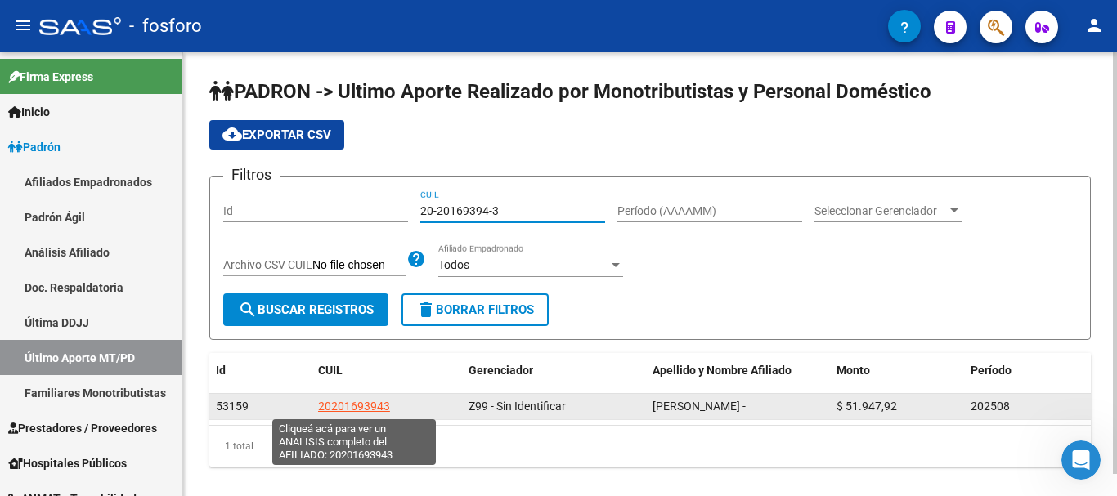
type input "20-20169394-3"
click at [370, 408] on span "20201693943" at bounding box center [354, 406] width 72 height 13
type textarea "20201693943"
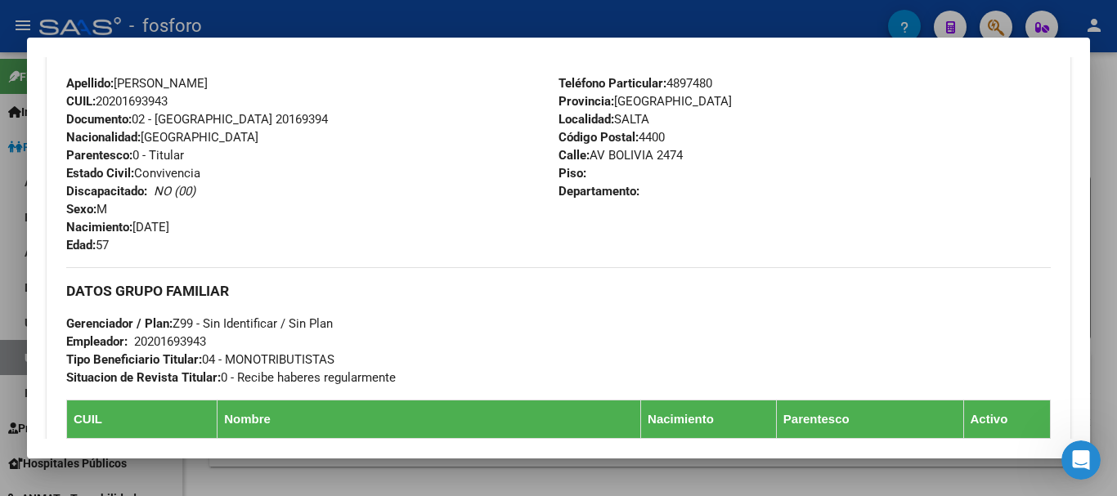
scroll to position [818, 0]
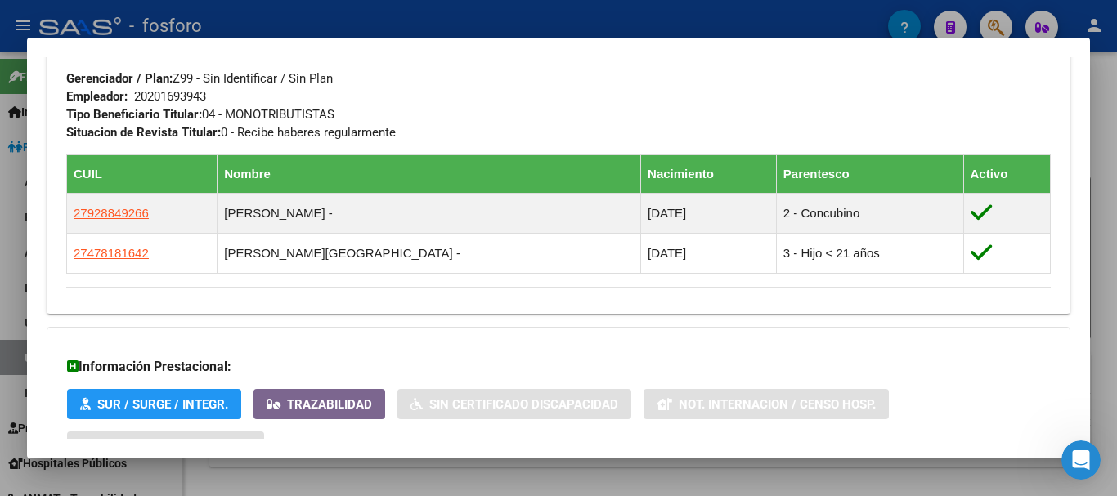
click at [1116, 241] on div at bounding box center [558, 248] width 1117 height 496
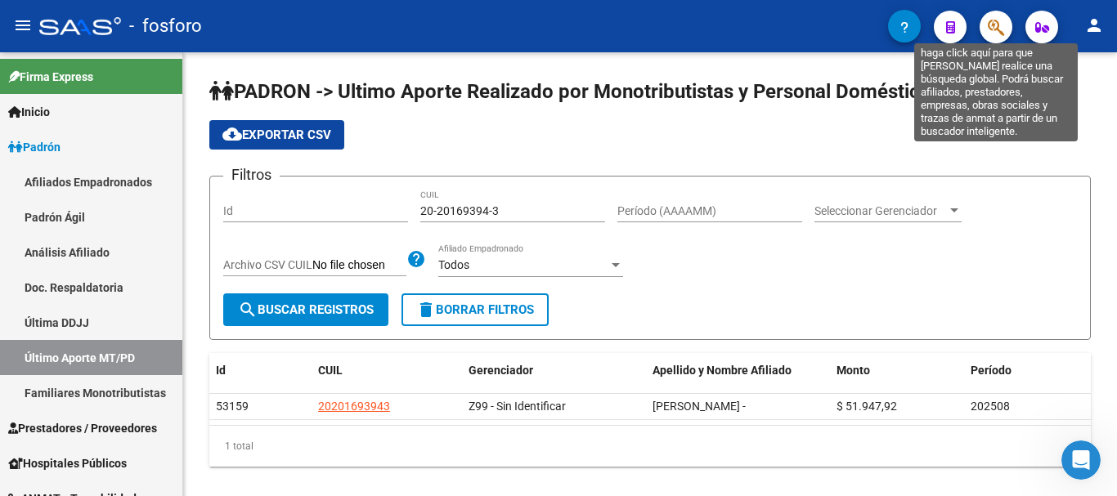
click at [1001, 33] on icon "button" at bounding box center [996, 27] width 16 height 19
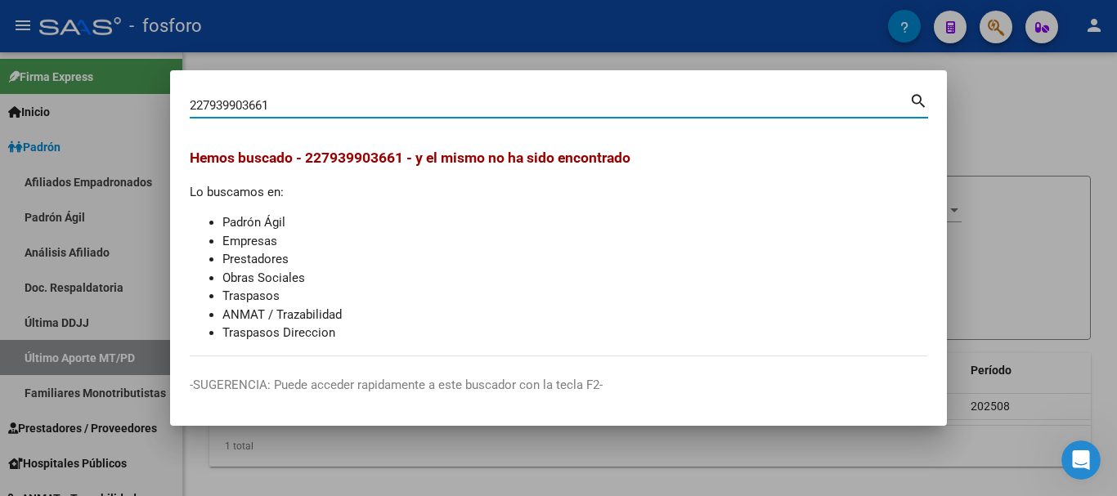
click at [201, 103] on input "227939903661" at bounding box center [550, 105] width 720 height 15
click at [209, 105] on input "277939903661" at bounding box center [550, 105] width 720 height 15
type input "27939903661"
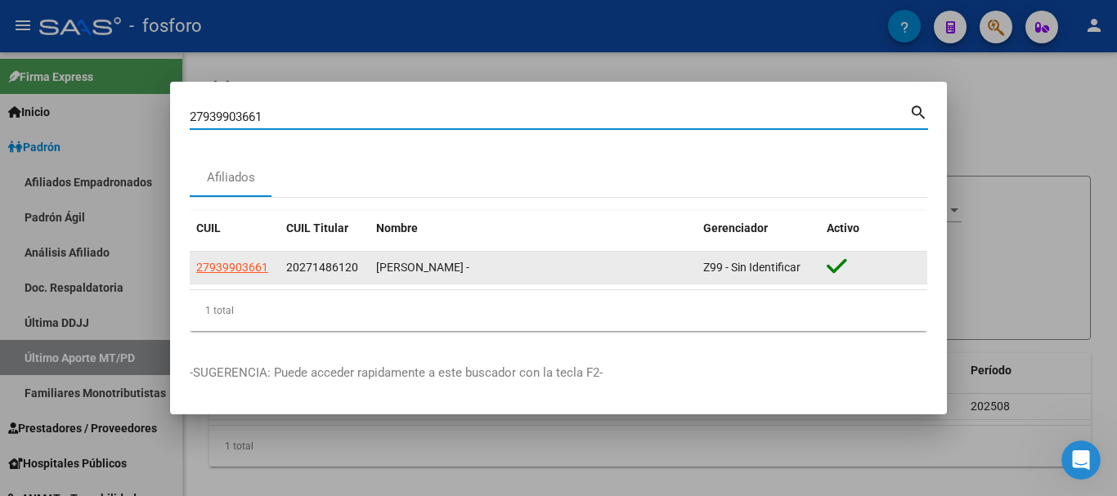
click at [245, 269] on span "27939903661" at bounding box center [232, 267] width 72 height 13
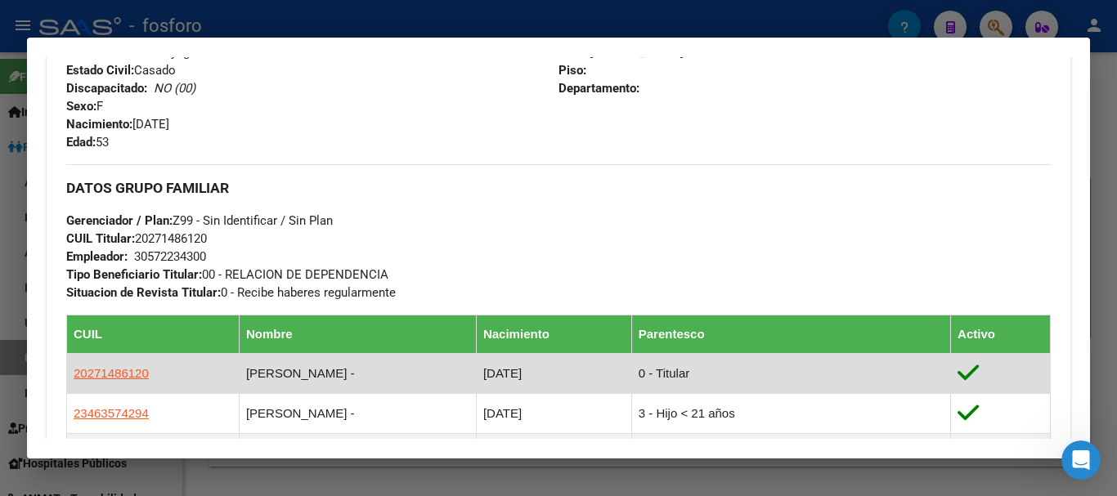
scroll to position [739, 0]
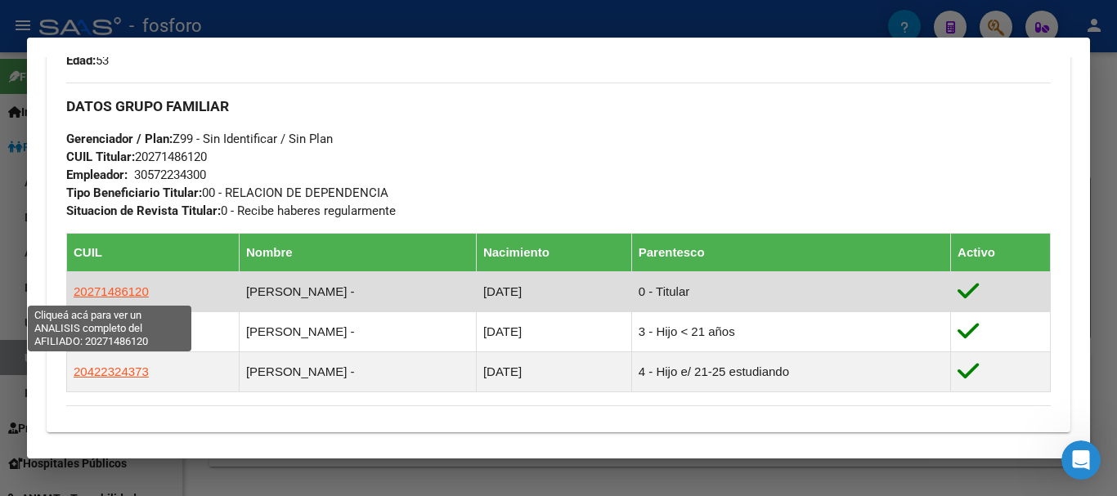
click at [120, 293] on span "20271486120" at bounding box center [111, 292] width 75 height 14
type textarea "20271486120"
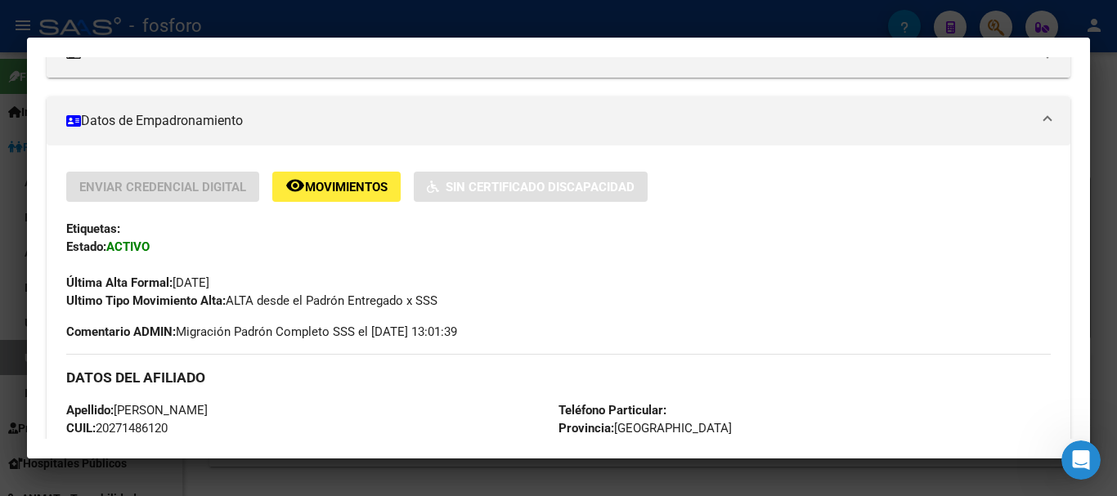
scroll to position [409, 0]
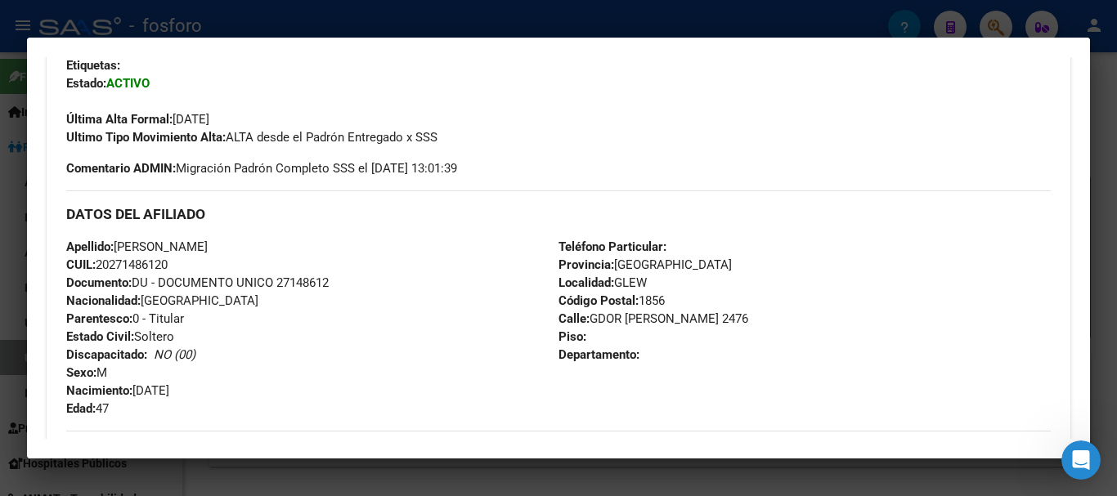
drag, startPoint x: 108, startPoint y: 266, endPoint x: 176, endPoint y: 266, distance: 67.9
click at [176, 266] on div "Apellido: [PERSON_NAME]: 20271486120 Documento: DU - DOCUMENTO UNICO 27148612 N…" at bounding box center [312, 328] width 492 height 180
copy span "20271486120"
click at [1097, 182] on div at bounding box center [558, 248] width 1117 height 496
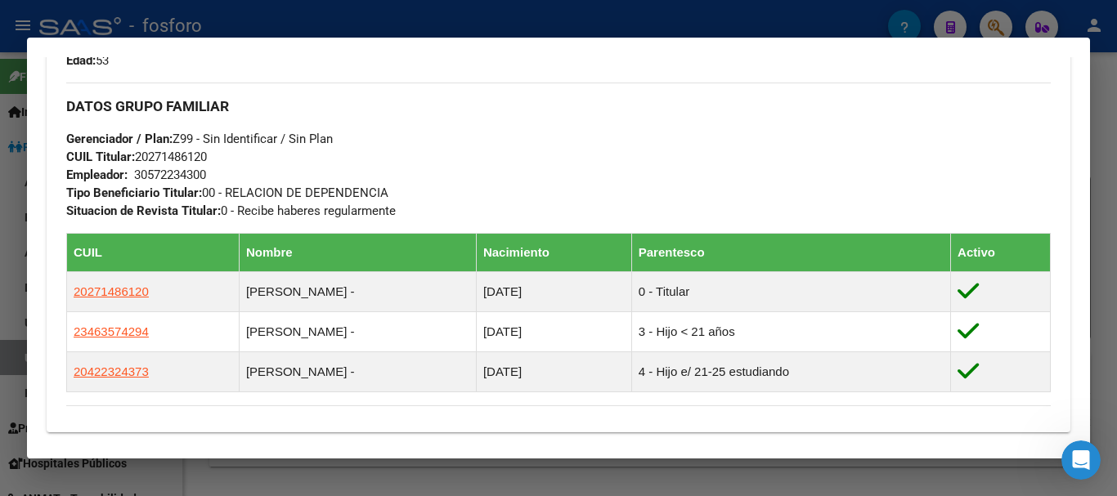
click at [1096, 119] on div at bounding box center [558, 248] width 1117 height 496
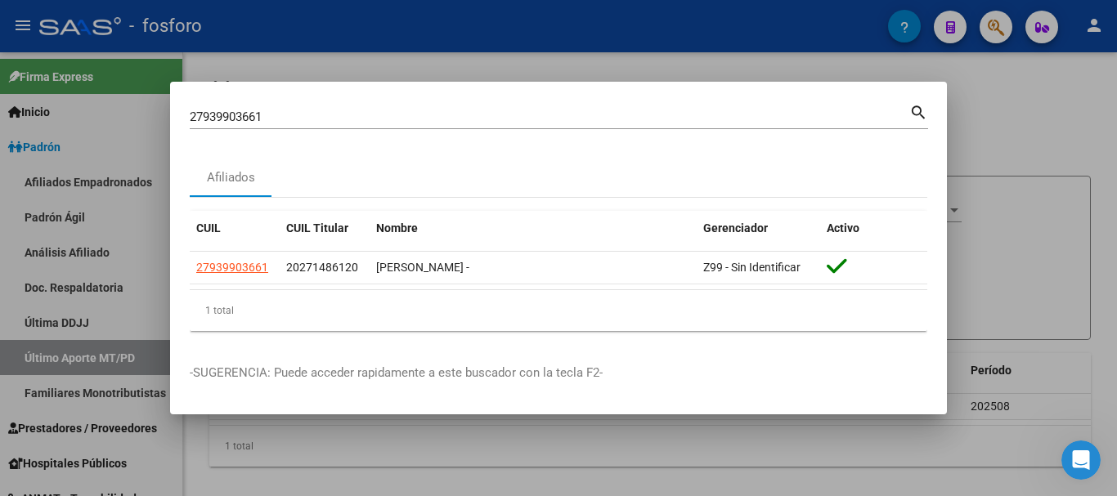
click at [1080, 151] on div at bounding box center [558, 248] width 1117 height 496
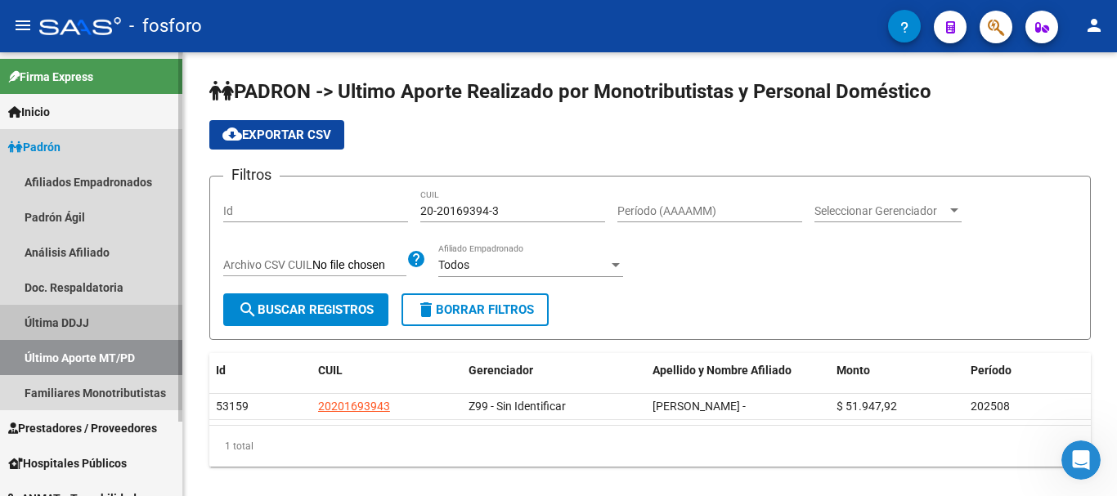
click at [71, 322] on link "Última DDJJ" at bounding box center [91, 322] width 182 height 35
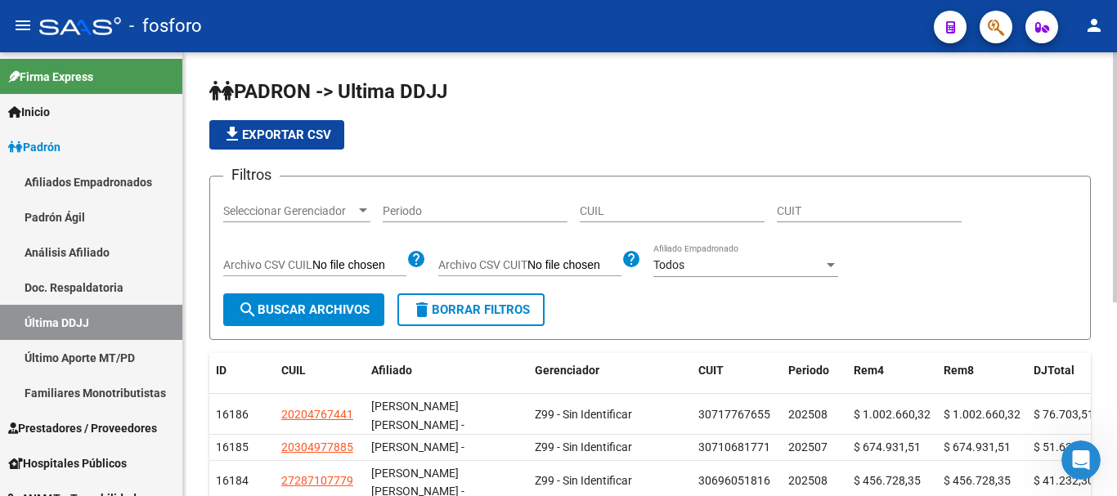
click at [635, 217] on input "CUIL" at bounding box center [672, 211] width 185 height 14
paste input "20271486120"
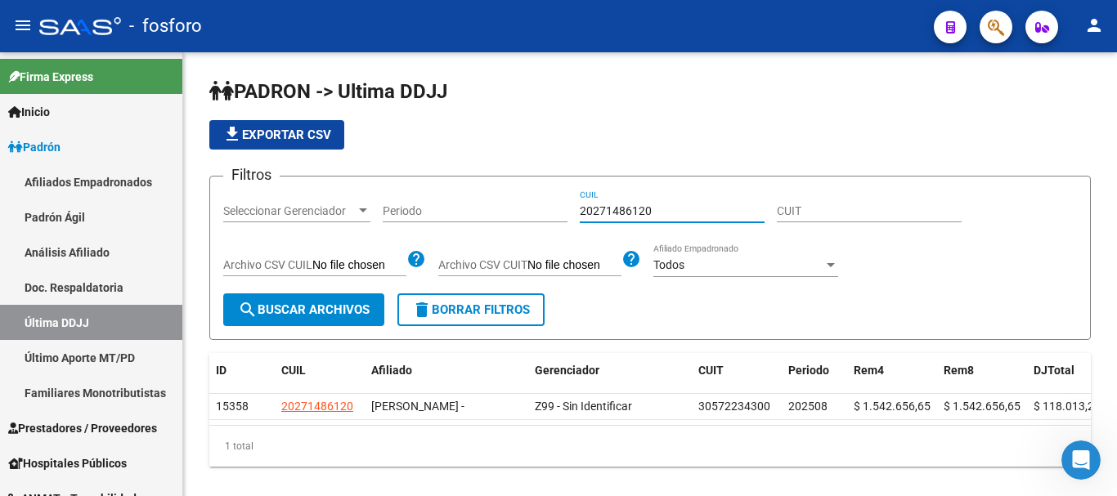
type input "20271486120"
click at [998, 34] on icon "button" at bounding box center [996, 27] width 16 height 19
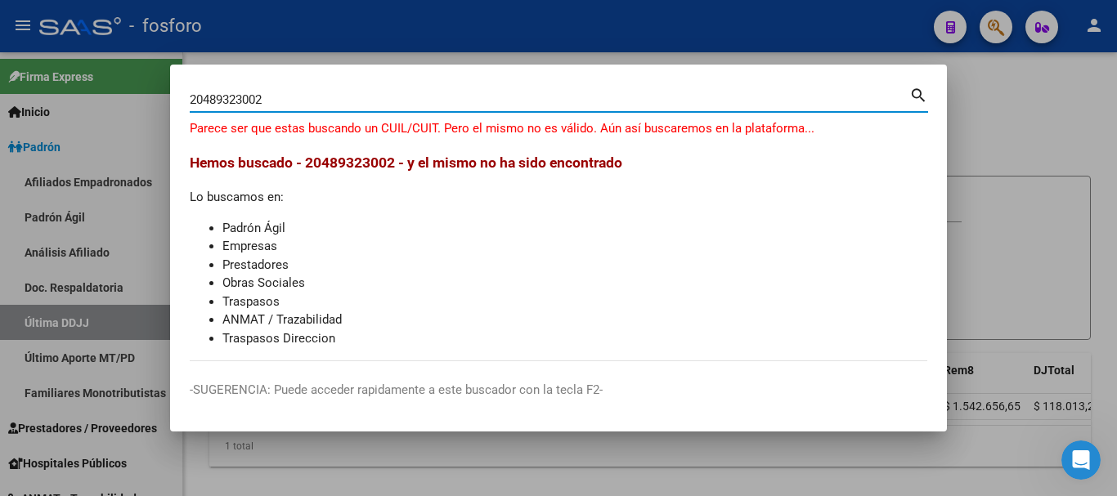
type input "20489323002"
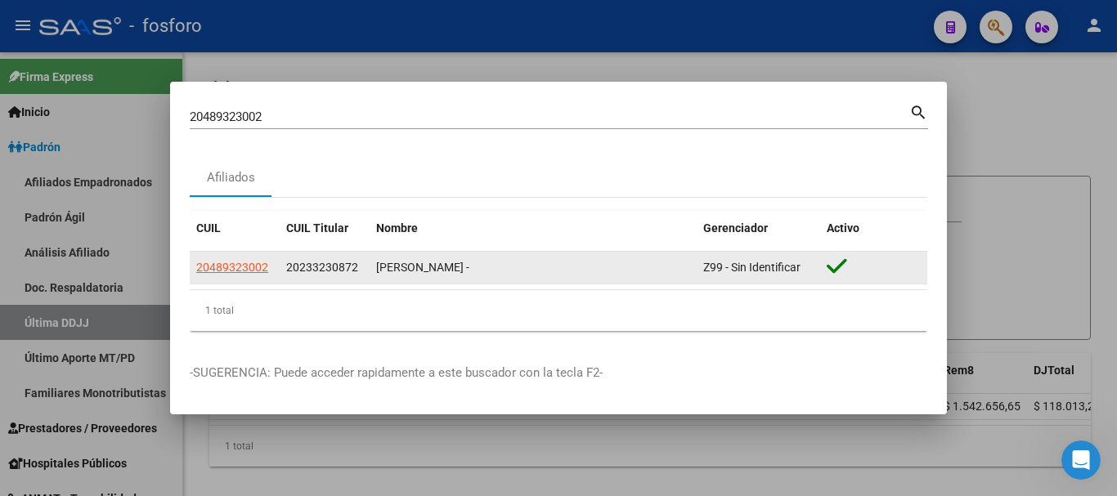
click at [242, 275] on app-link-go-to "20489323002" at bounding box center [232, 267] width 72 height 19
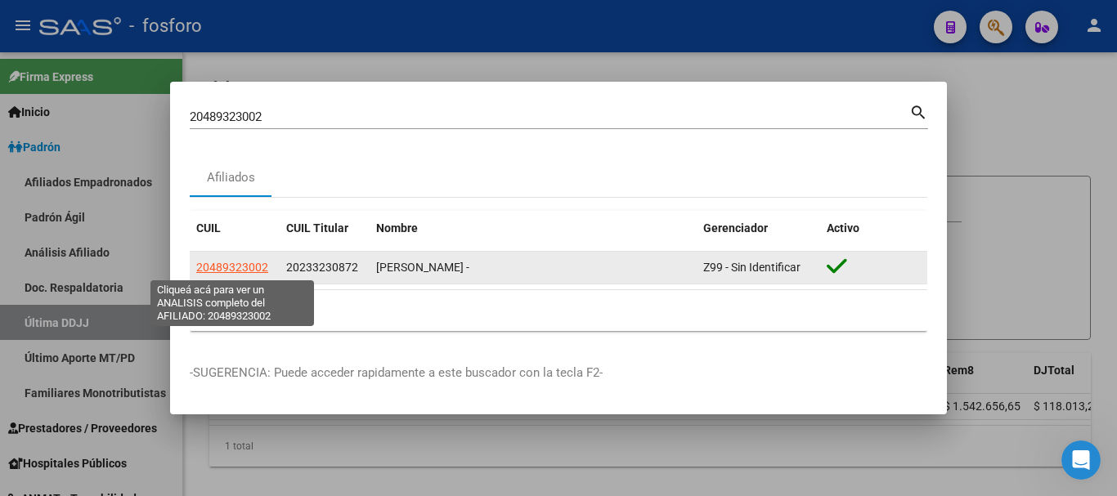
click at [246, 268] on span "20489323002" at bounding box center [232, 267] width 72 height 13
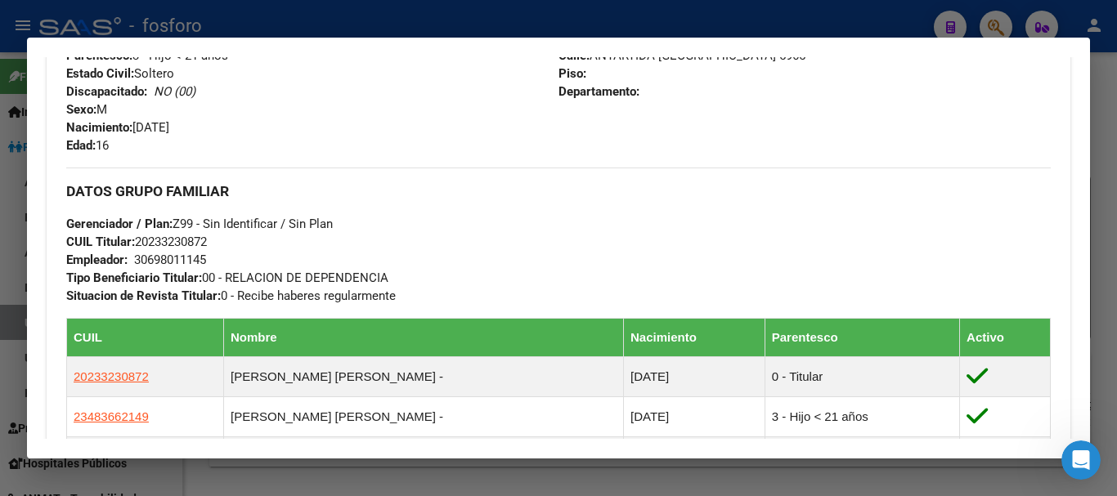
scroll to position [818, 0]
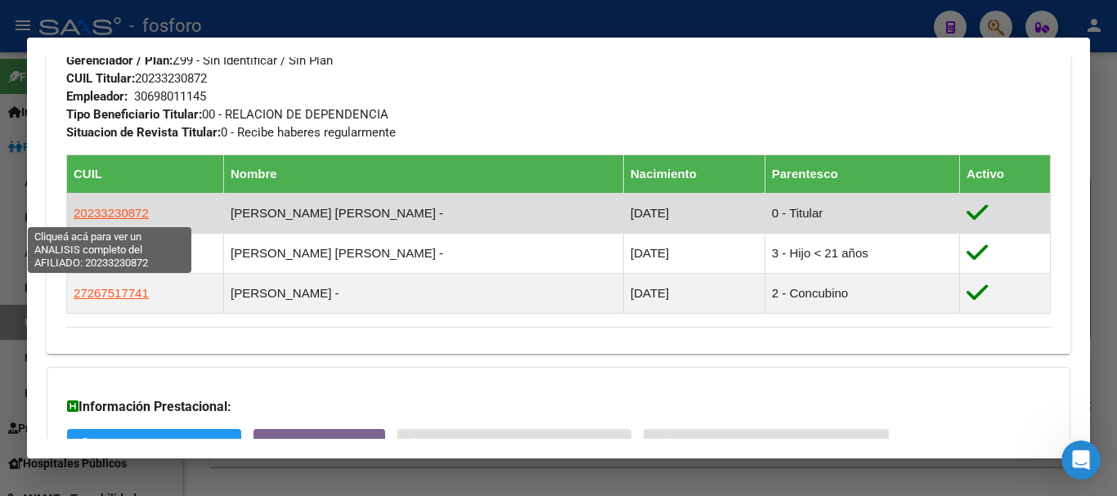
click at [138, 217] on span "20233230872" at bounding box center [111, 213] width 75 height 14
type textarea "20233230872"
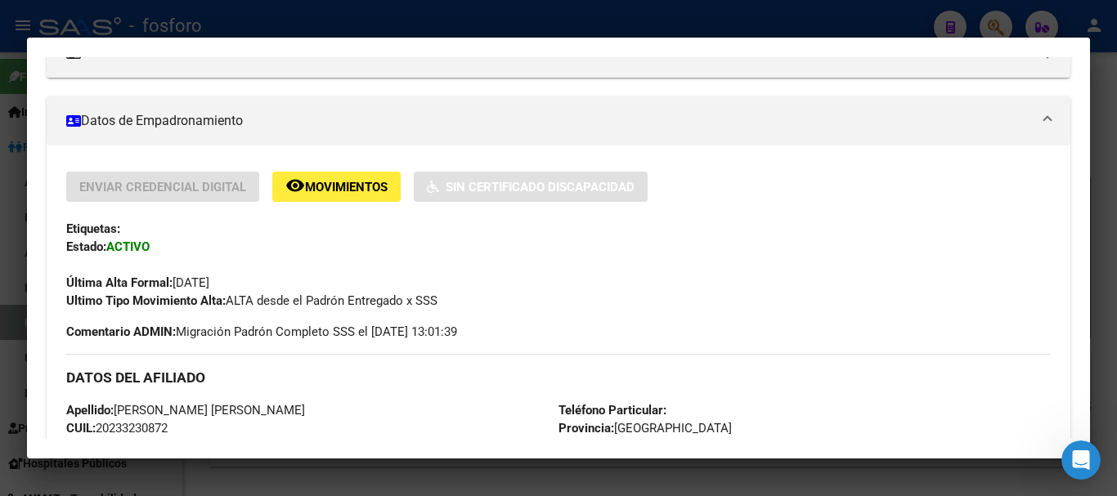
scroll to position [327, 0]
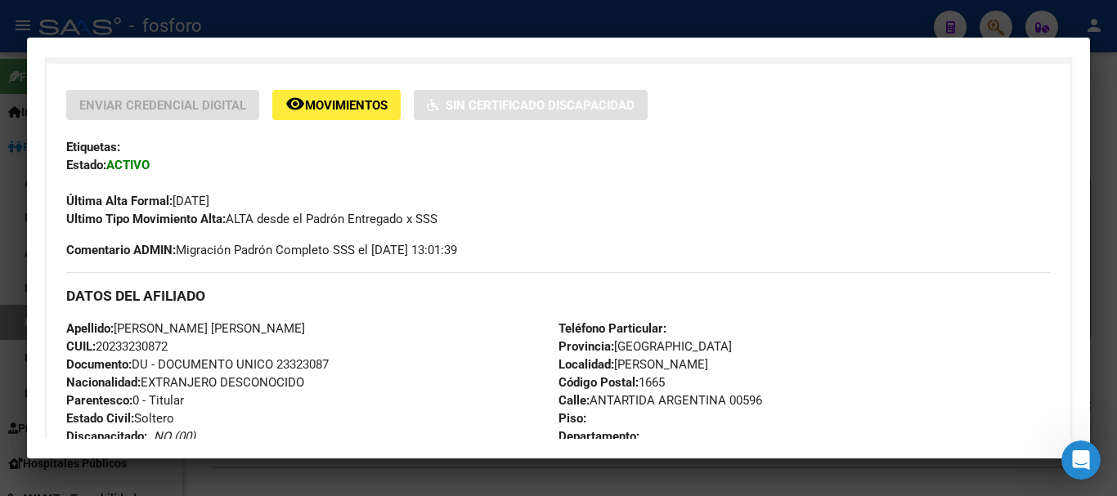
drag, startPoint x: 183, startPoint y: 346, endPoint x: 100, endPoint y: 347, distance: 83.4
click at [100, 347] on div "Apellido: [PERSON_NAME] [PERSON_NAME]: 20233230872 Documento: DU - DOCUMENTO UN…" at bounding box center [312, 410] width 492 height 180
copy span "20233230872"
click at [1116, 196] on div at bounding box center [558, 248] width 1117 height 496
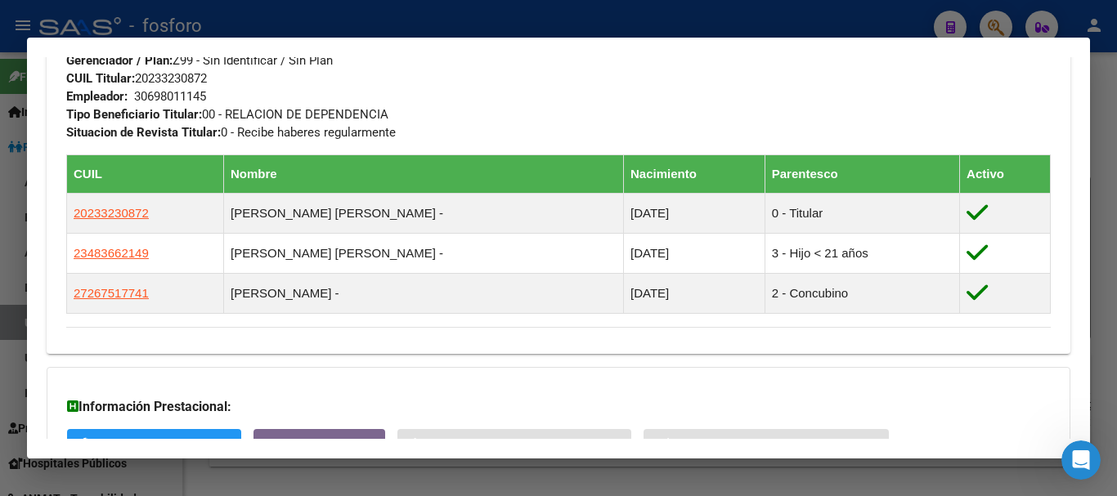
click at [1100, 164] on div at bounding box center [558, 248] width 1117 height 496
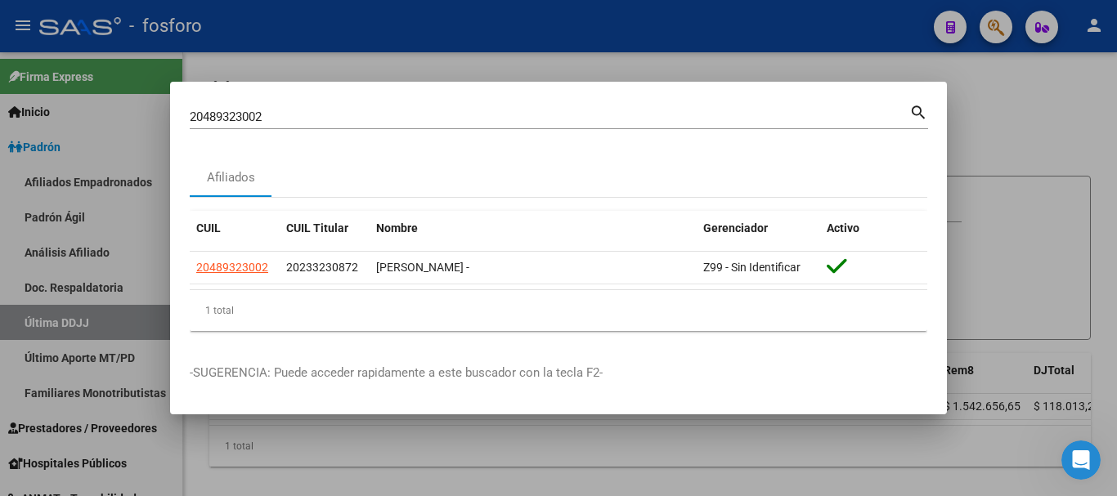
click at [1007, 188] on div at bounding box center [558, 248] width 1117 height 496
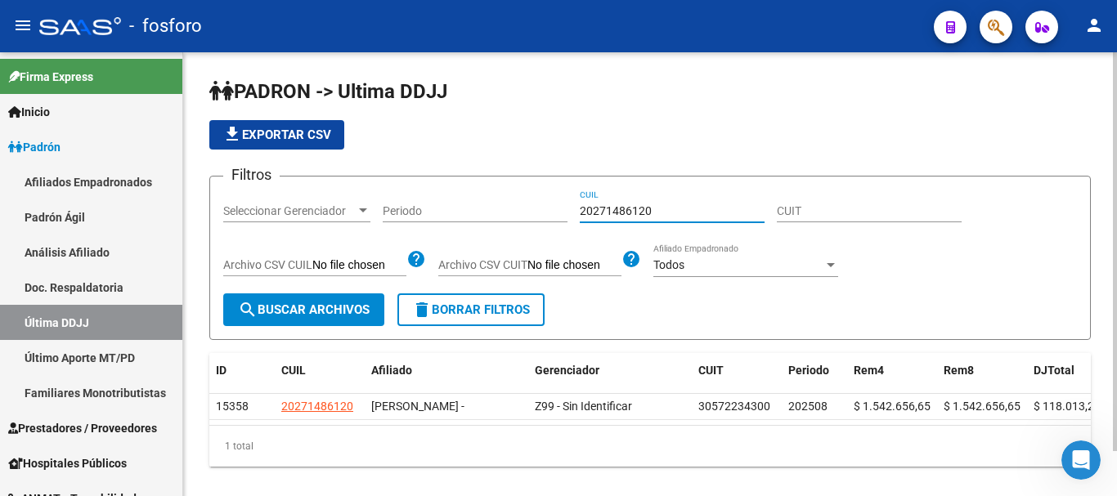
drag, startPoint x: 653, startPoint y: 214, endPoint x: 558, endPoint y: 214, distance: 94.9
click at [558, 214] on div "Filtros Seleccionar Gerenciador Seleccionar Gerenciador Periodo 20271486120 CUI…" at bounding box center [650, 242] width 854 height 104
paste input "33230872"
type input "20233230872"
click at [341, 308] on span "search Buscar Archivos" at bounding box center [304, 310] width 132 height 15
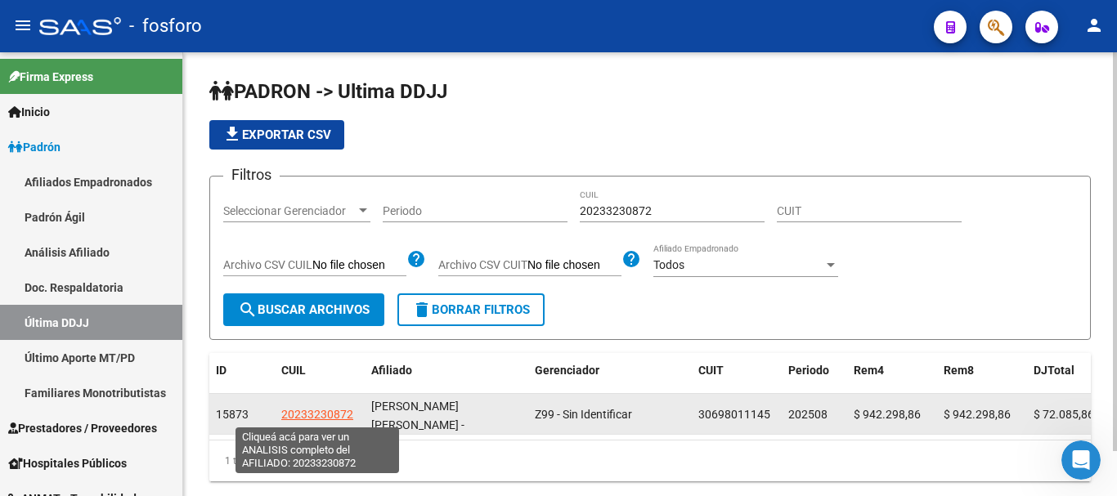
click at [320, 416] on span "20233230872" at bounding box center [317, 414] width 72 height 13
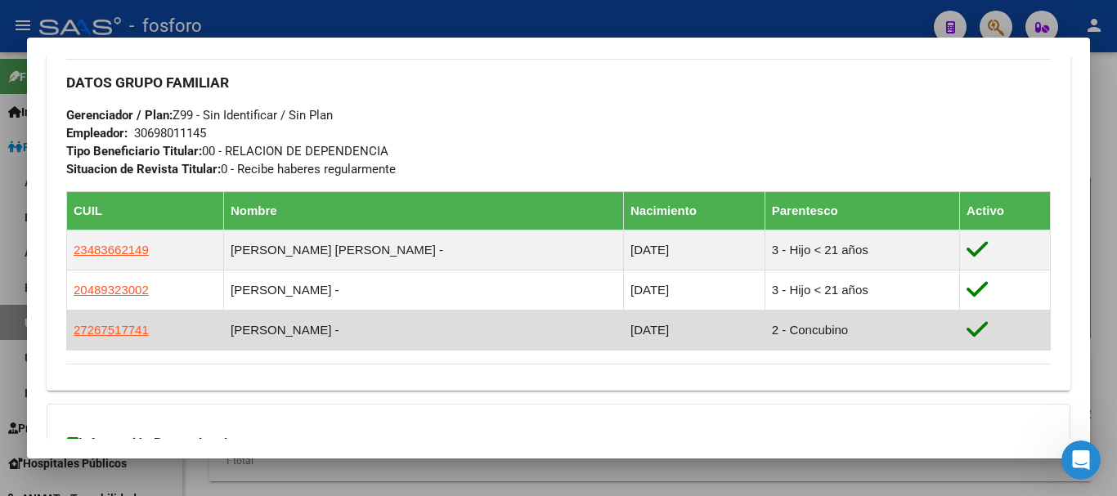
scroll to position [863, 0]
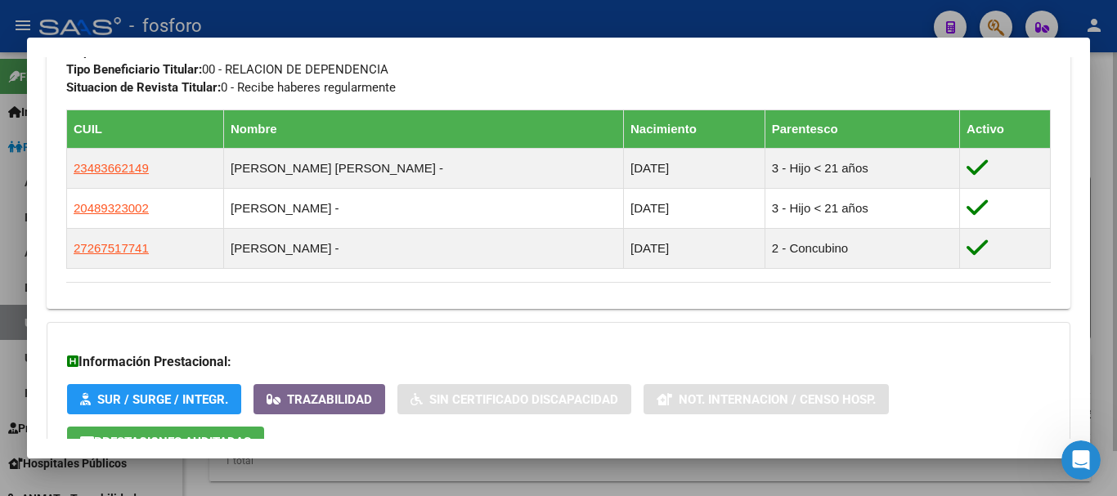
click at [1116, 135] on div at bounding box center [558, 248] width 1117 height 496
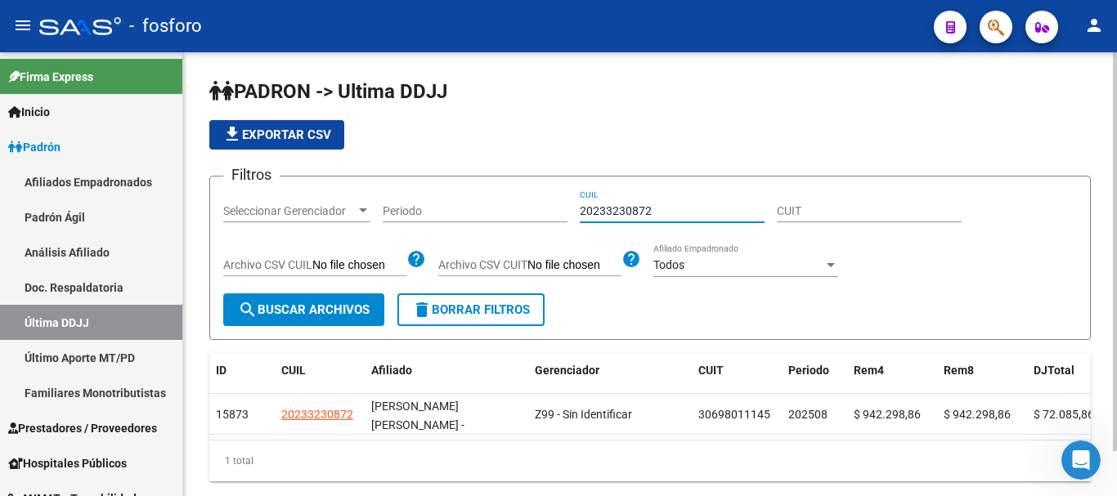
drag, startPoint x: 655, startPoint y: 212, endPoint x: 580, endPoint y: 211, distance: 75.2
click at [581, 211] on input "20233230872" at bounding box center [672, 211] width 185 height 14
